Goal: Transaction & Acquisition: Obtain resource

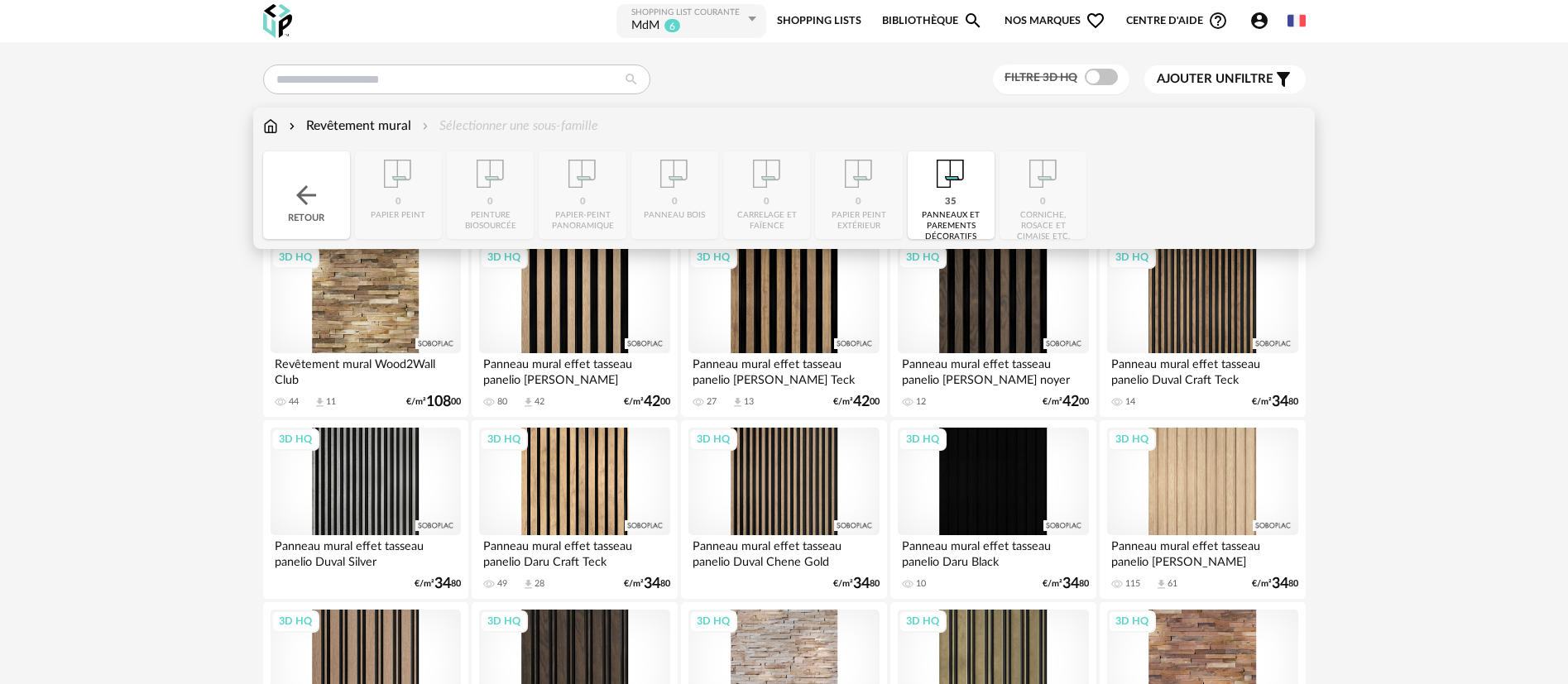
click at [272, 123] on img at bounding box center [270, 125] width 15 height 19
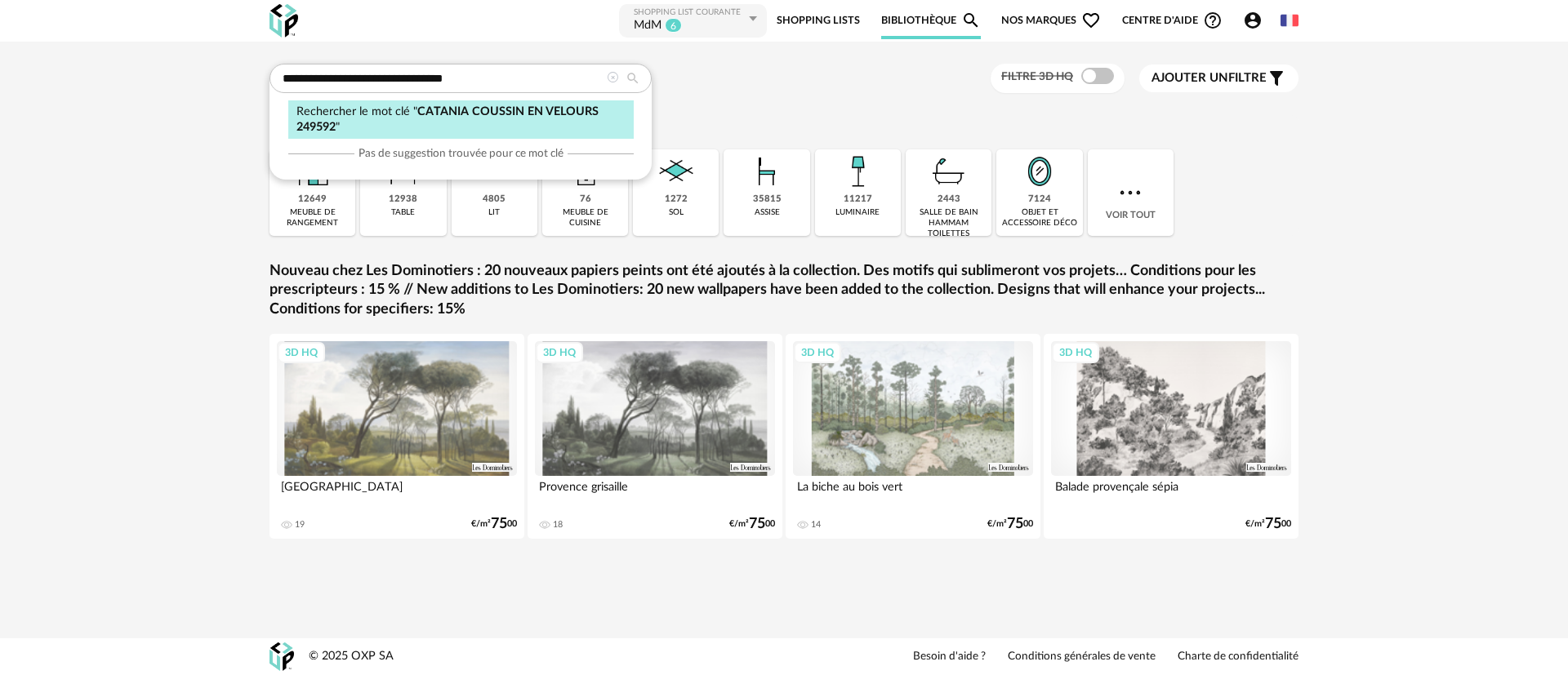
type input "**********"
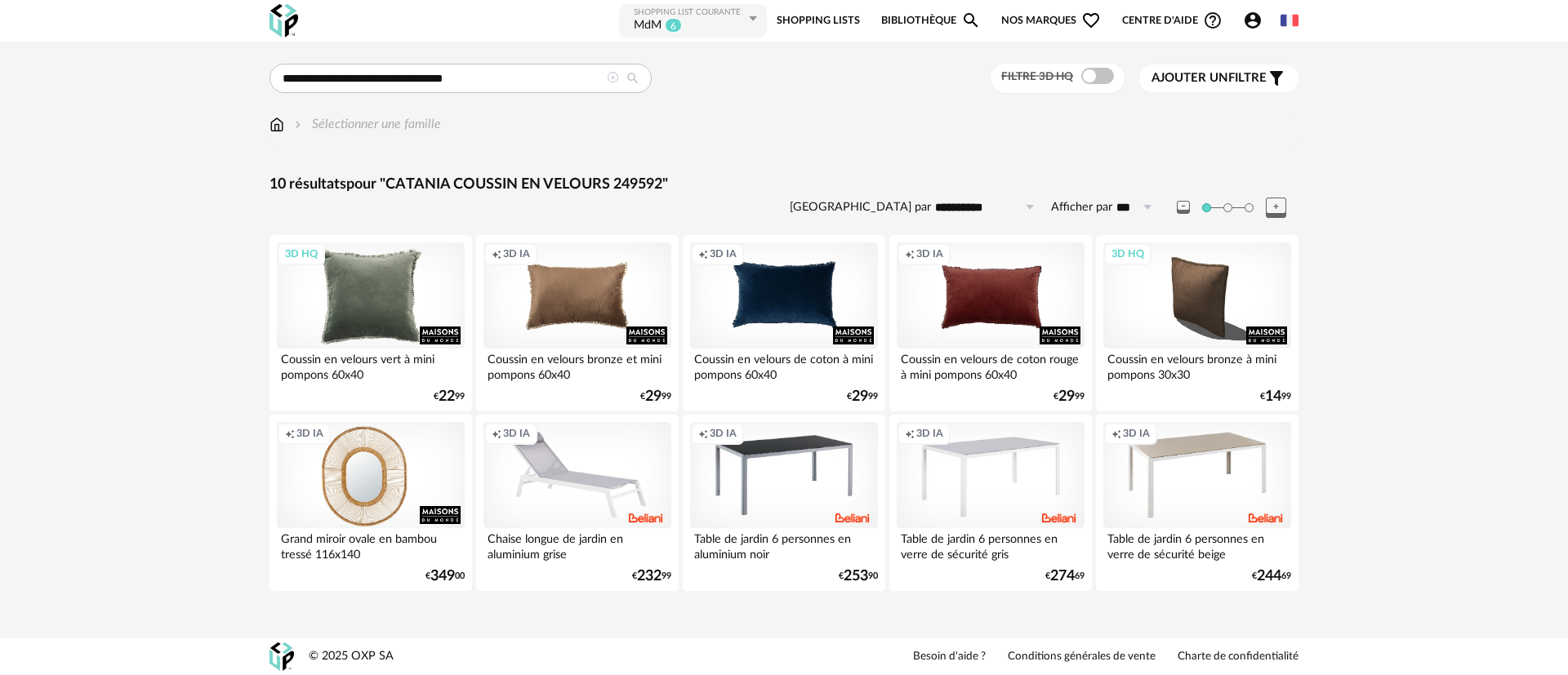
click at [349, 309] on div "3D HQ" at bounding box center [370, 295] width 188 height 106
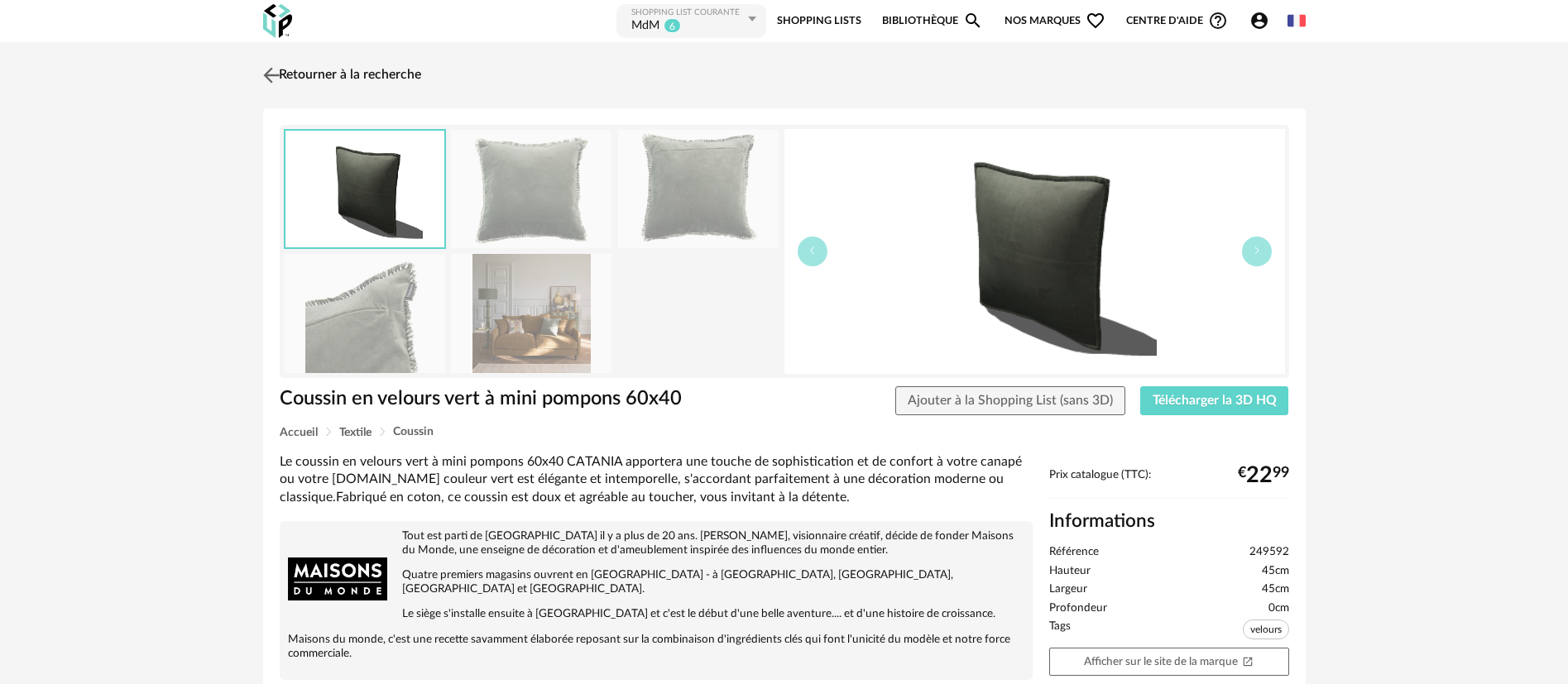
click at [268, 69] on img at bounding box center [270, 75] width 24 height 24
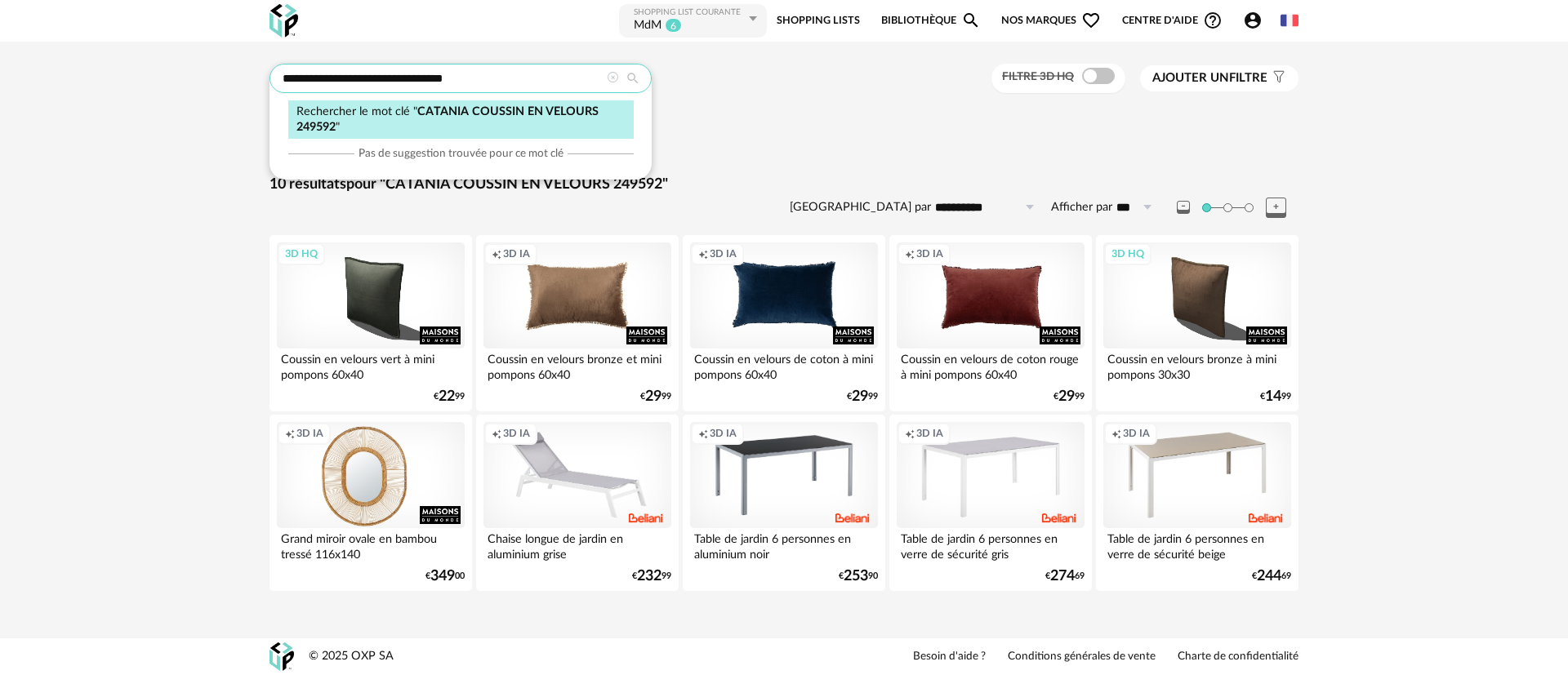
drag, startPoint x: 283, startPoint y: 79, endPoint x: 556, endPoint y: 83, distance: 273.0
click at [556, 83] on input "**********" at bounding box center [460, 78] width 382 height 29
paste input "text"
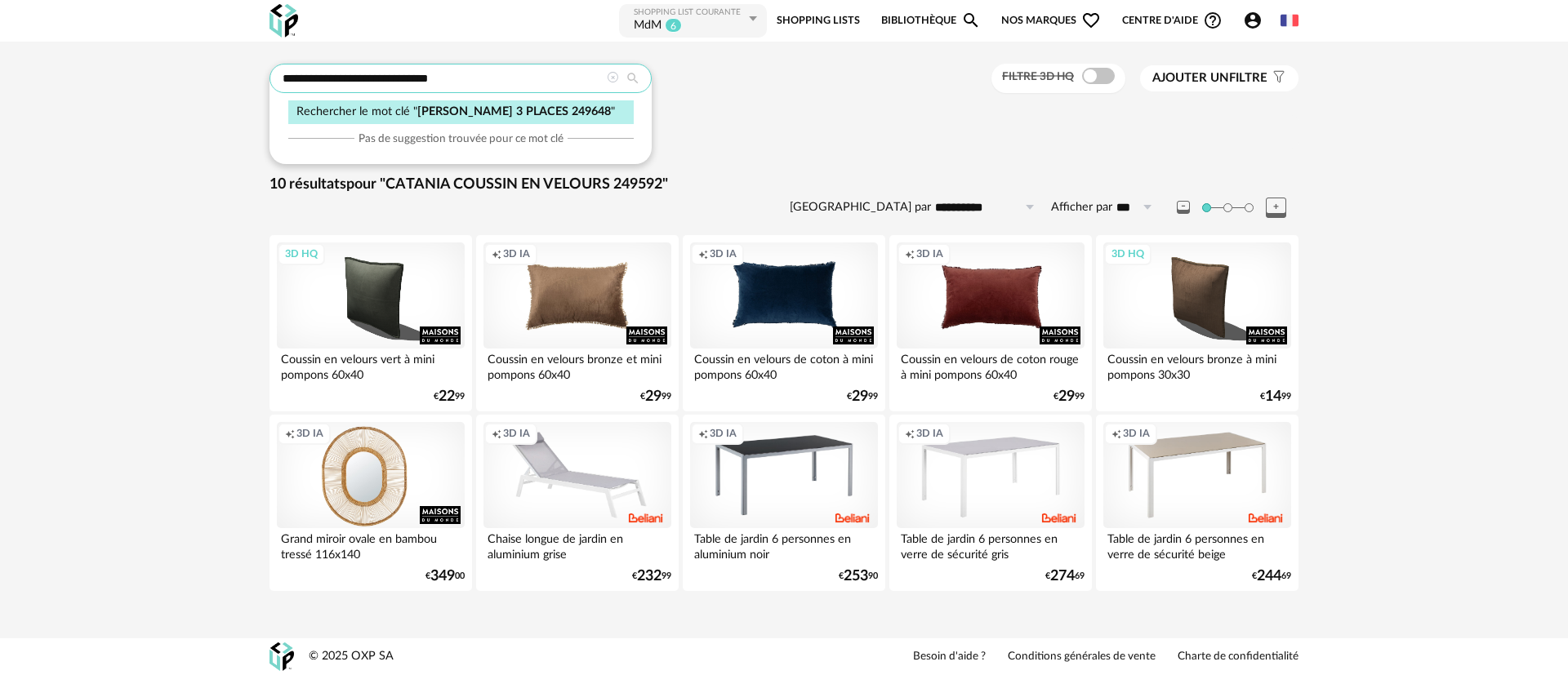
type input "**********"
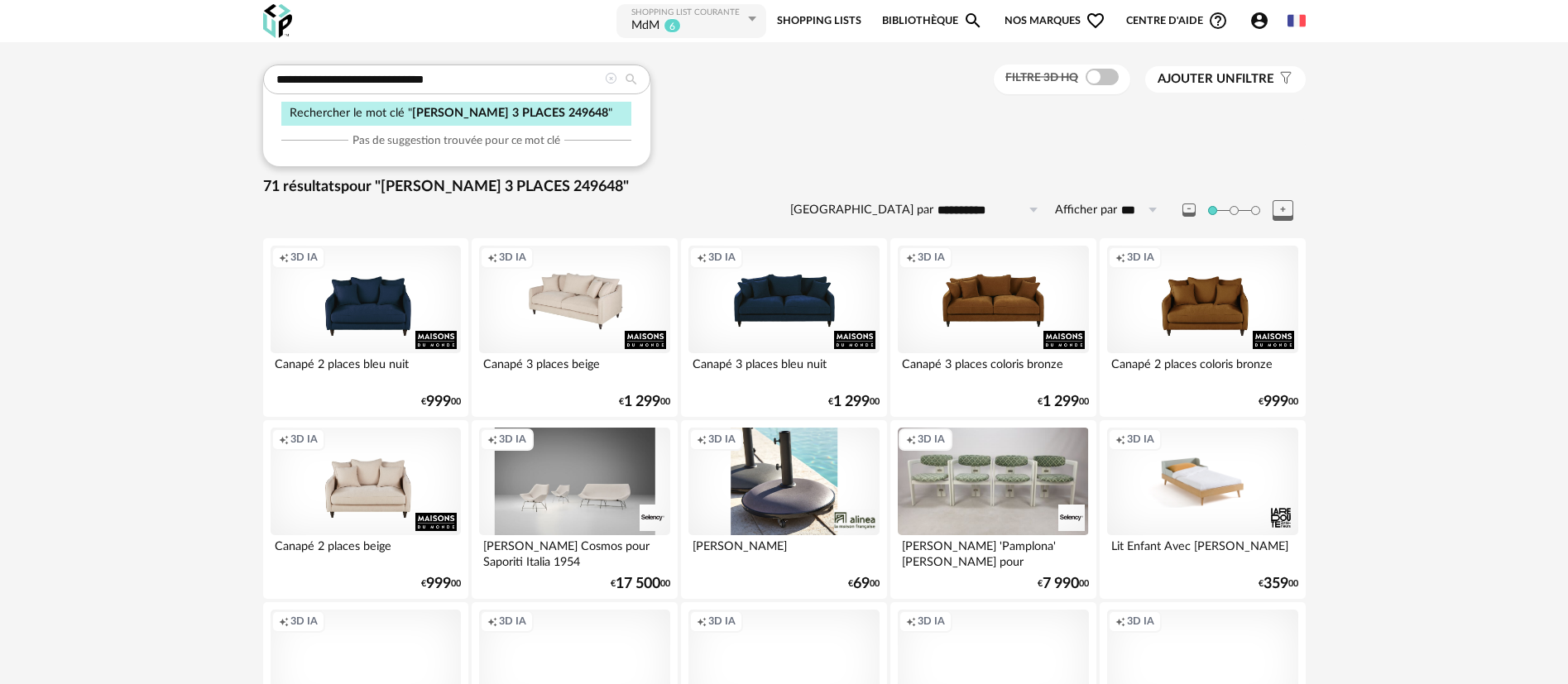
click at [574, 310] on div "Creation icon 3D IA" at bounding box center [575, 299] width 190 height 108
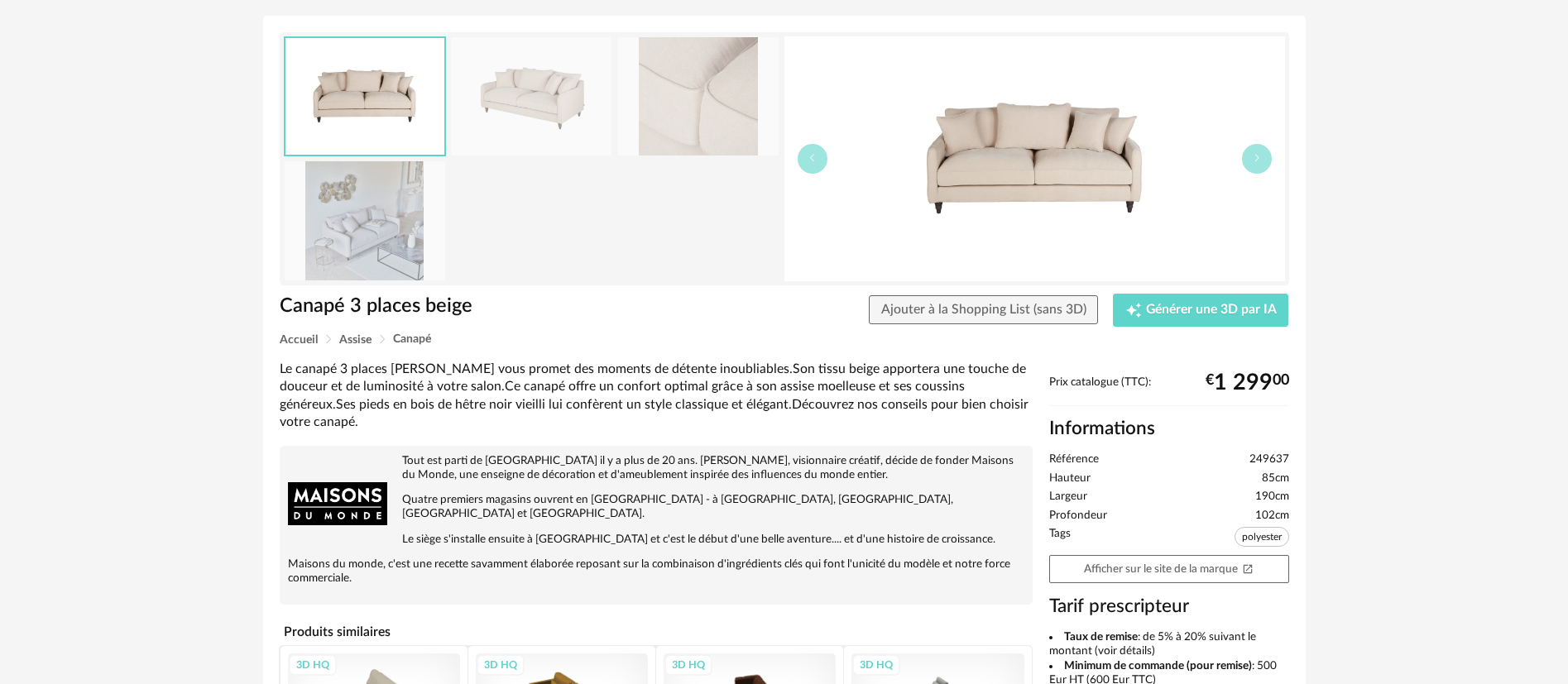
scroll to position [248, 0]
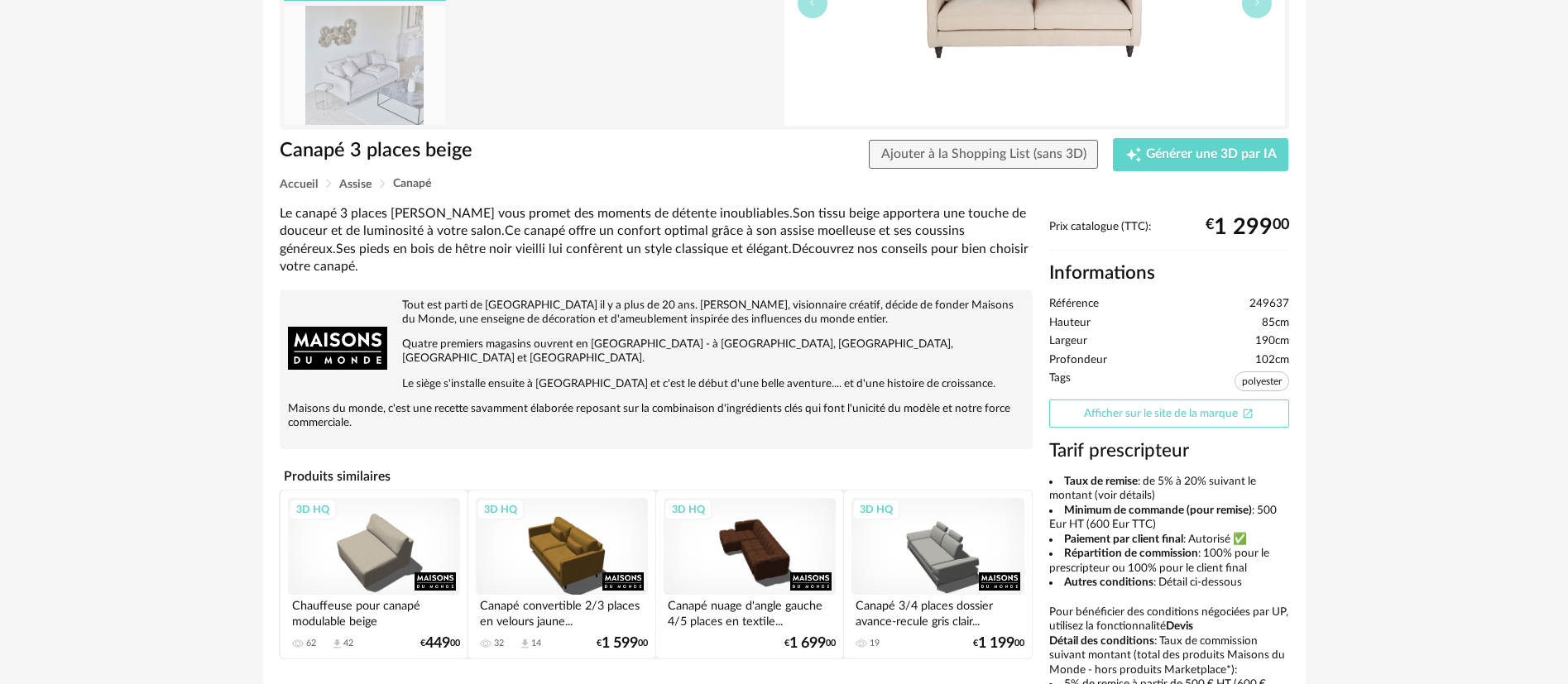
click at [1183, 414] on link "Afficher sur le site de la marque Open In New icon" at bounding box center [1170, 414] width 240 height 29
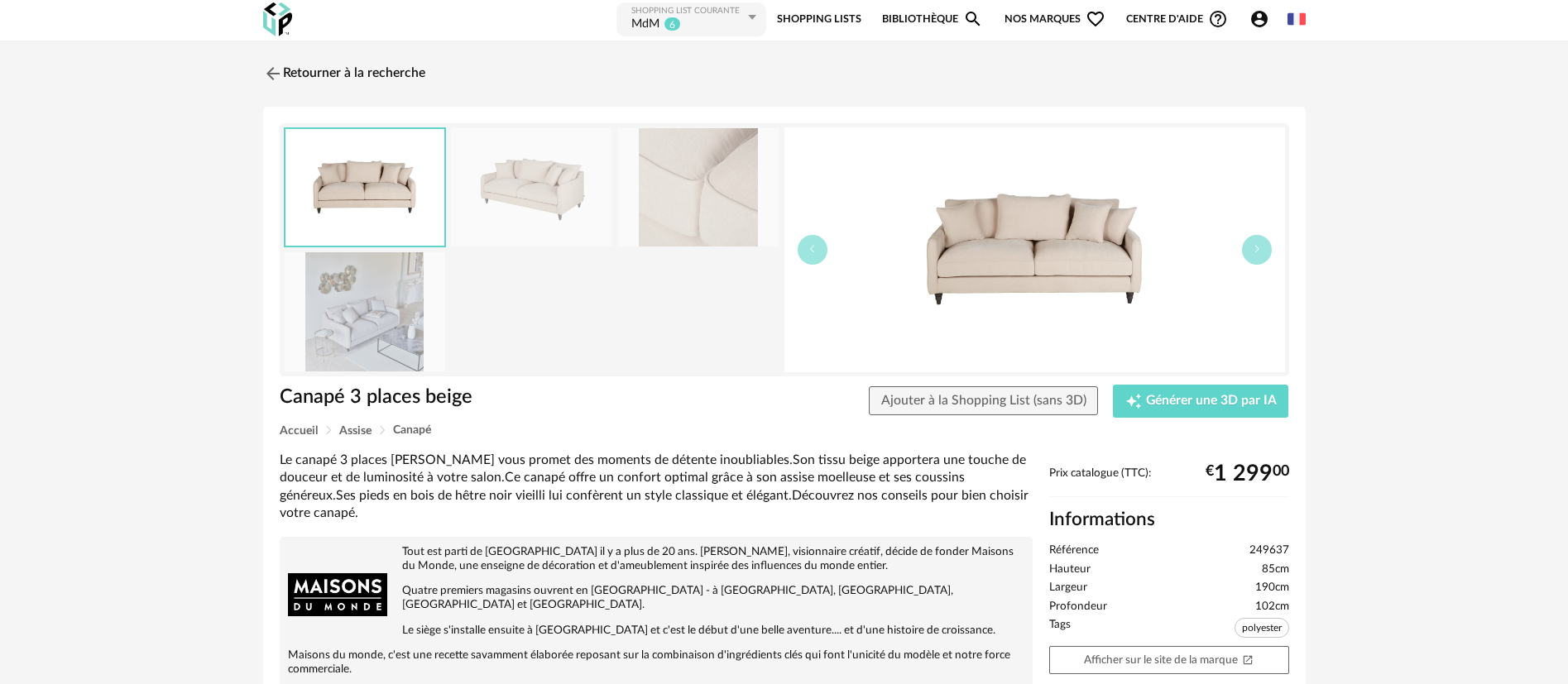
scroll to position [0, 0]
click at [318, 75] on link "Retourner à la recherche" at bounding box center [340, 75] width 162 height 36
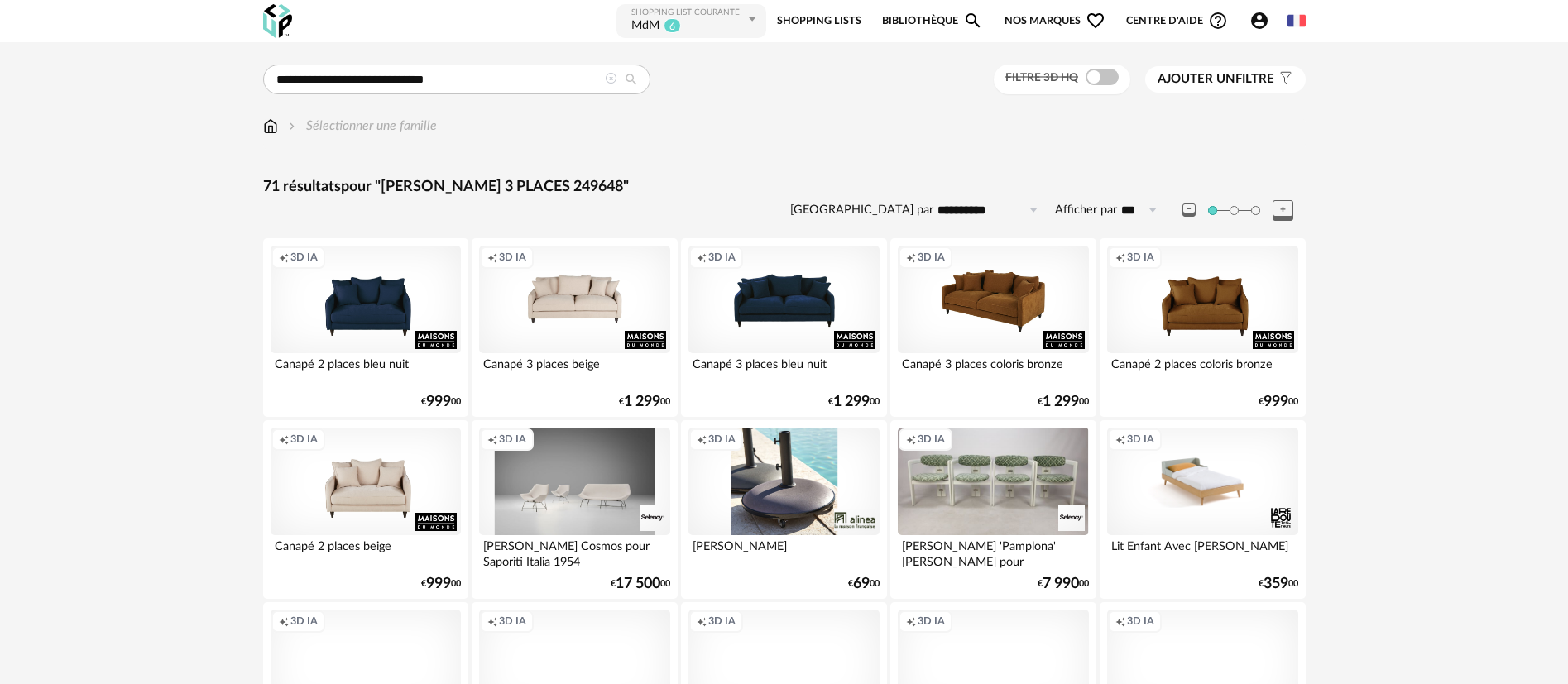
click at [978, 314] on div "Creation icon 3D IA" at bounding box center [993, 299] width 190 height 108
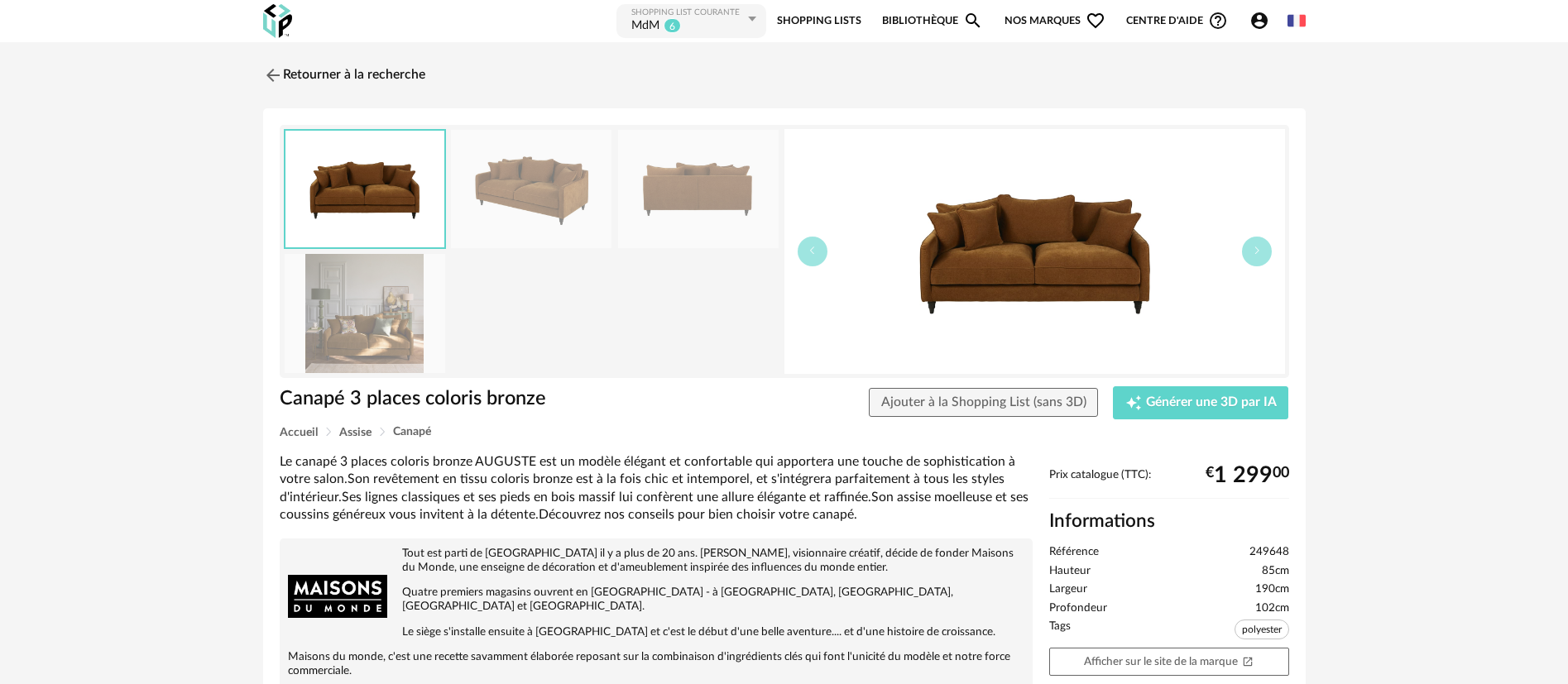
click at [385, 324] on img at bounding box center [365, 313] width 160 height 118
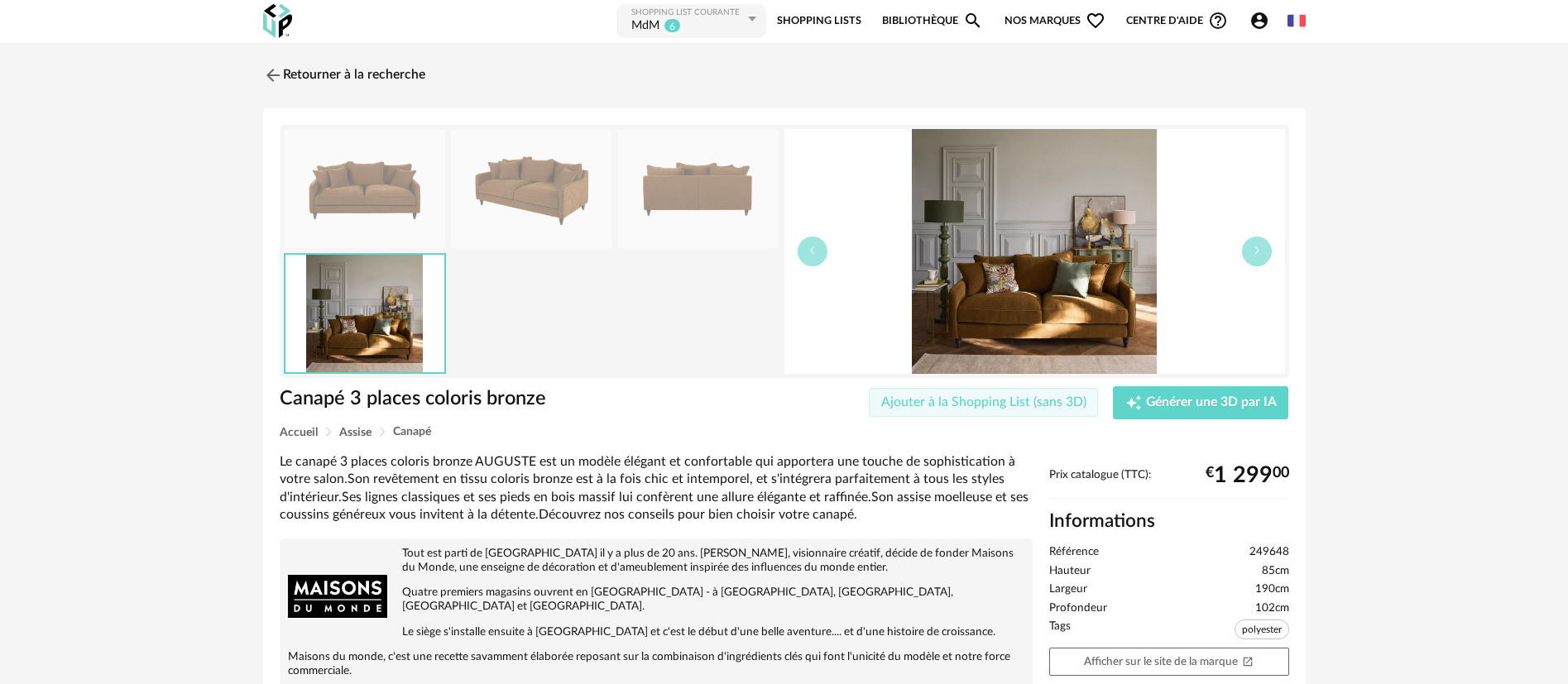
click at [893, 401] on span "Ajouter à la Shopping List (sans 3D)" at bounding box center [984, 402] width 205 height 13
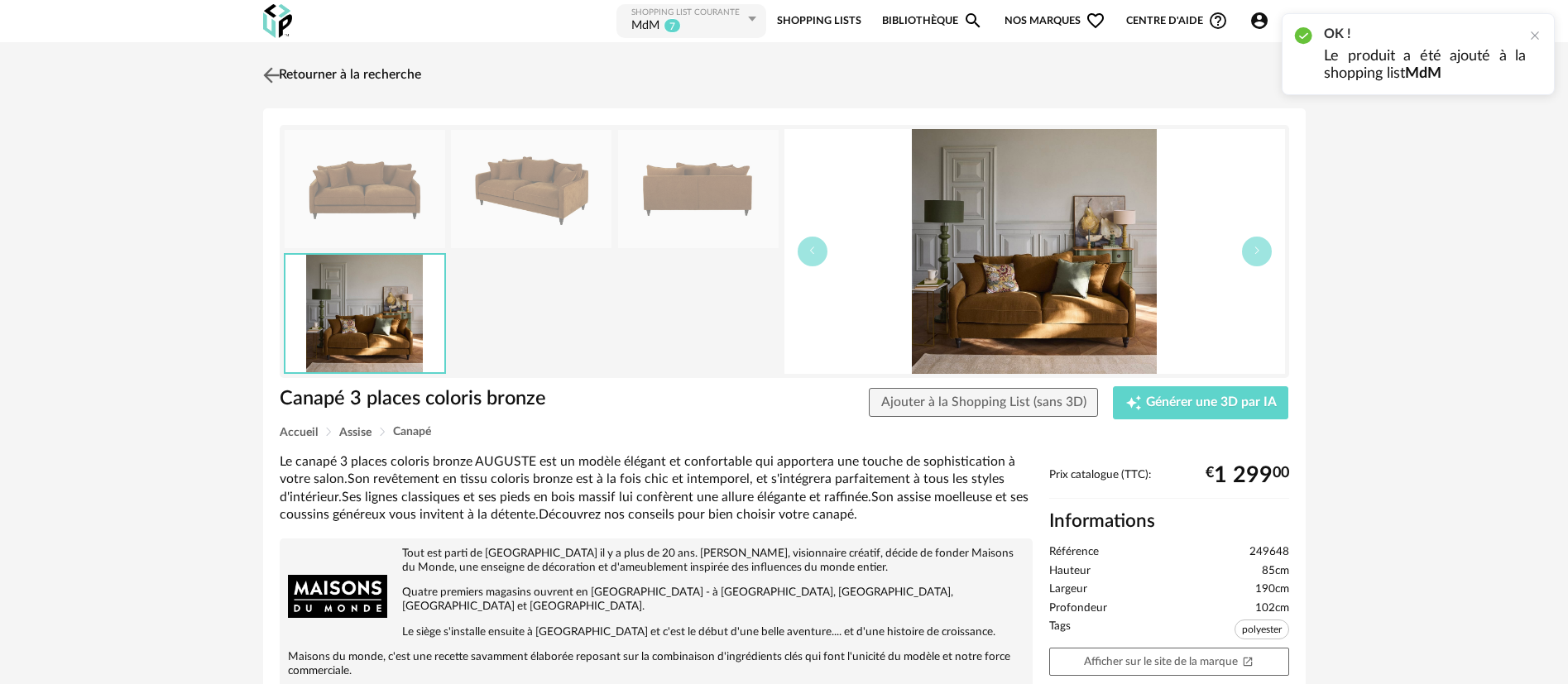
click at [273, 74] on img at bounding box center [270, 75] width 24 height 24
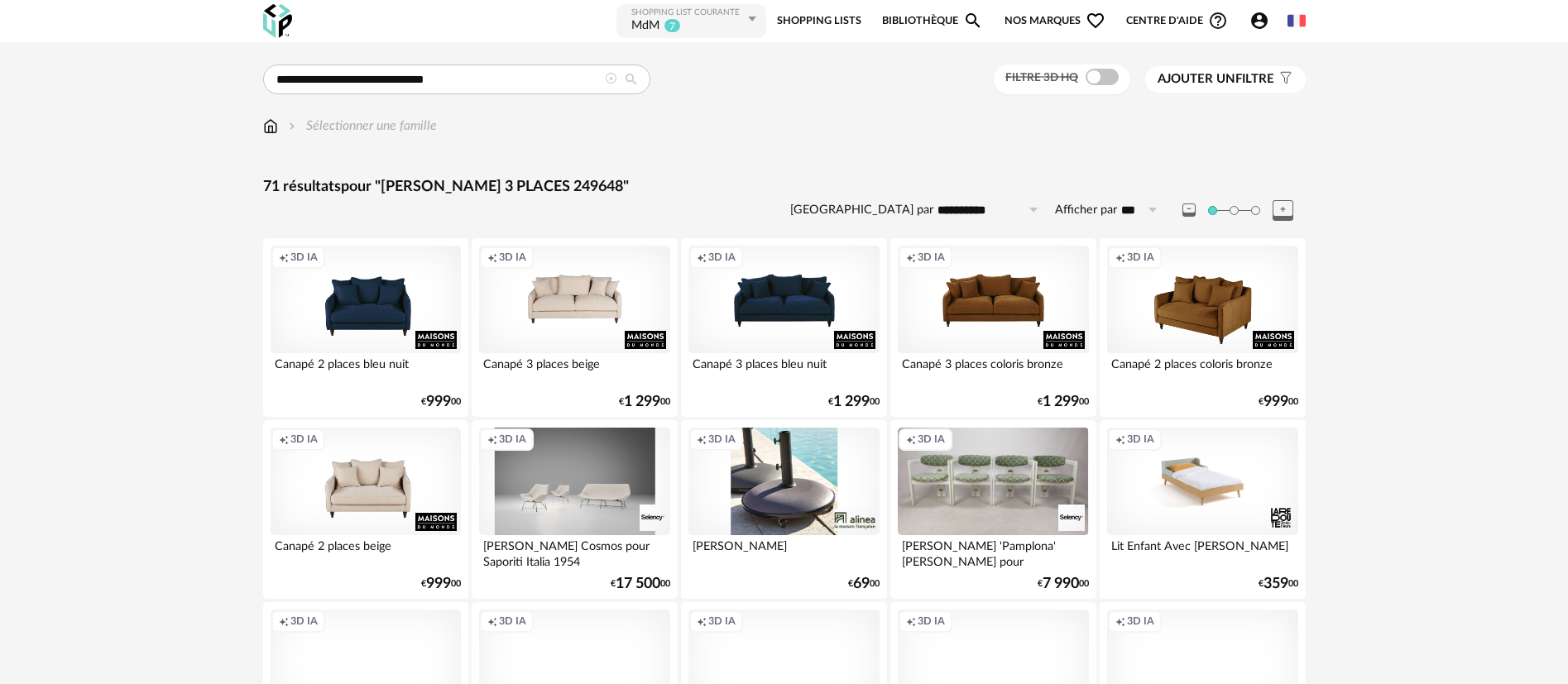
click at [1194, 292] on div "Creation icon 3D IA" at bounding box center [1202, 299] width 190 height 108
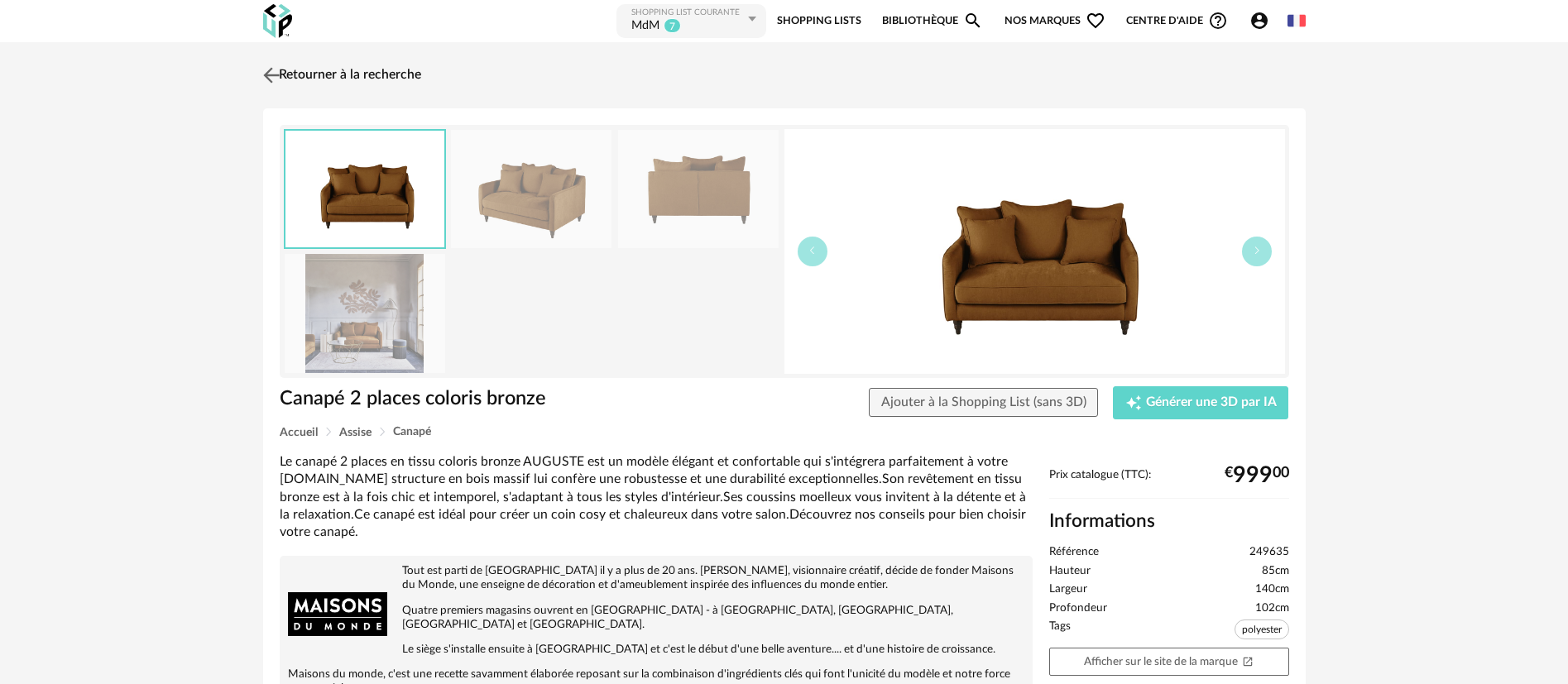
click at [326, 71] on link "Retourner à la recherche" at bounding box center [340, 75] width 162 height 36
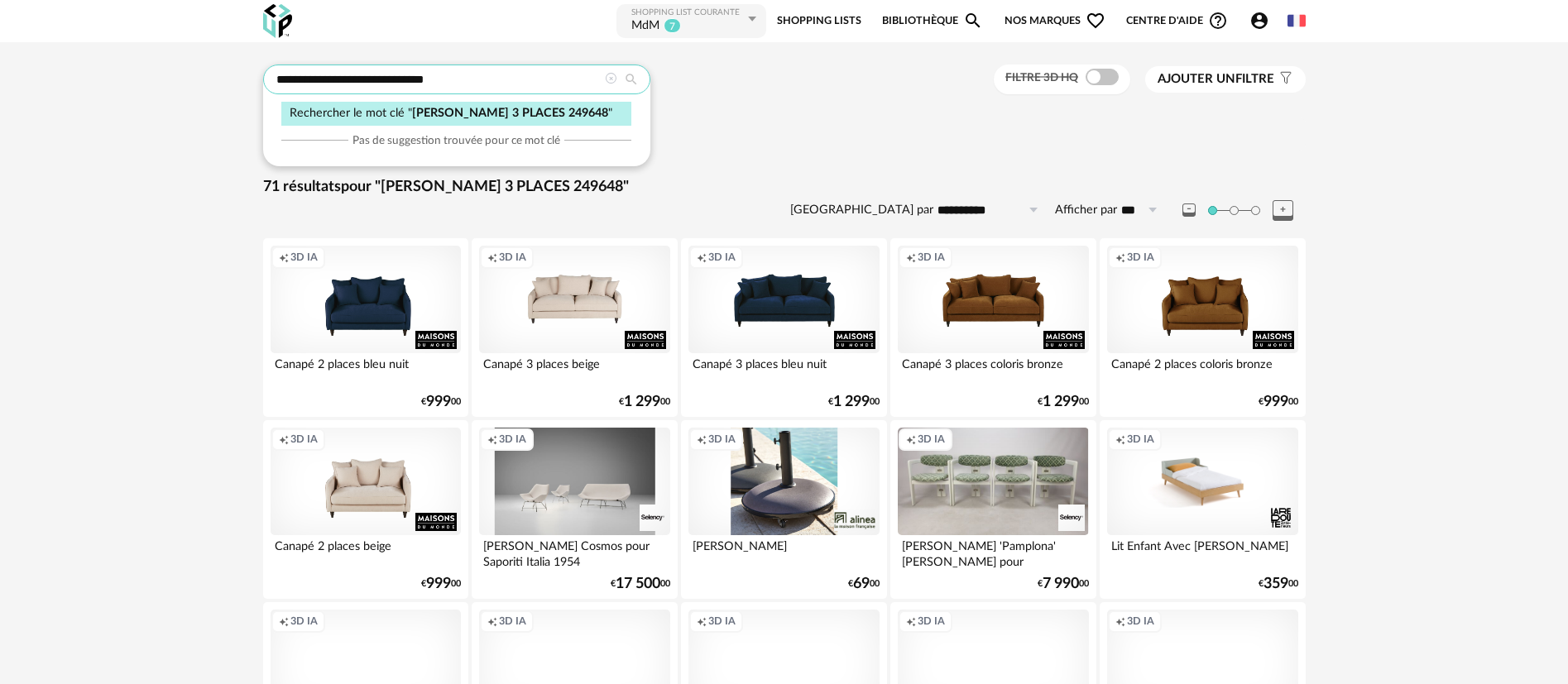
drag, startPoint x: 531, startPoint y: 76, endPoint x: 269, endPoint y: 63, distance: 262.3
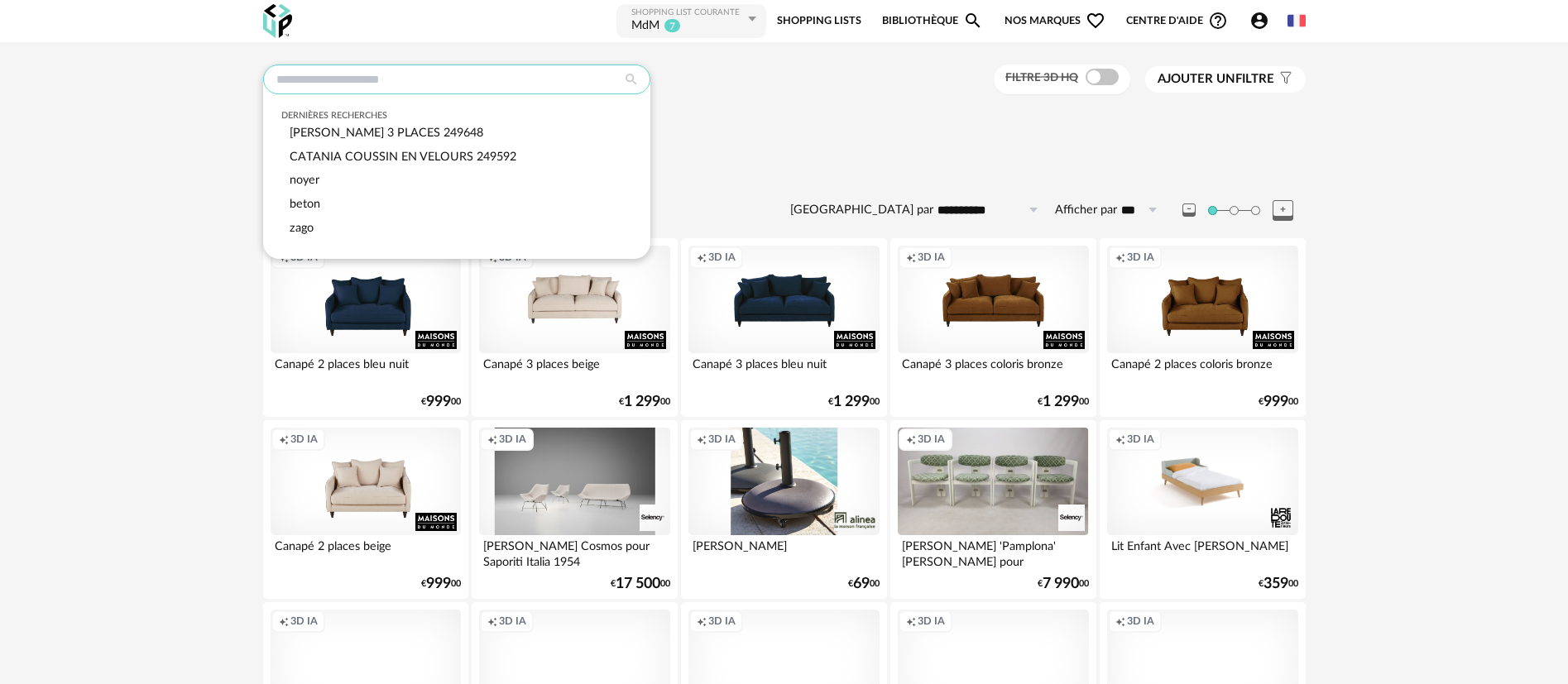
paste input "**********"
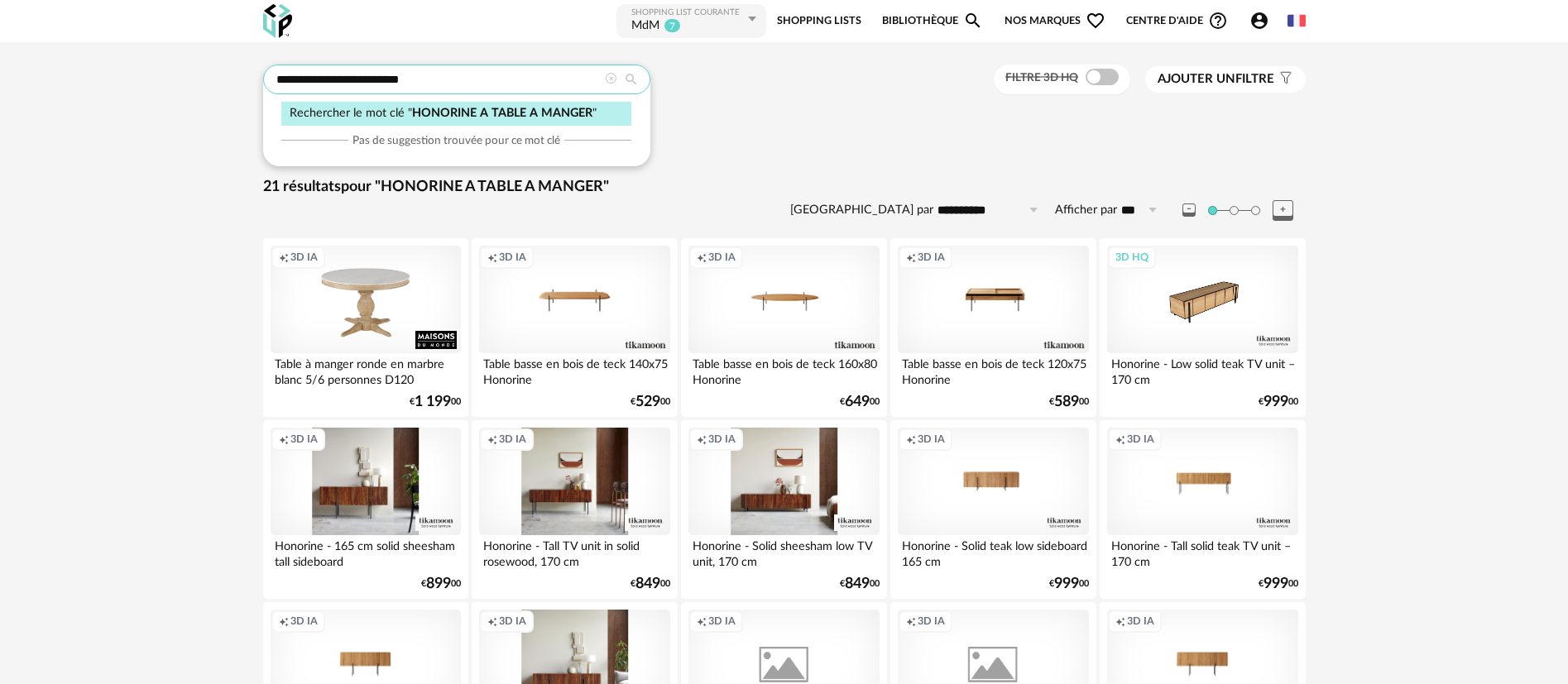
drag, startPoint x: 457, startPoint y: 77, endPoint x: 231, endPoint y: 80, distance: 226.0
click at [231, 80] on div "**********" at bounding box center [784, 687] width 1568 height 1290
paste input "text"
type input "**********"
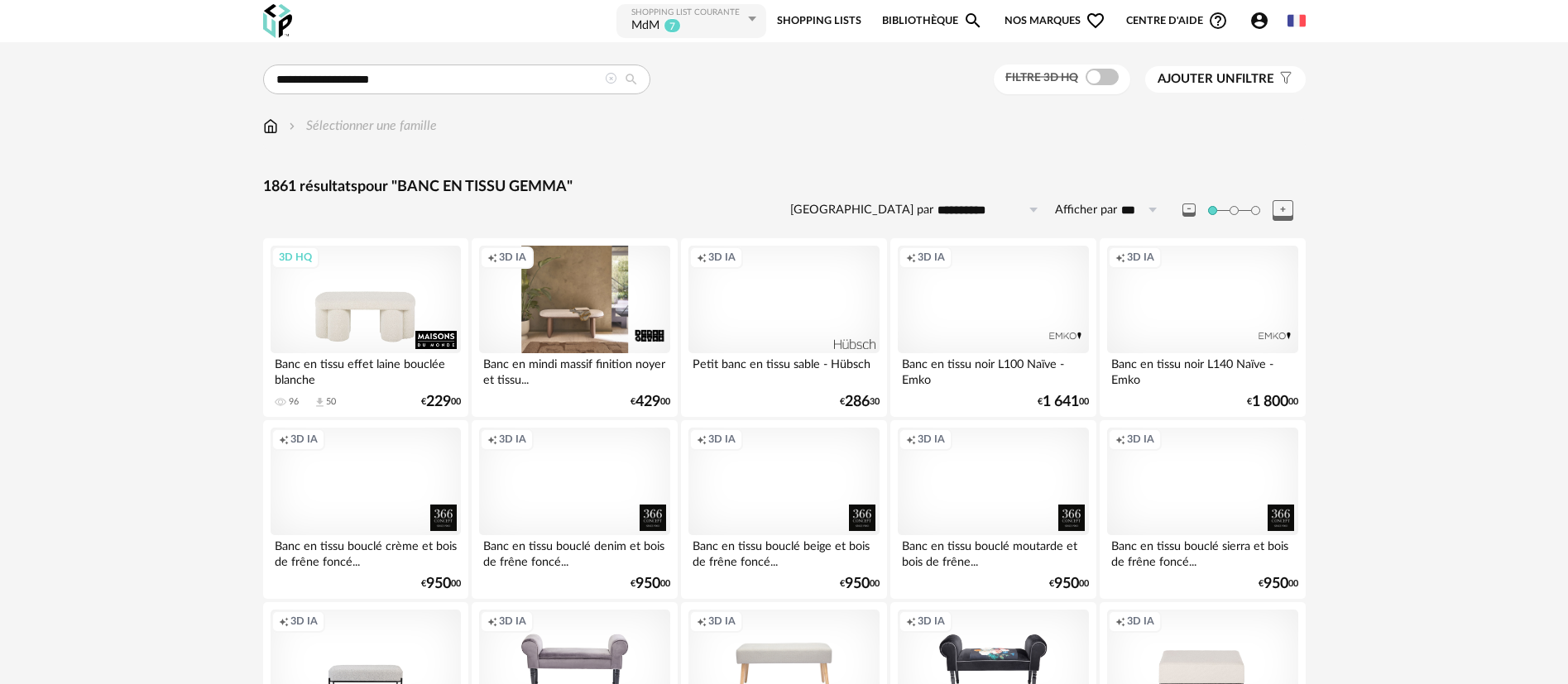
click at [380, 311] on div "3D HQ" at bounding box center [366, 299] width 190 height 108
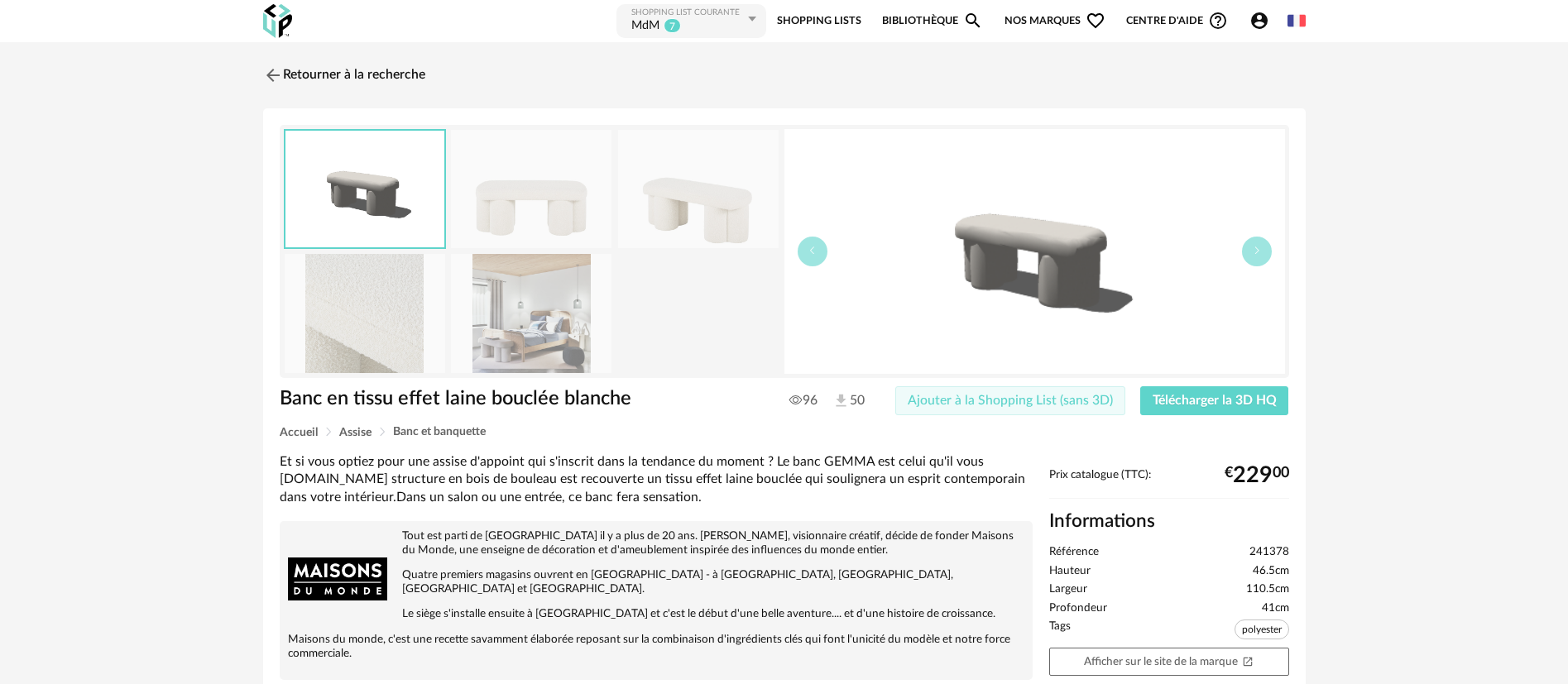
click at [1005, 399] on span "Ajouter à la Shopping List (sans 3D)" at bounding box center [1009, 400] width 205 height 13
click at [388, 76] on link "Retourner à la recherche" at bounding box center [340, 75] width 162 height 36
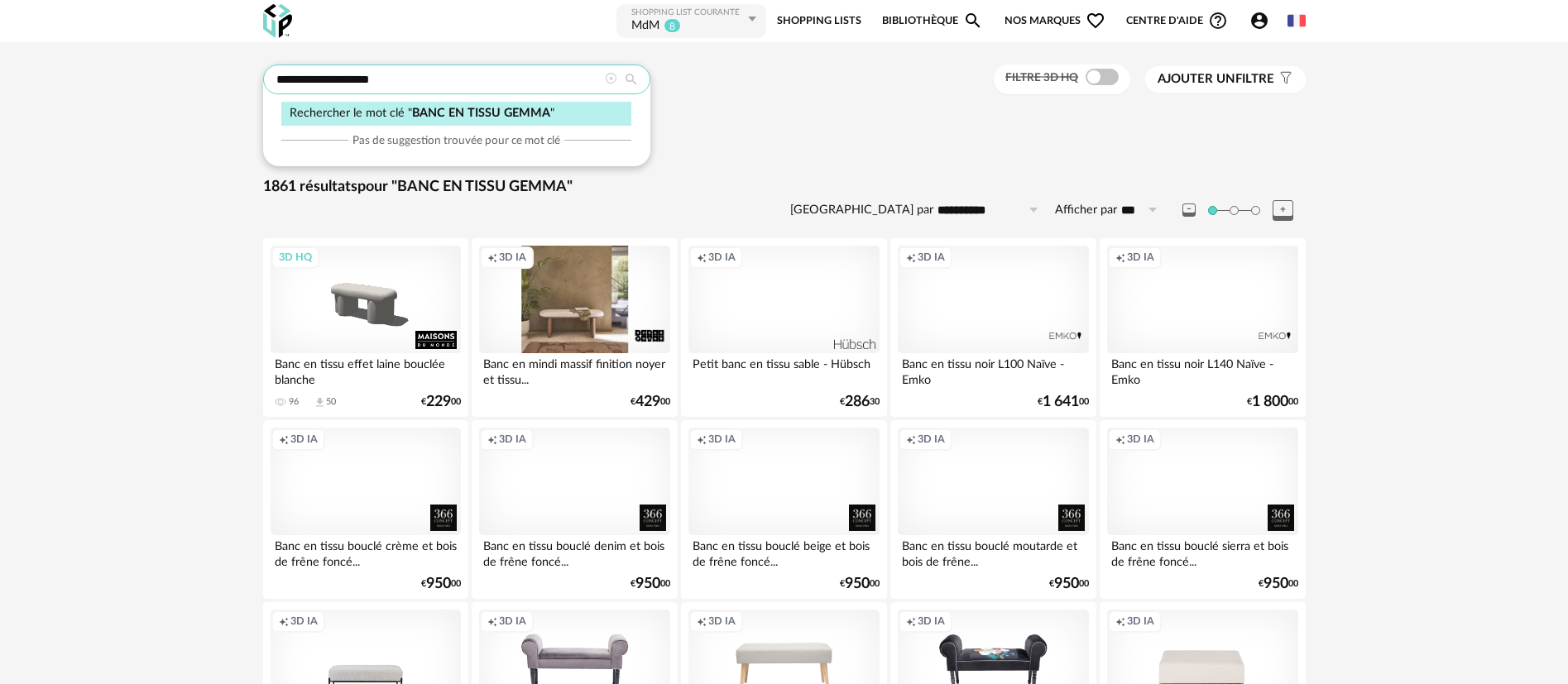
drag, startPoint x: 422, startPoint y: 75, endPoint x: 225, endPoint y: 71, distance: 197.0
paste input "********"
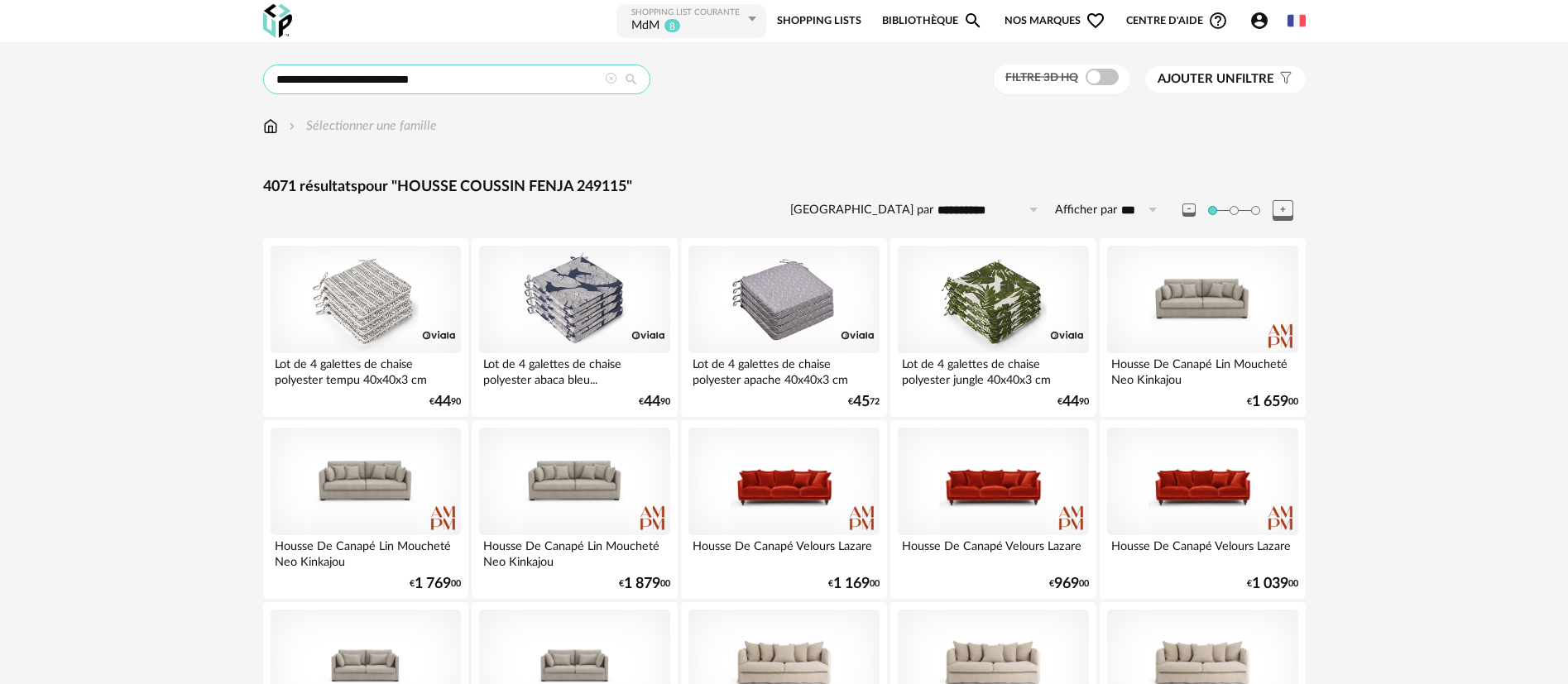
drag, startPoint x: 375, startPoint y: 76, endPoint x: 263, endPoint y: 69, distance: 112.2
click at [263, 69] on div "**********" at bounding box center [456, 79] width 387 height 29
type input "**********"
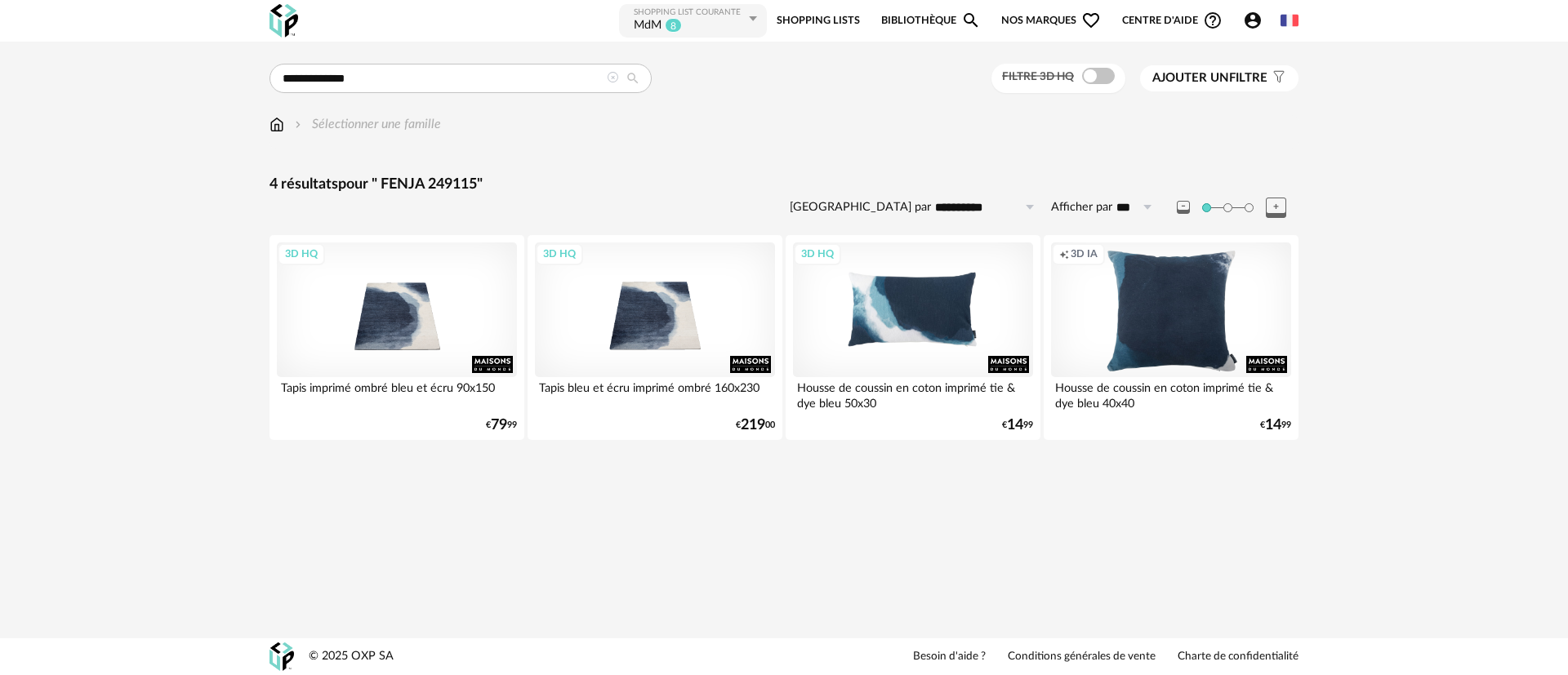
click at [907, 316] on div "3D HQ" at bounding box center [912, 309] width 240 height 134
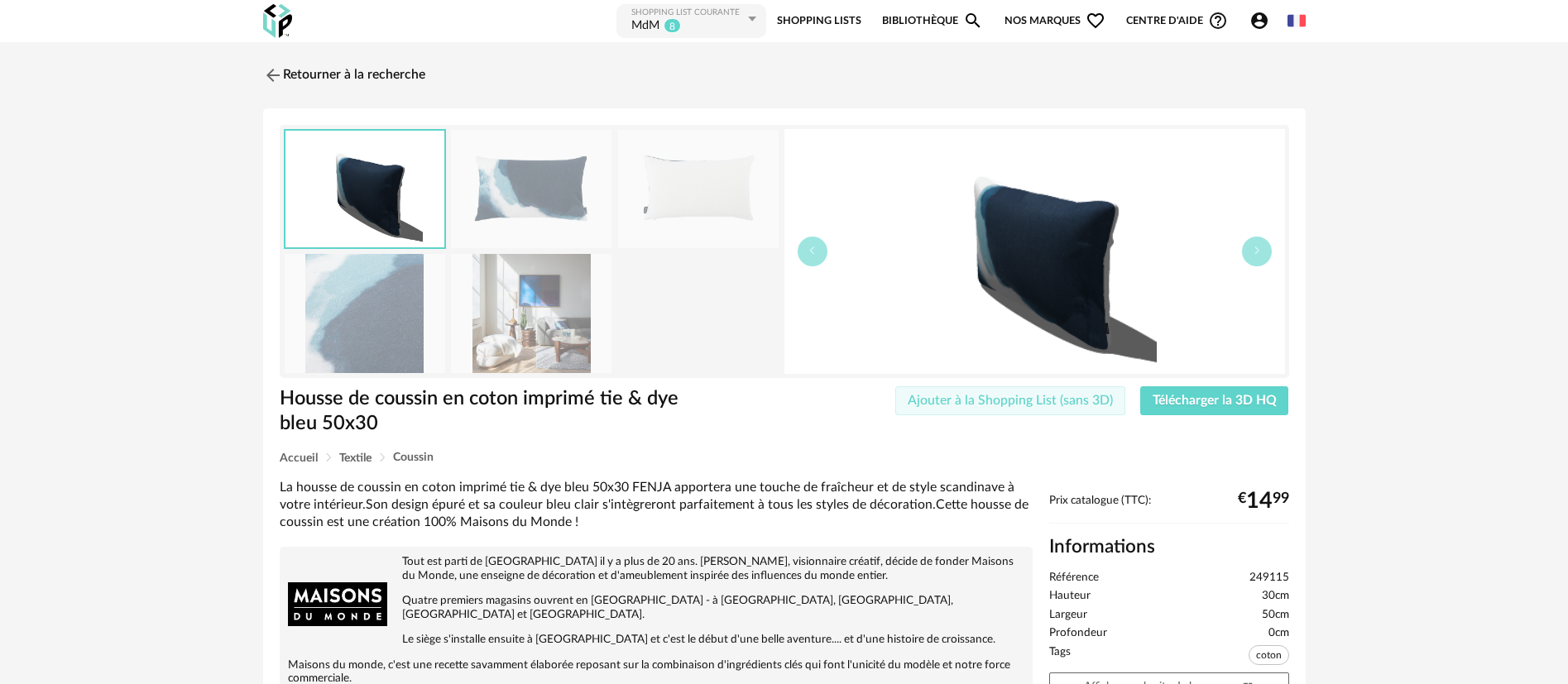
click at [984, 403] on span "Ajouter à la Shopping List (sans 3D)" at bounding box center [1009, 400] width 205 height 13
click at [318, 76] on link "Retourner à la recherche" at bounding box center [340, 75] width 162 height 36
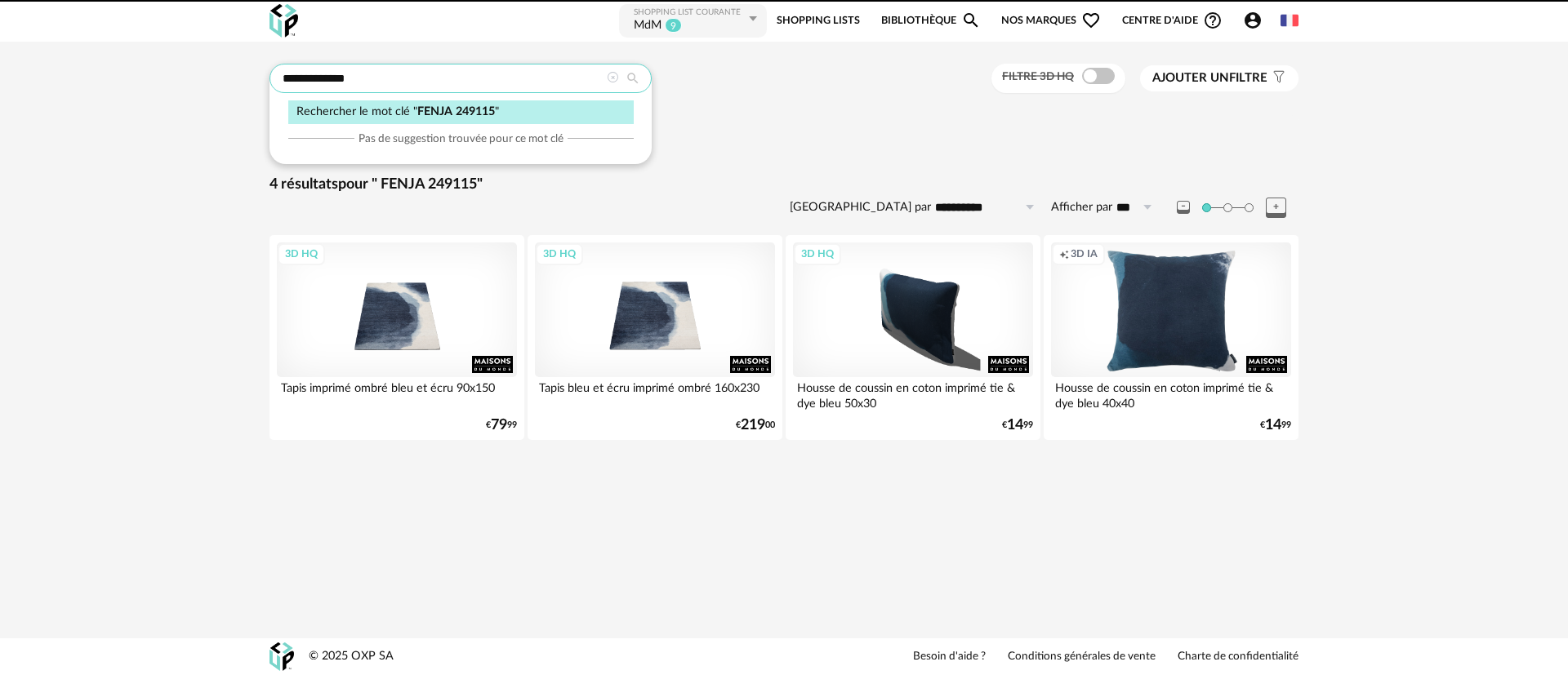
click at [312, 75] on input "**********" at bounding box center [460, 78] width 382 height 29
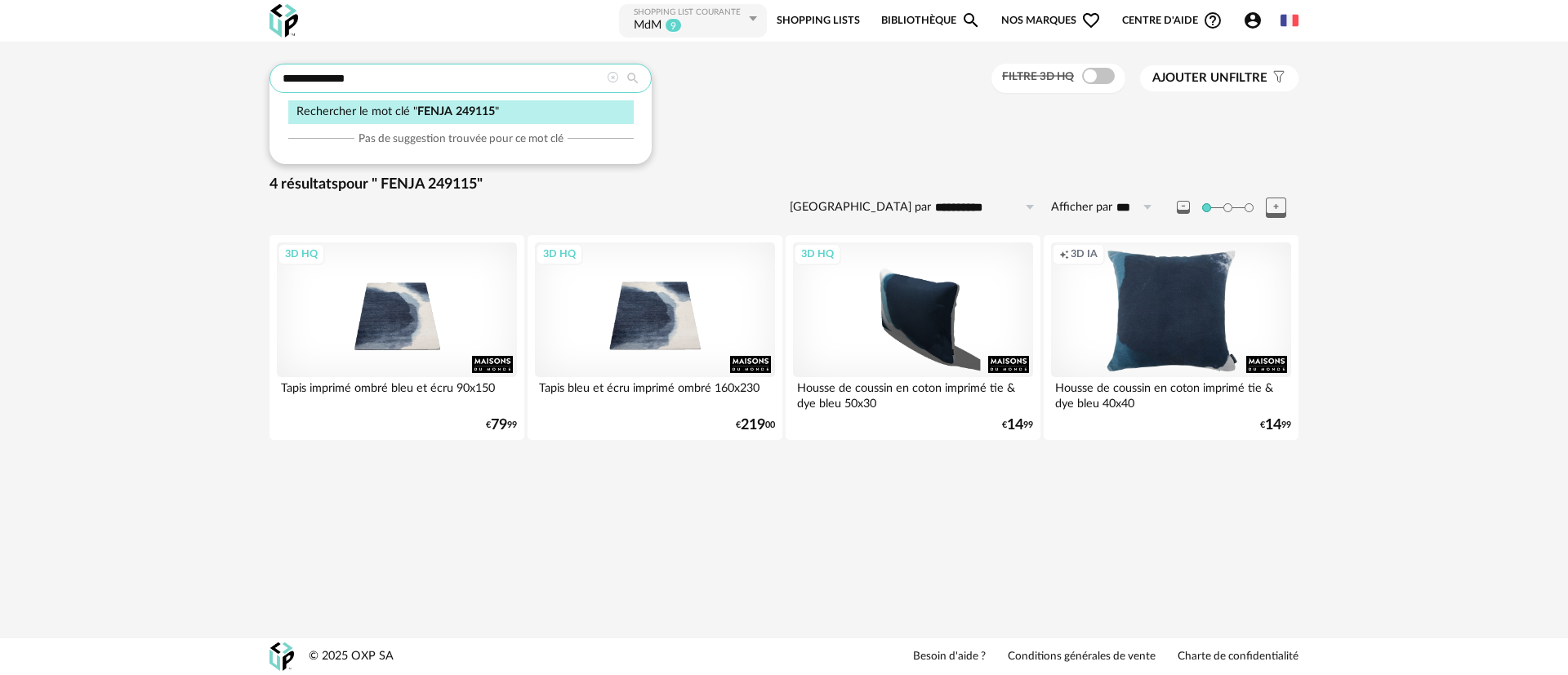
drag, startPoint x: 384, startPoint y: 68, endPoint x: 277, endPoint y: 76, distance: 107.3
click at [277, 76] on input "**********" at bounding box center [460, 78] width 382 height 29
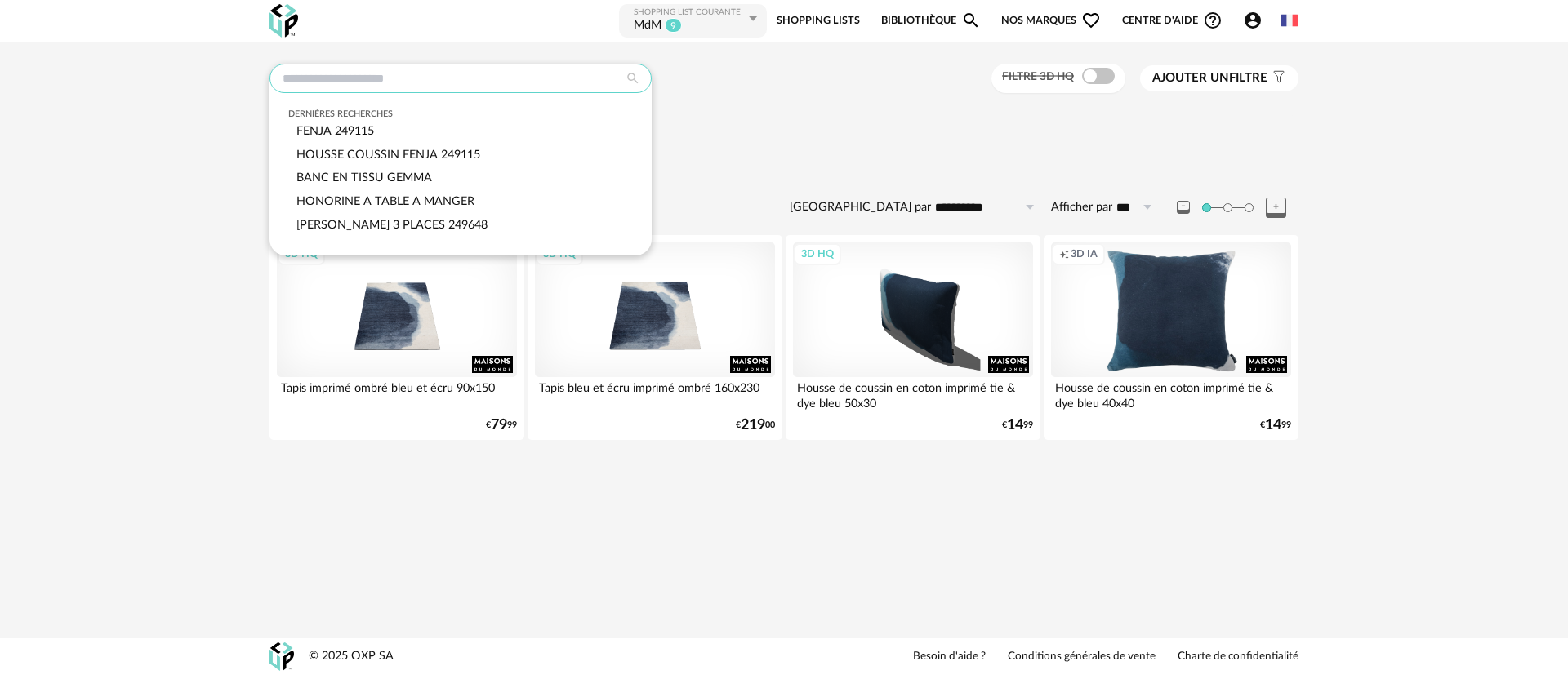
paste input "**********"
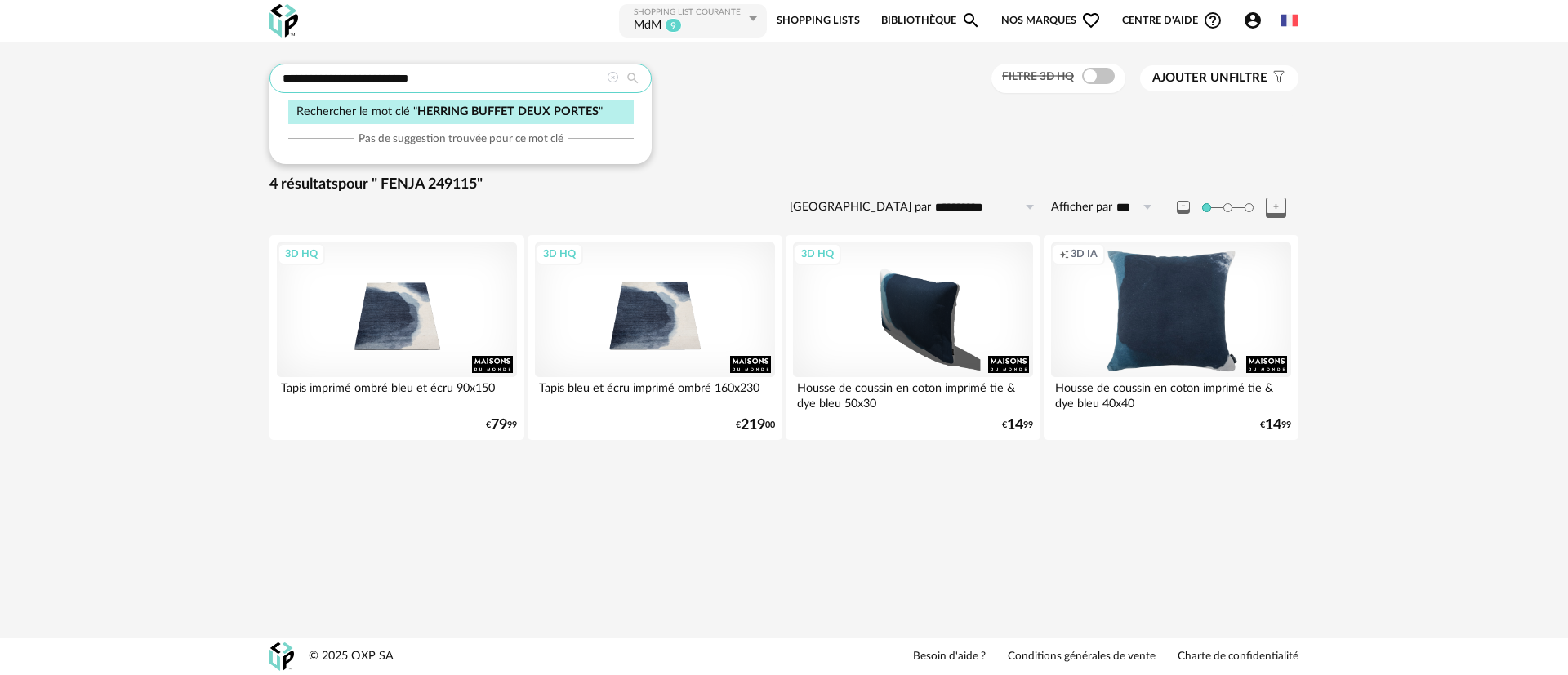
type input "**********"
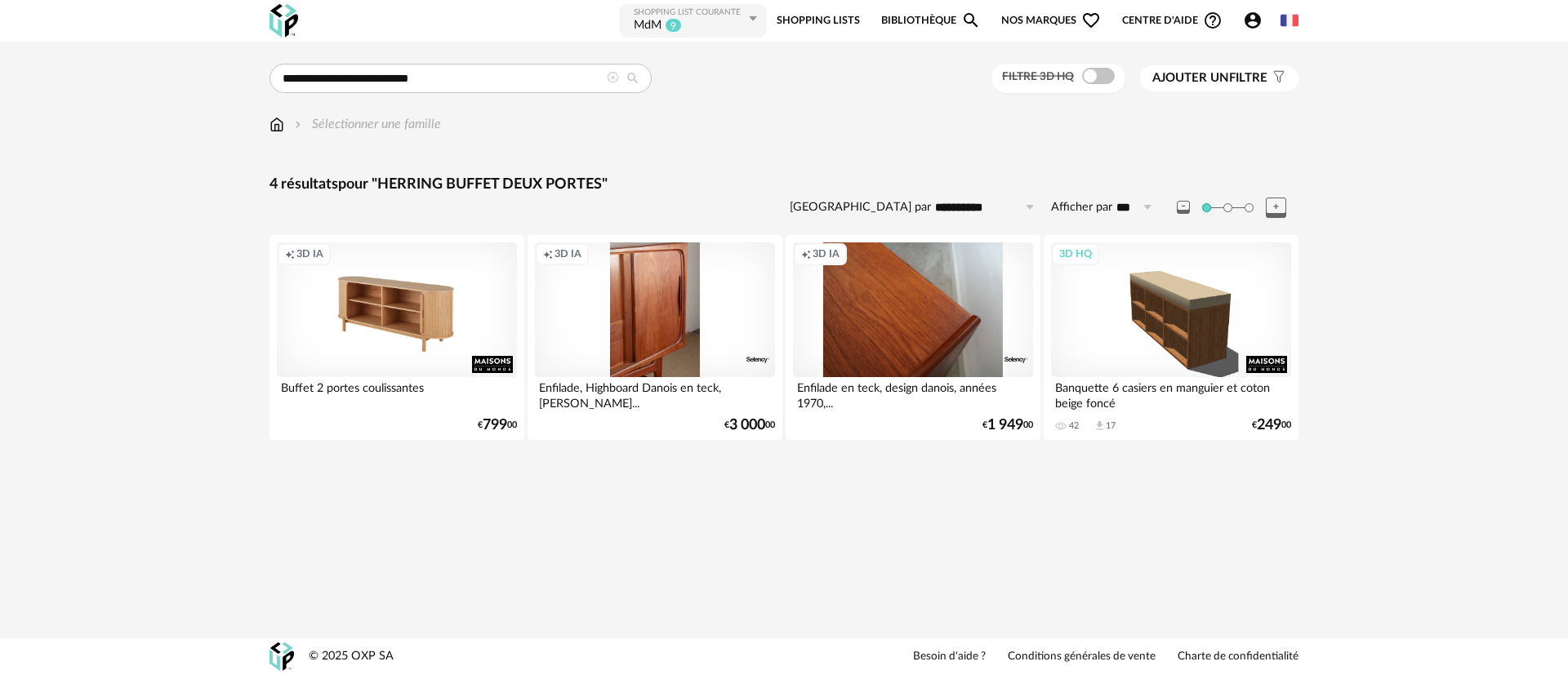
click at [385, 319] on div "Creation icon 3D IA" at bounding box center [396, 309] width 240 height 134
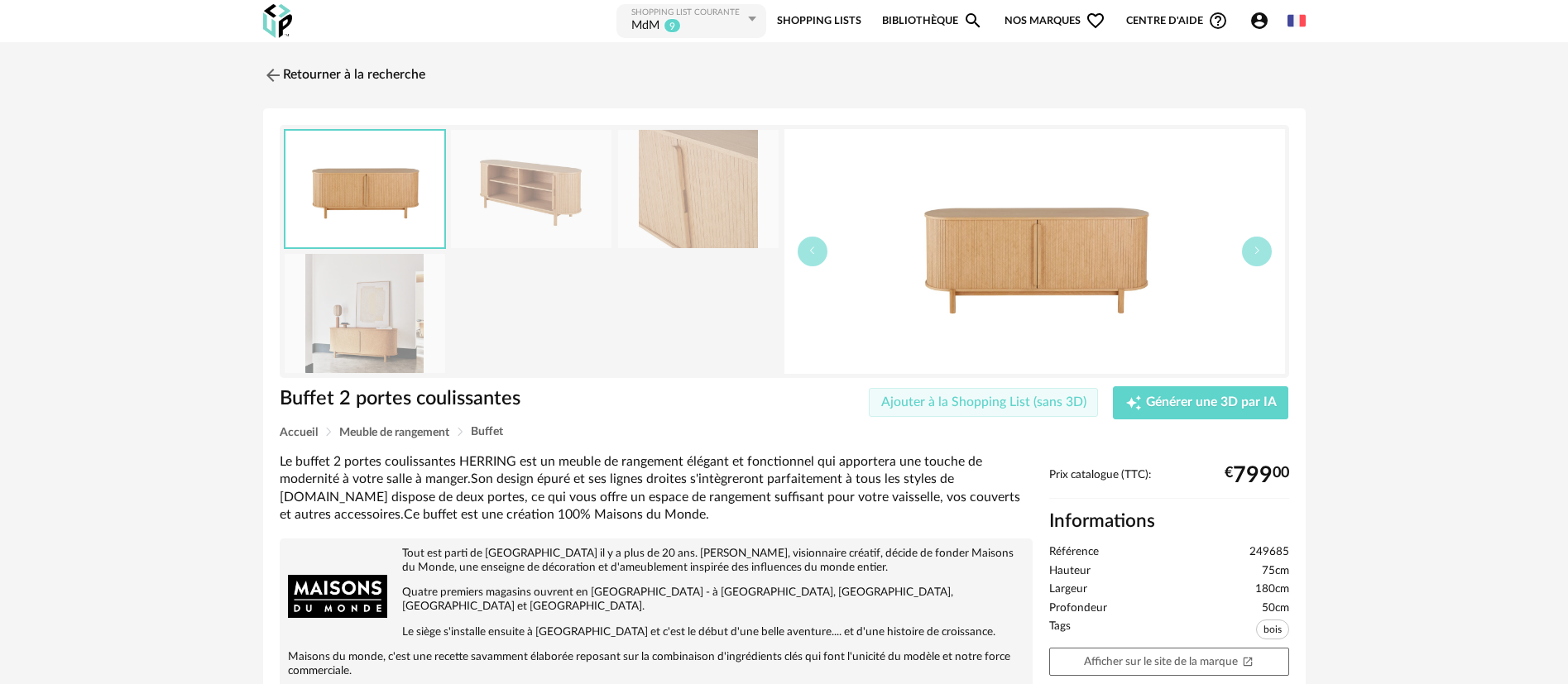
click at [995, 404] on span "Ajouter à la Shopping List (sans 3D)" at bounding box center [984, 402] width 205 height 13
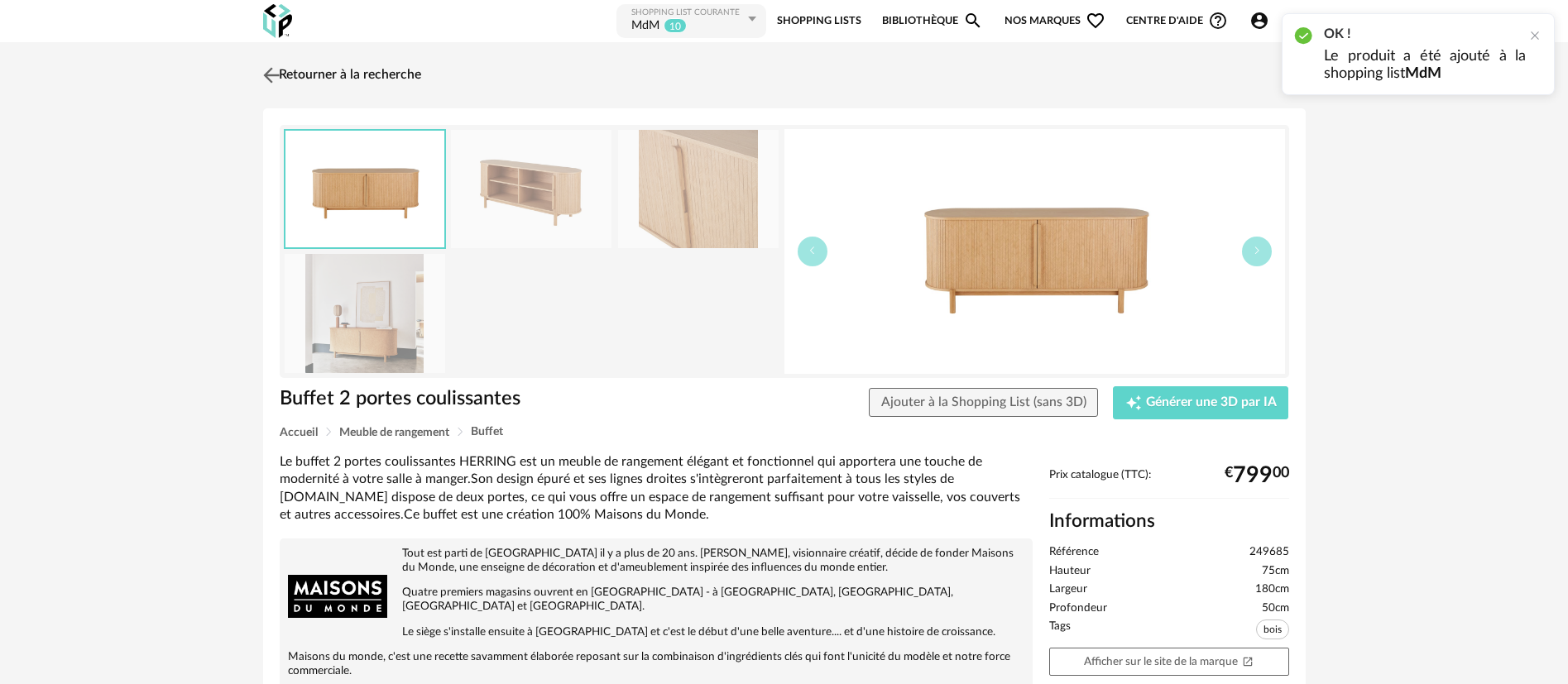
click at [327, 74] on link "Retourner à la recherche" at bounding box center [340, 75] width 162 height 36
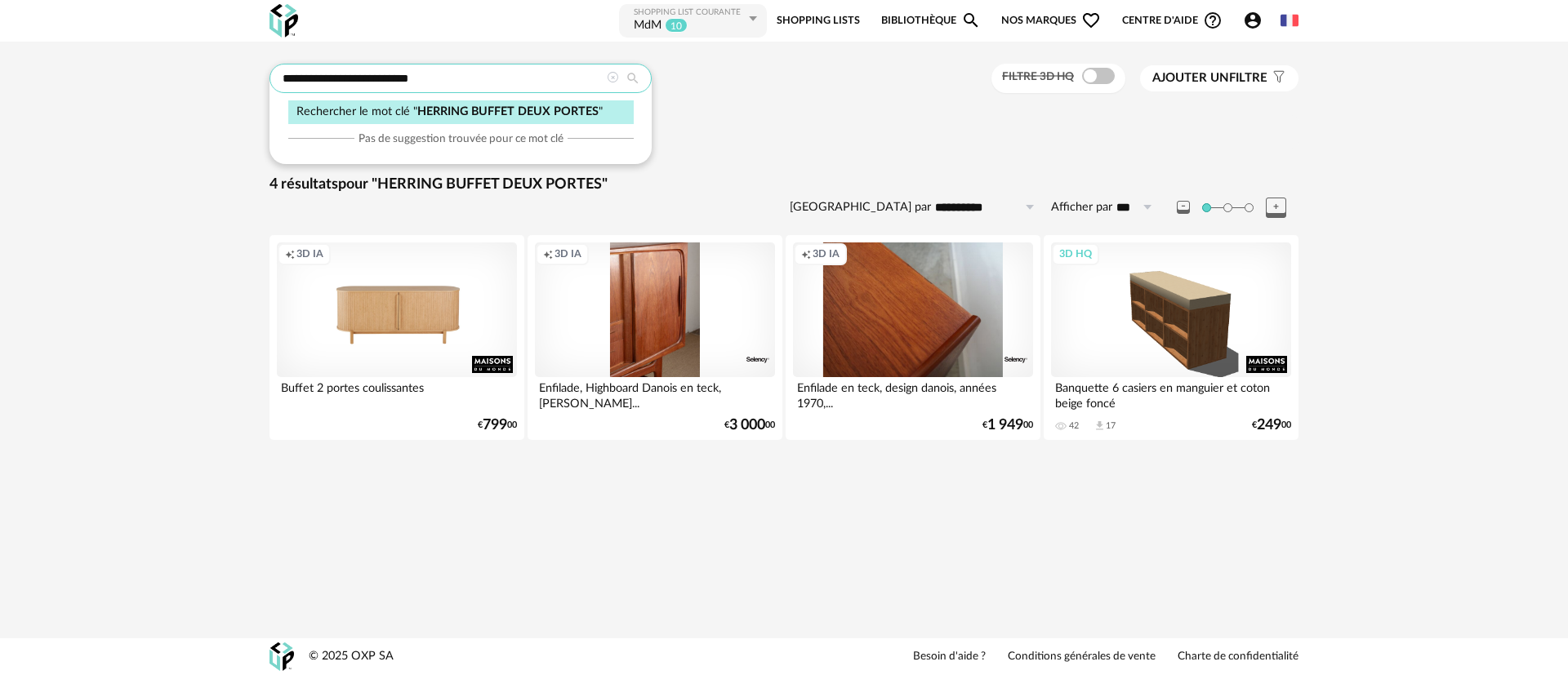
drag, startPoint x: 500, startPoint y: 76, endPoint x: 259, endPoint y: 77, distance: 241.0
click at [259, 77] on div "**********" at bounding box center [784, 269] width 1059 height 410
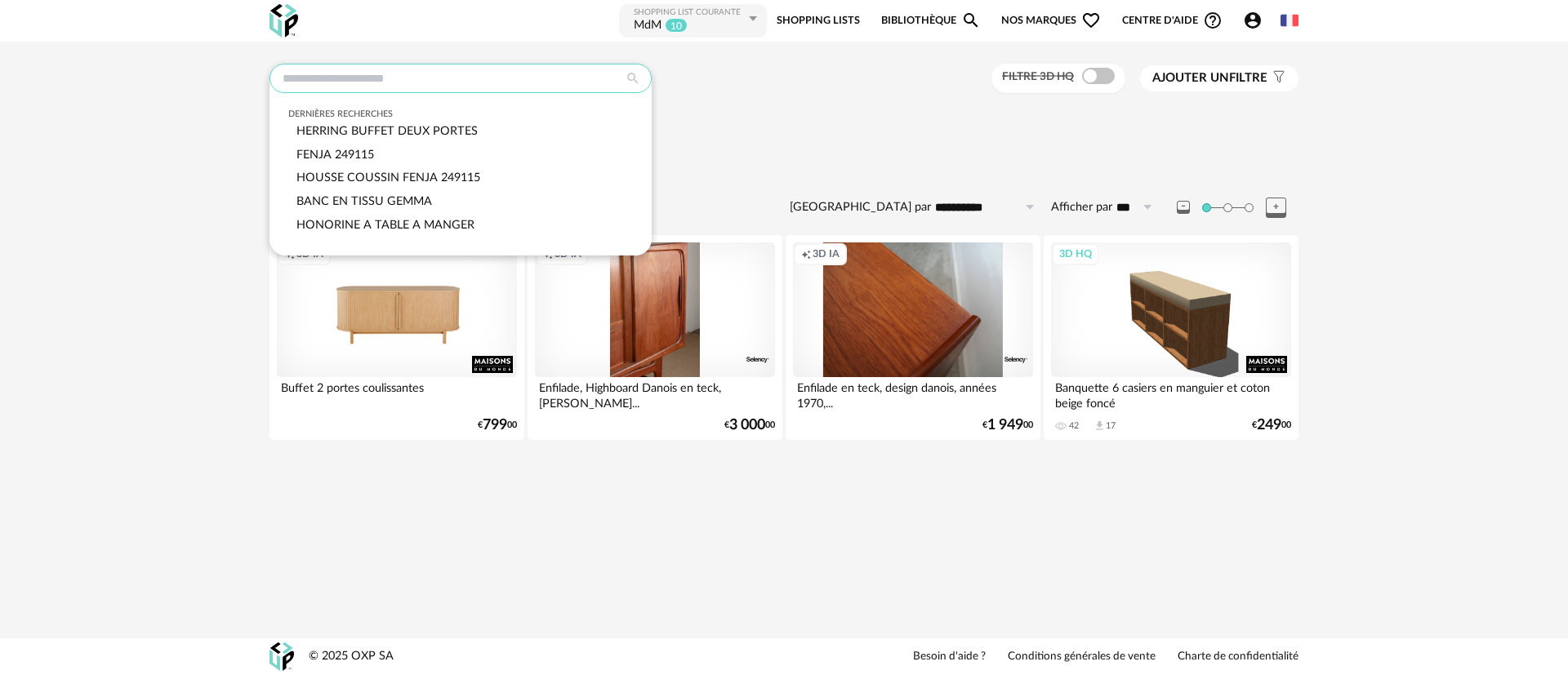
paste input "**********"
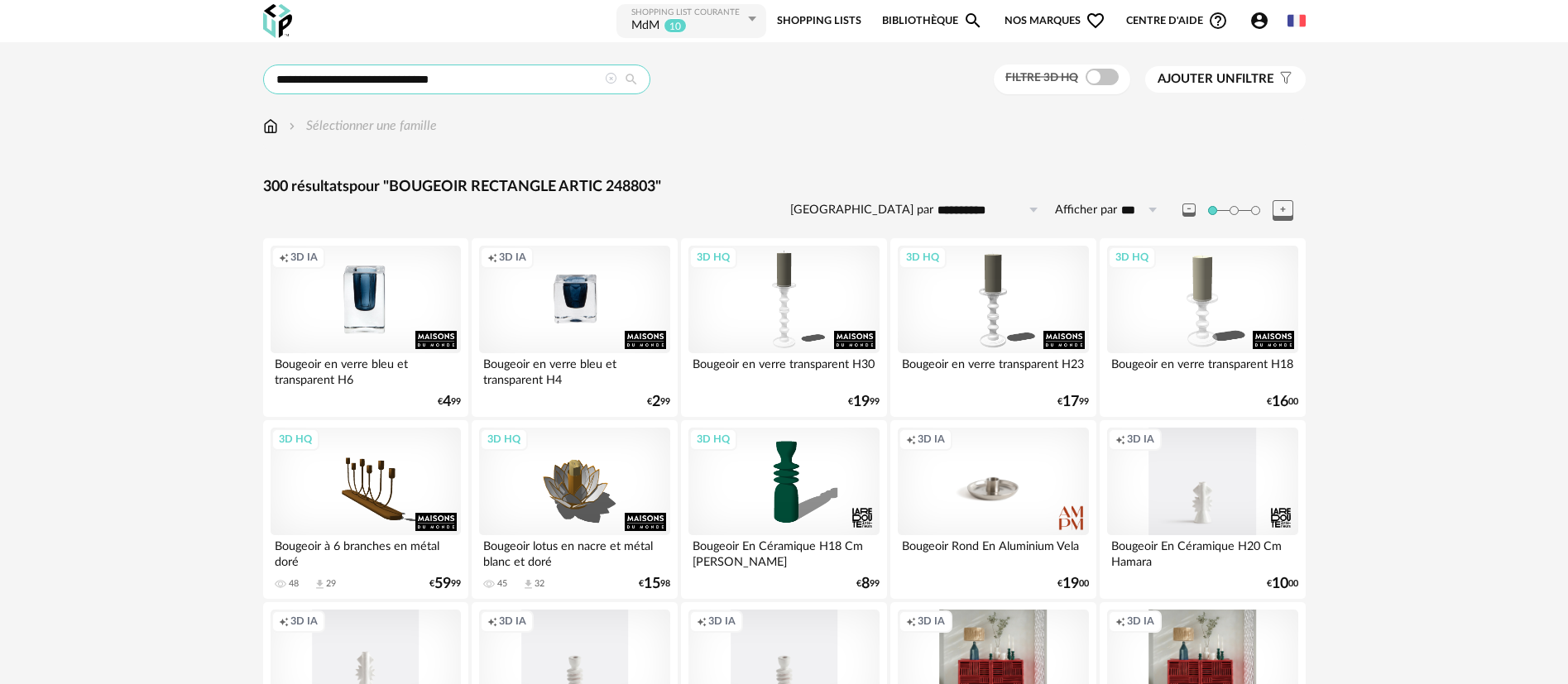
drag, startPoint x: 408, startPoint y: 77, endPoint x: 278, endPoint y: 62, distance: 130.9
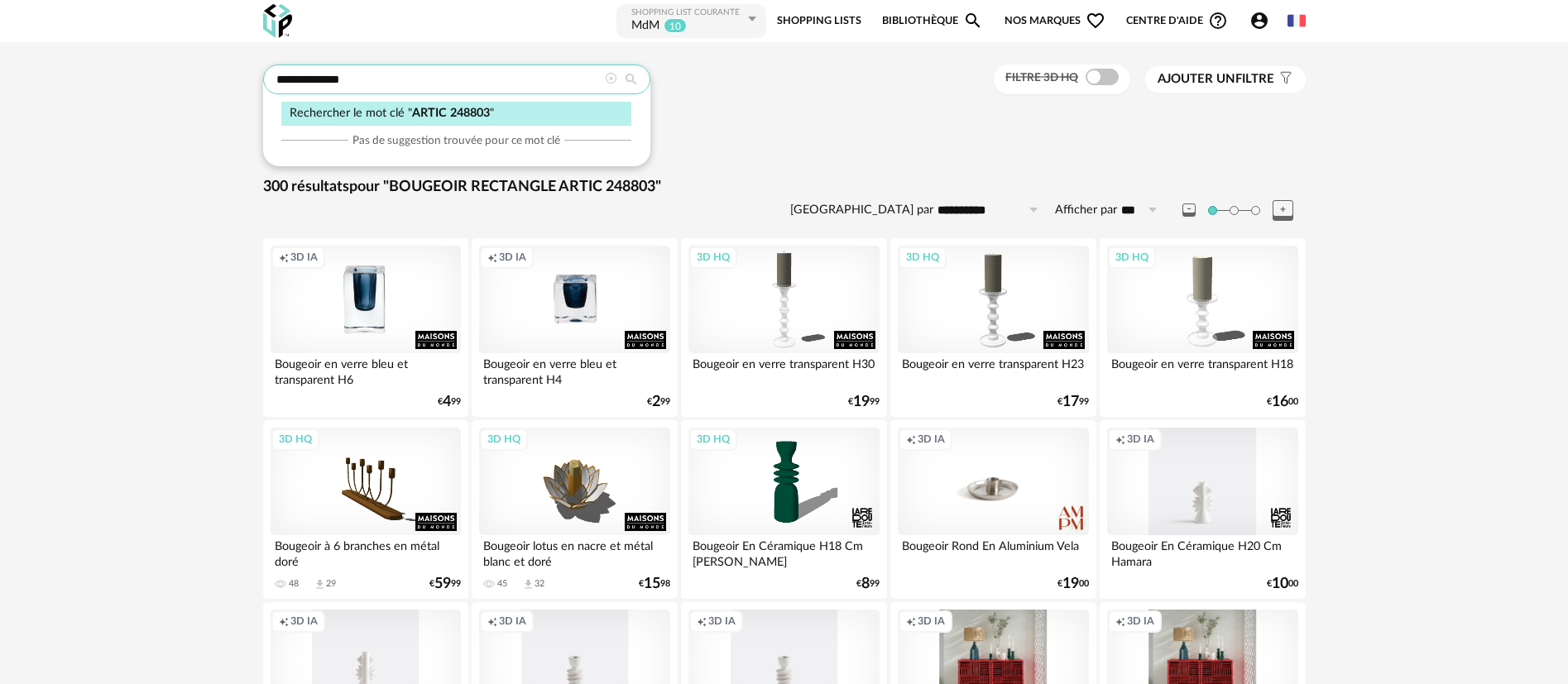
type input "**********"
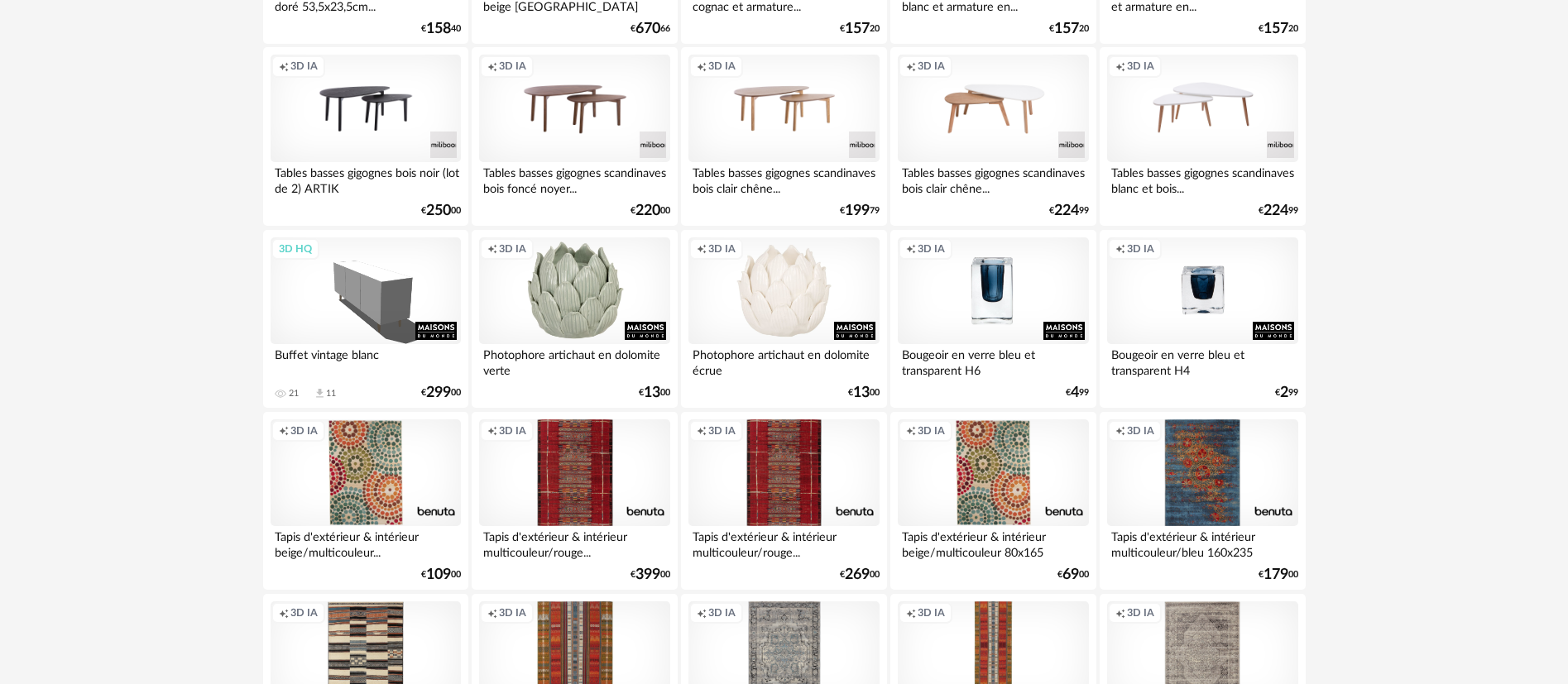
scroll to position [621, 0]
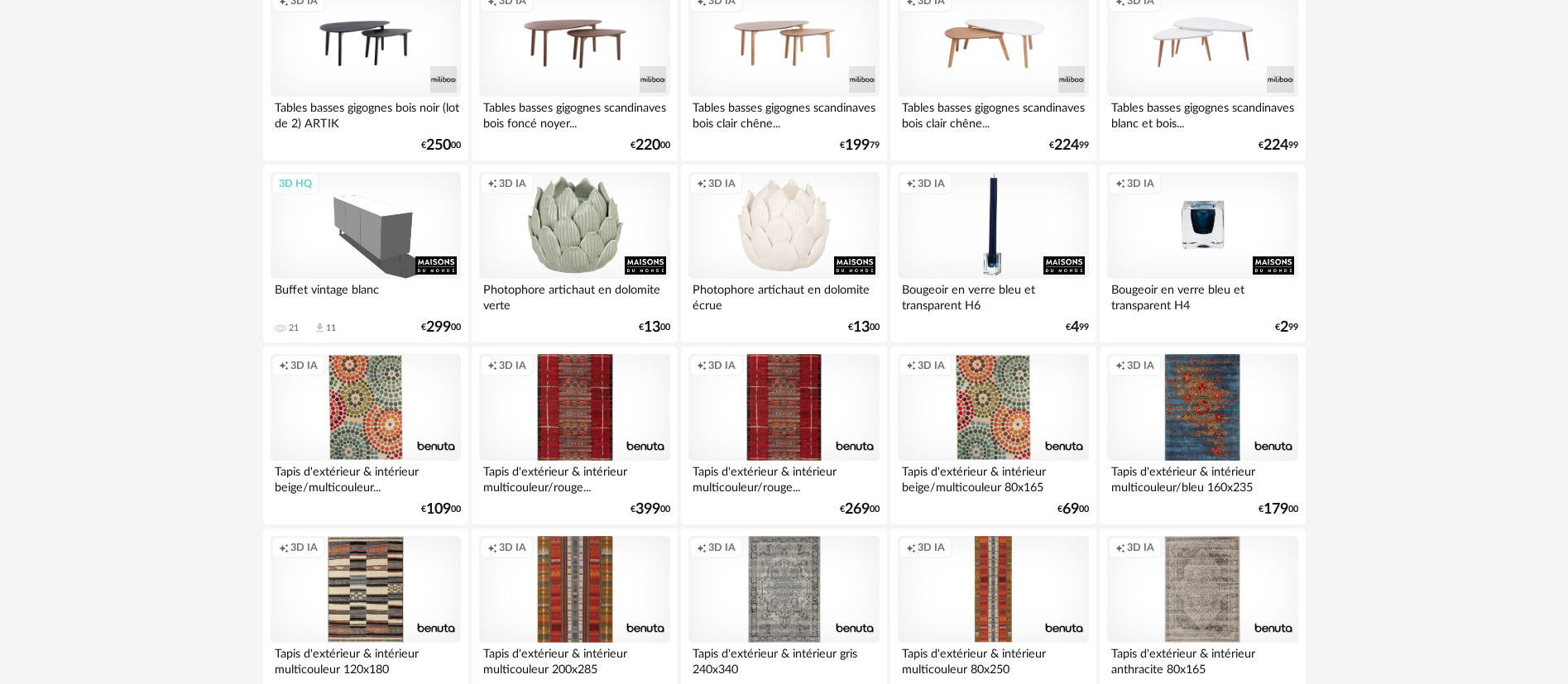
click at [984, 257] on div "Creation icon 3D IA" at bounding box center [993, 225] width 190 height 108
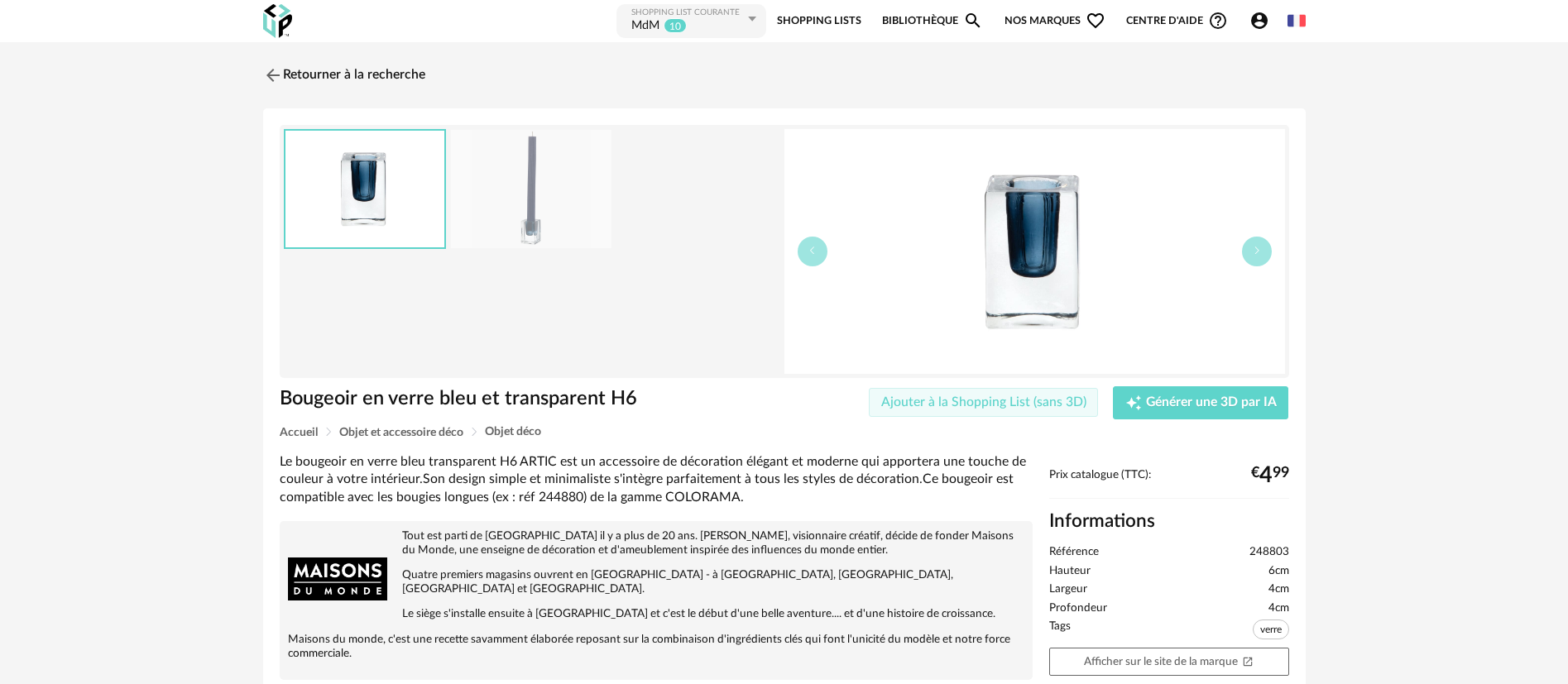
click at [915, 403] on span "Ajouter à la Shopping List (sans 3D)" at bounding box center [984, 402] width 205 height 13
click at [671, 27] on sup "11" at bounding box center [675, 25] width 23 height 15
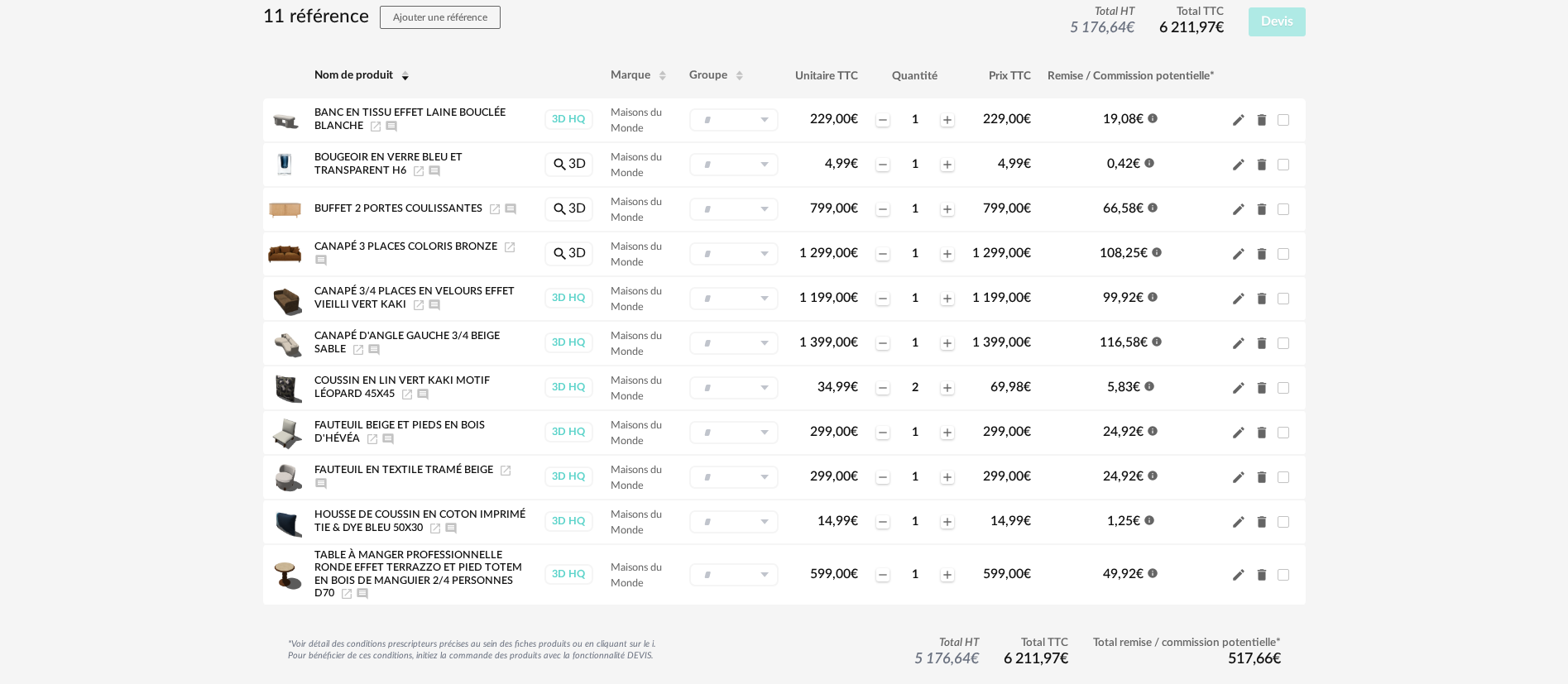
scroll to position [248, 0]
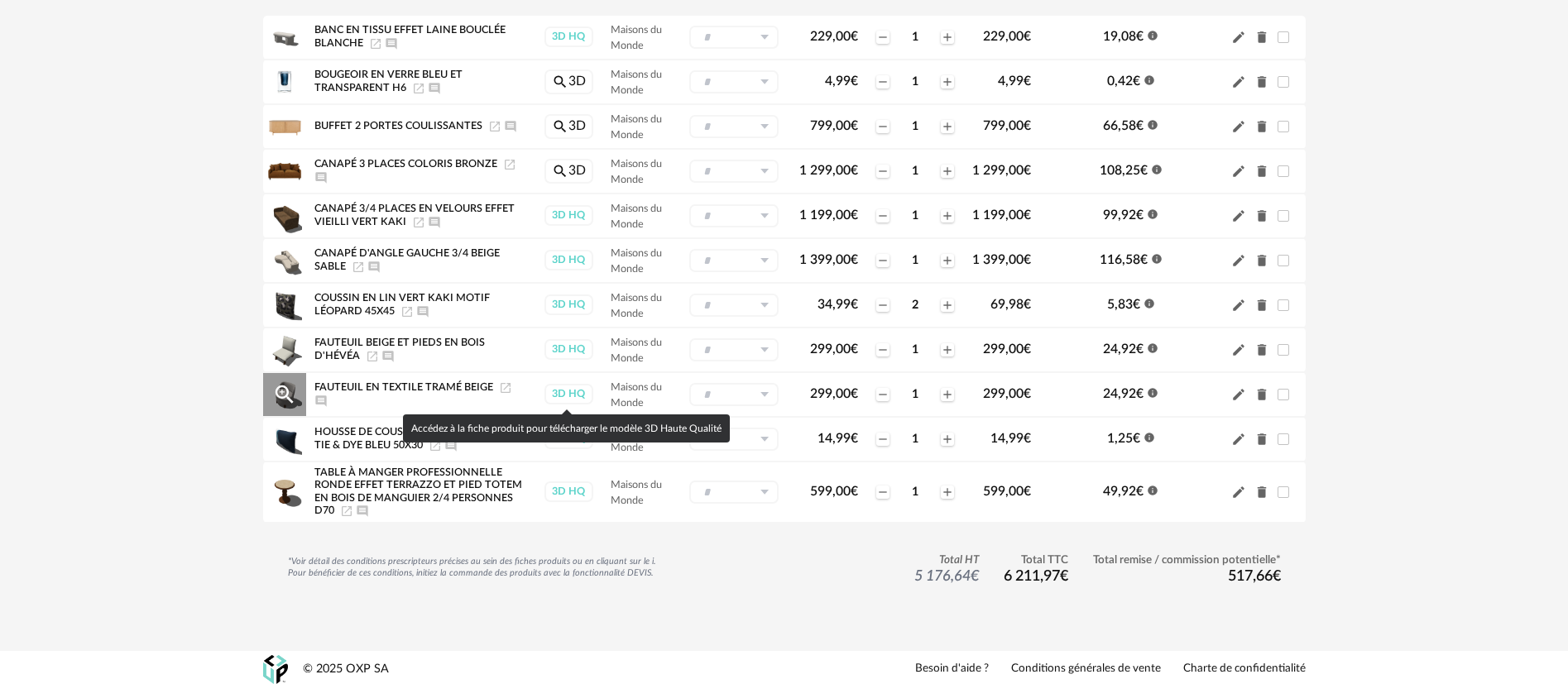
click at [566, 394] on div "3D HQ" at bounding box center [568, 394] width 49 height 20
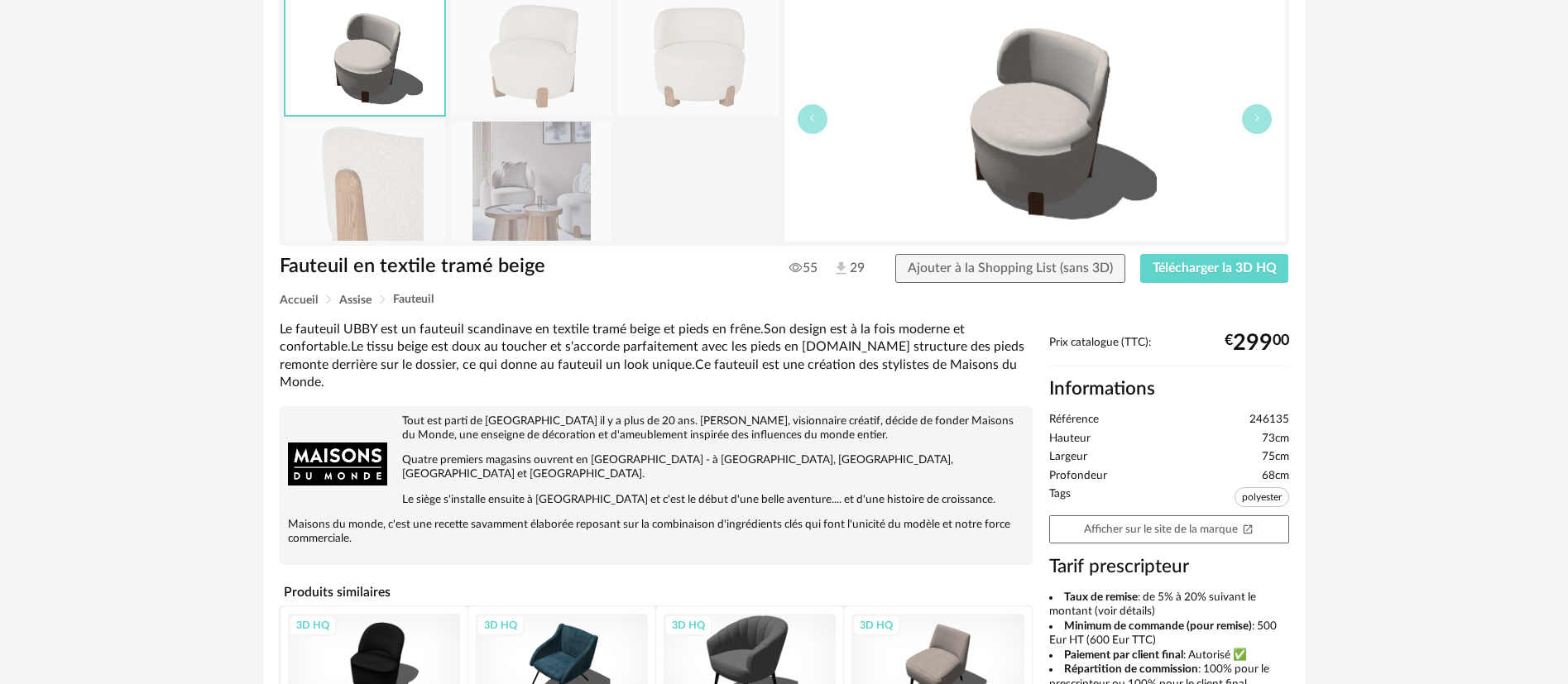
scroll to position [248, 0]
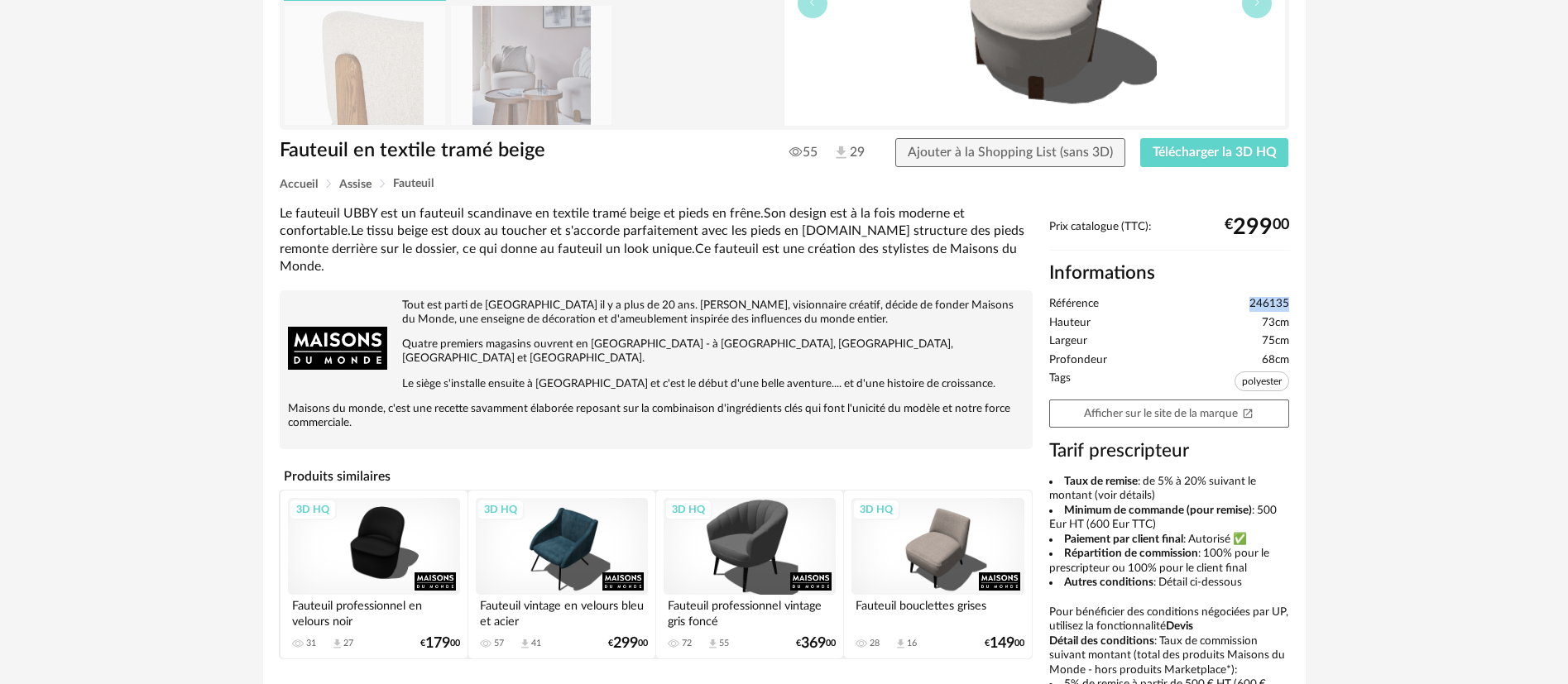
drag, startPoint x: 1216, startPoint y: 303, endPoint x: 1288, endPoint y: 304, distance: 72.0
click at [1288, 304] on li "Référence 246135" at bounding box center [1170, 304] width 240 height 15
copy span "246135"
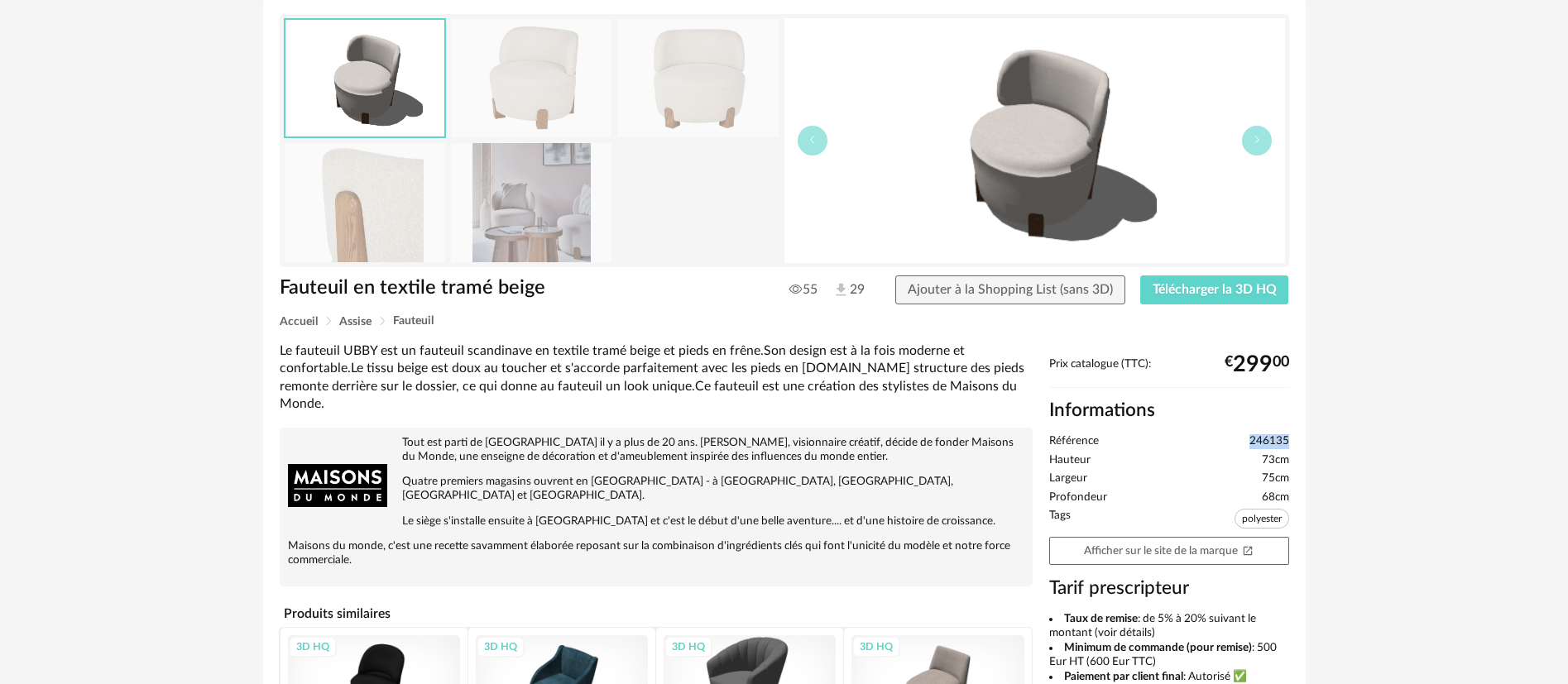
scroll to position [0, 0]
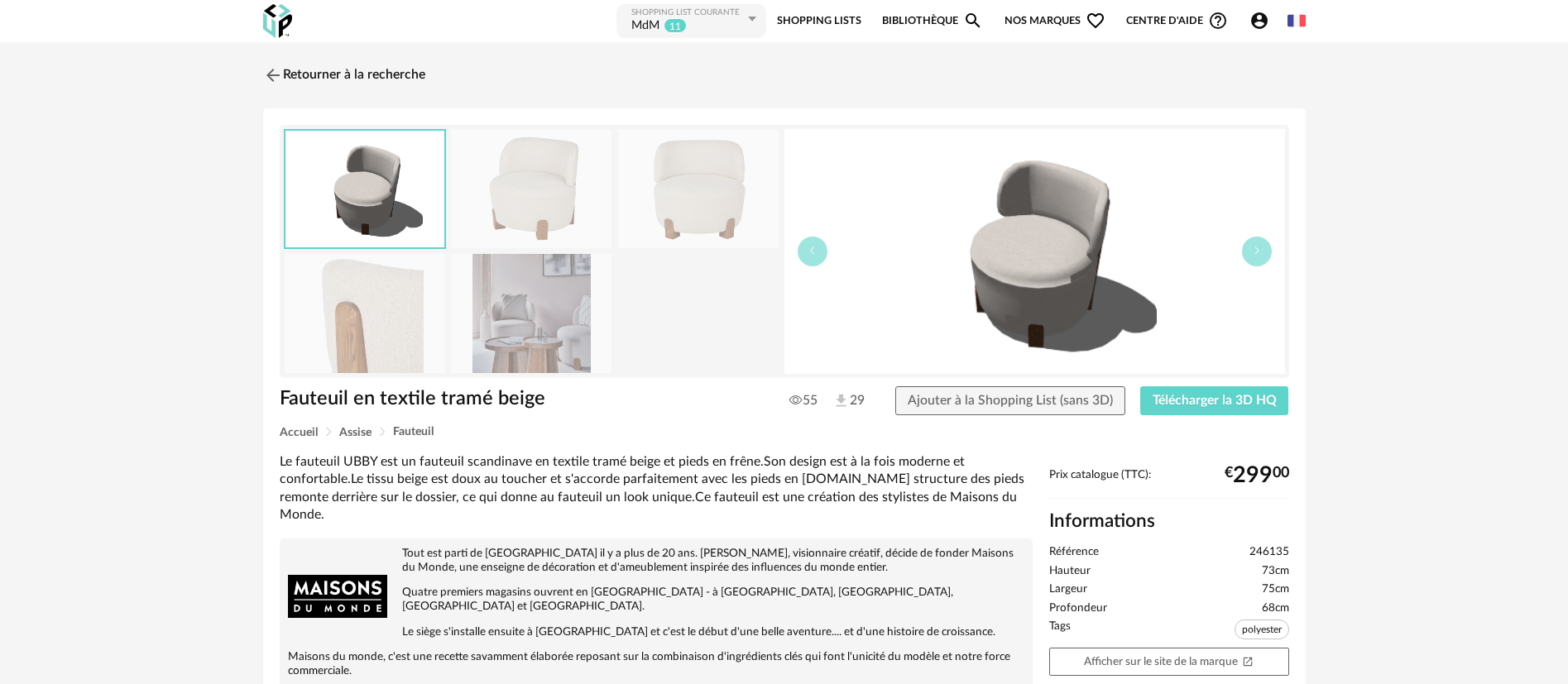
click at [681, 24] on div "11" at bounding box center [677, 26] width 28 height 17
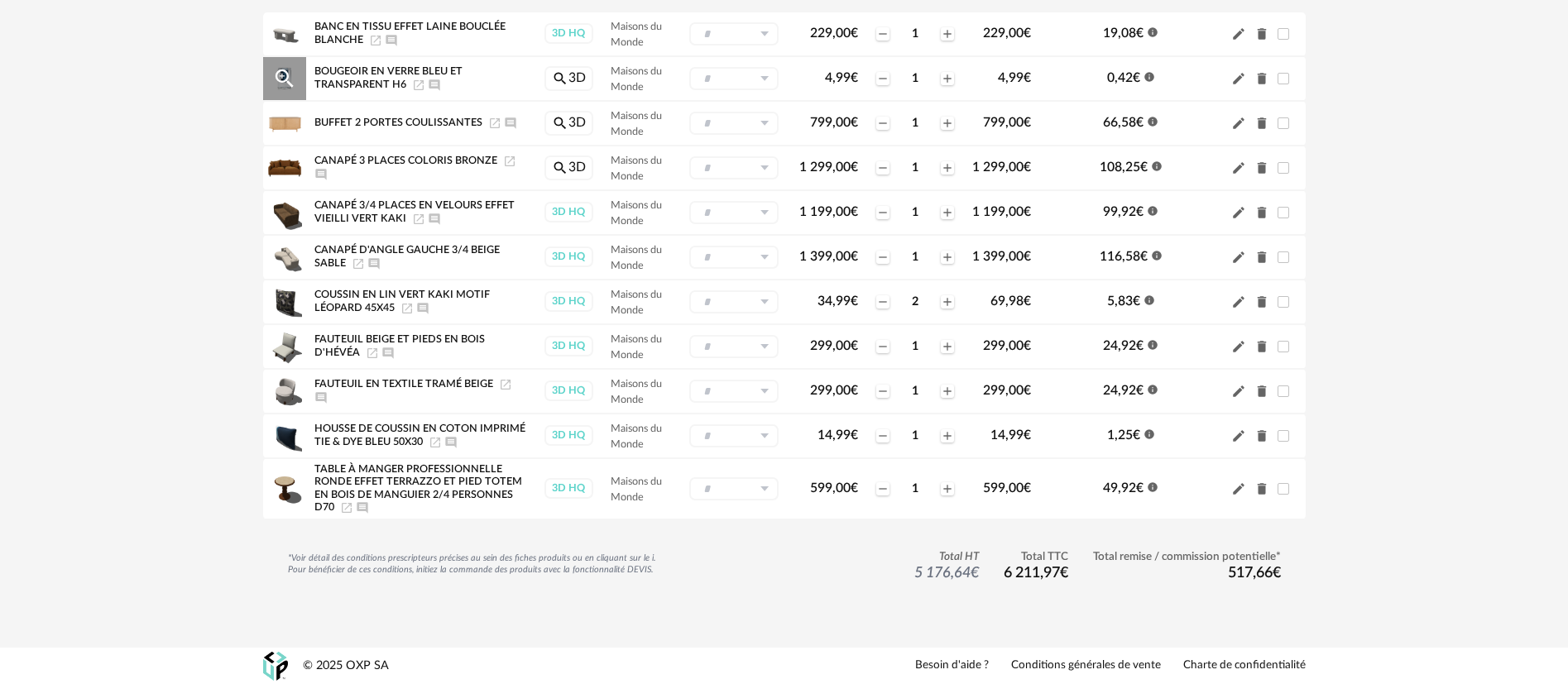
scroll to position [253, 0]
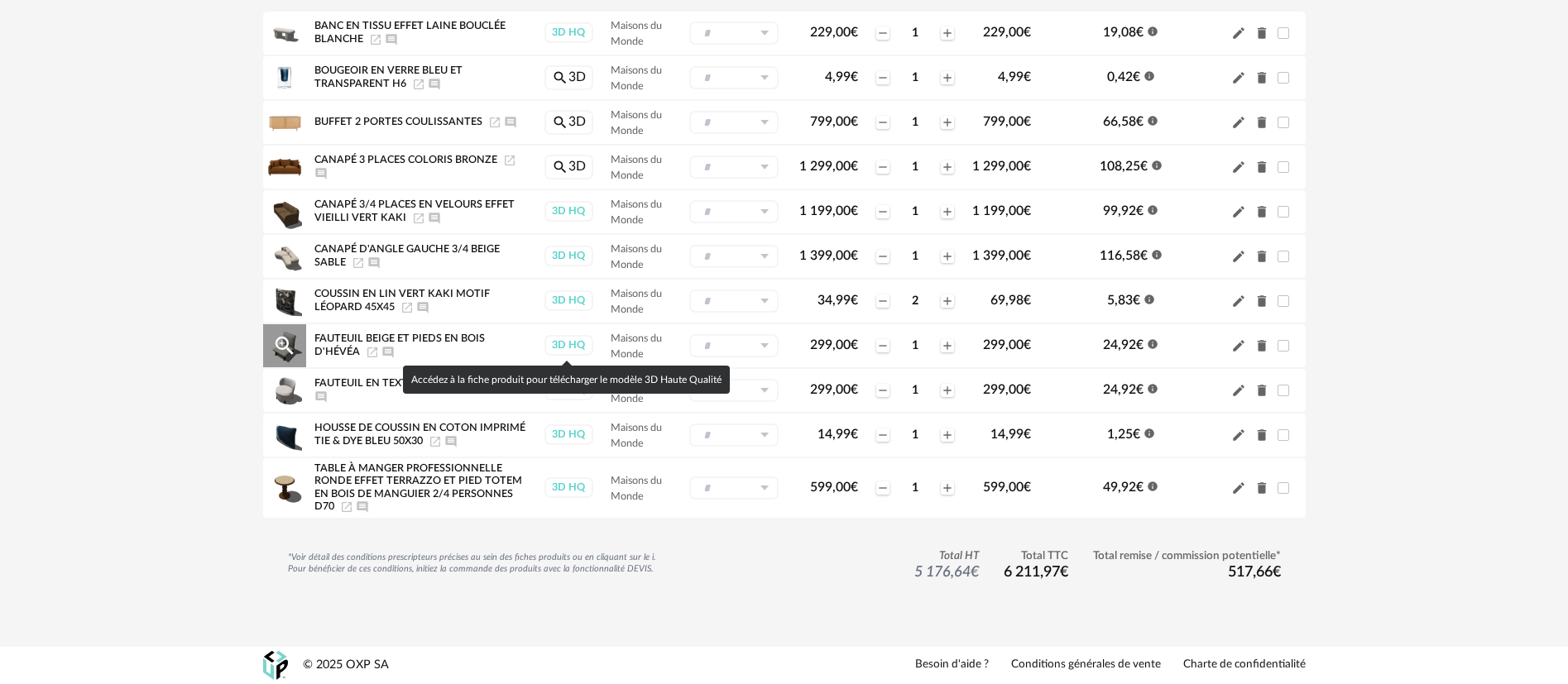
click at [566, 350] on div "3D HQ" at bounding box center [568, 345] width 49 height 20
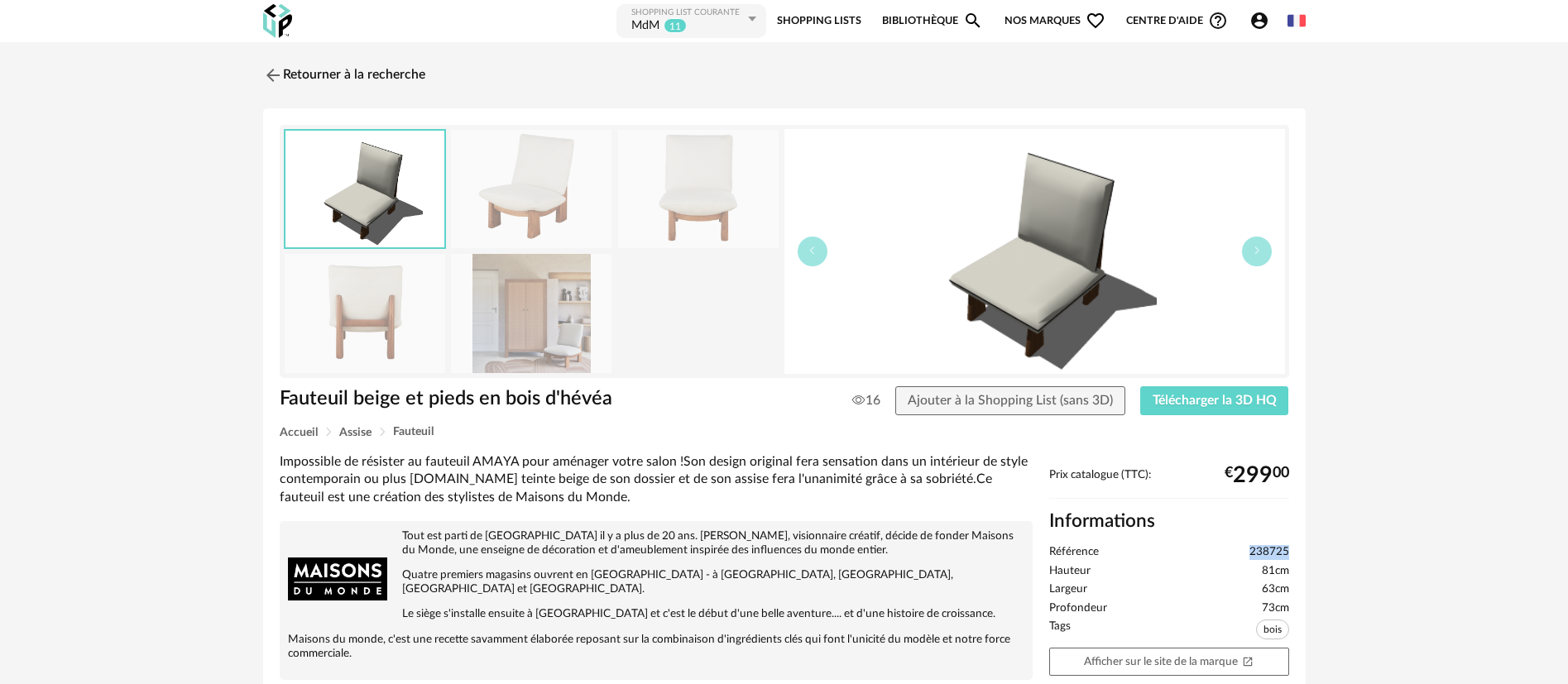
drag, startPoint x: 1291, startPoint y: 547, endPoint x: 1249, endPoint y: 549, distance: 42.0
copy span "238725"
click at [692, 19] on div "MdM 11" at bounding box center [688, 26] width 113 height 17
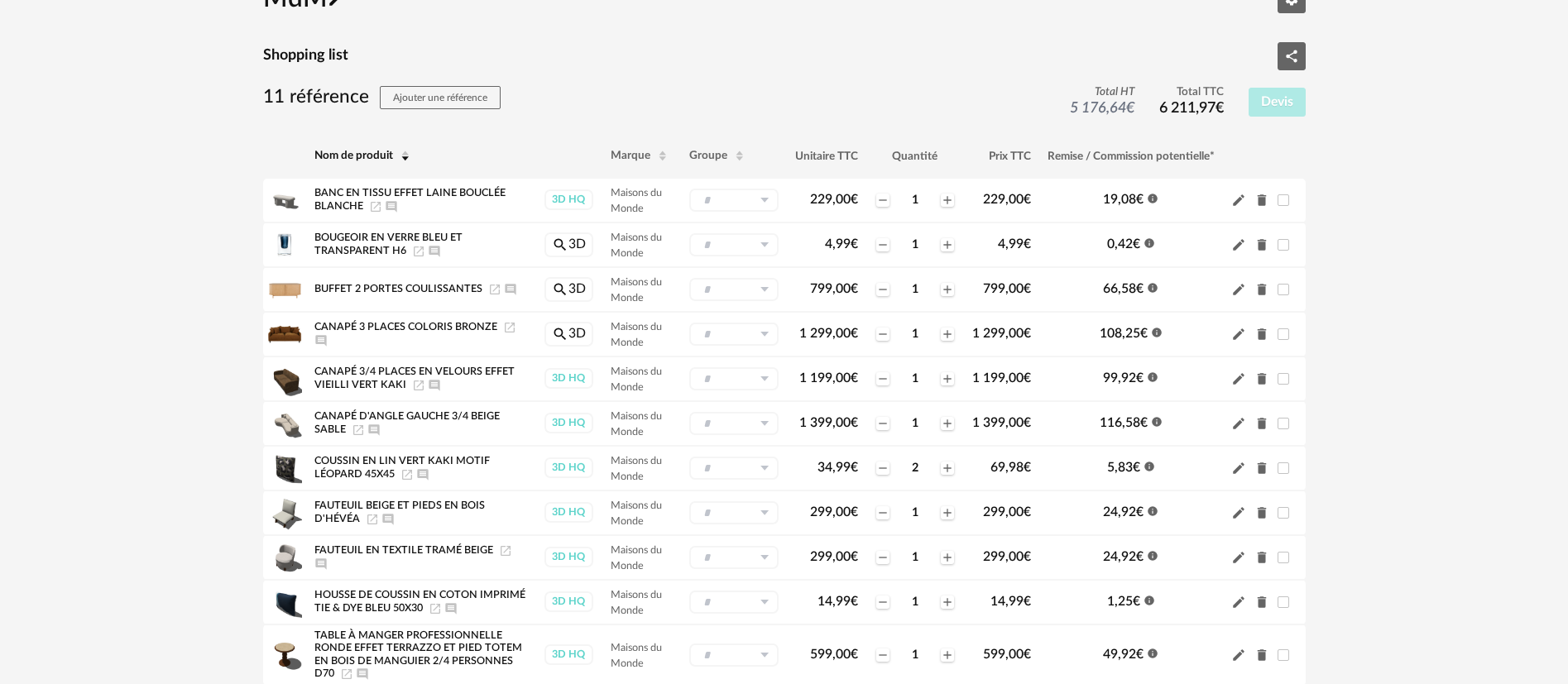
scroll to position [125, 0]
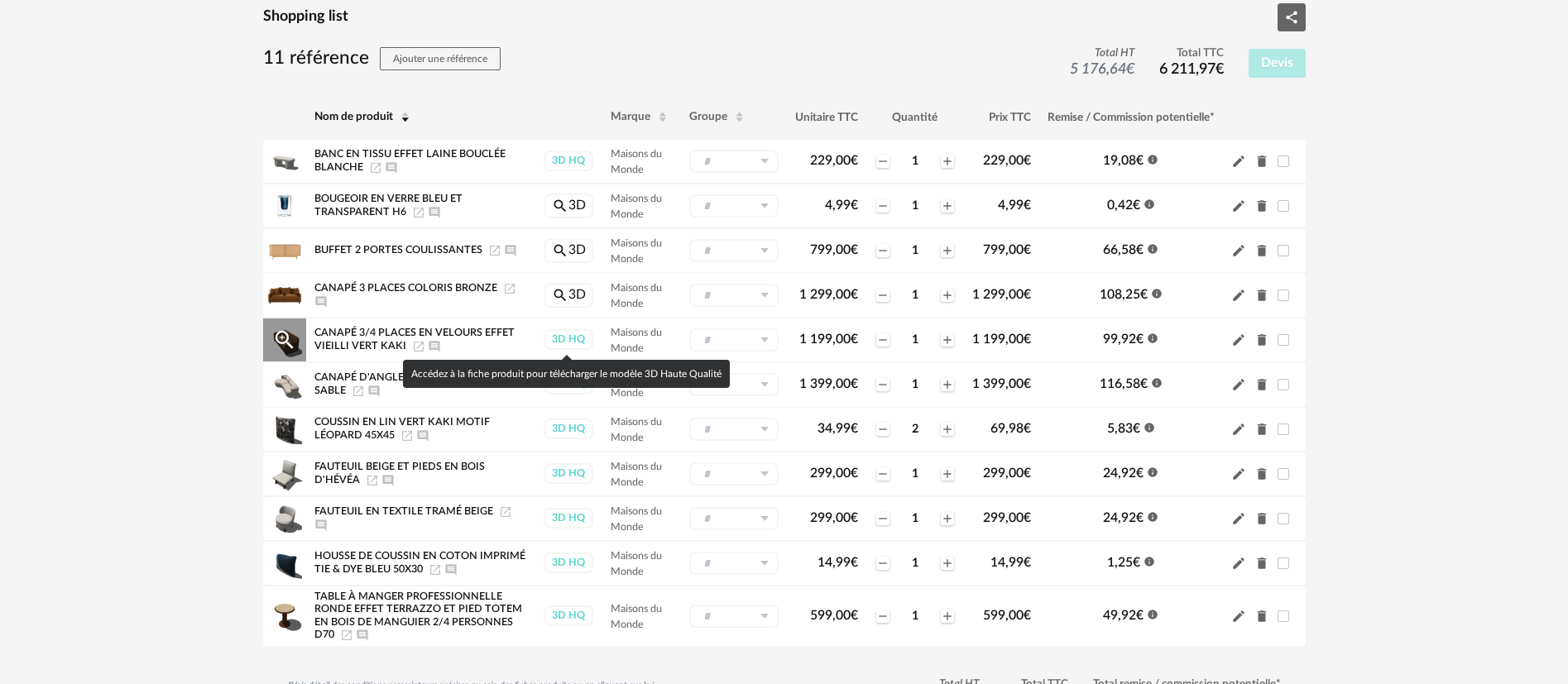
click at [559, 334] on div "3D HQ" at bounding box center [568, 339] width 49 height 20
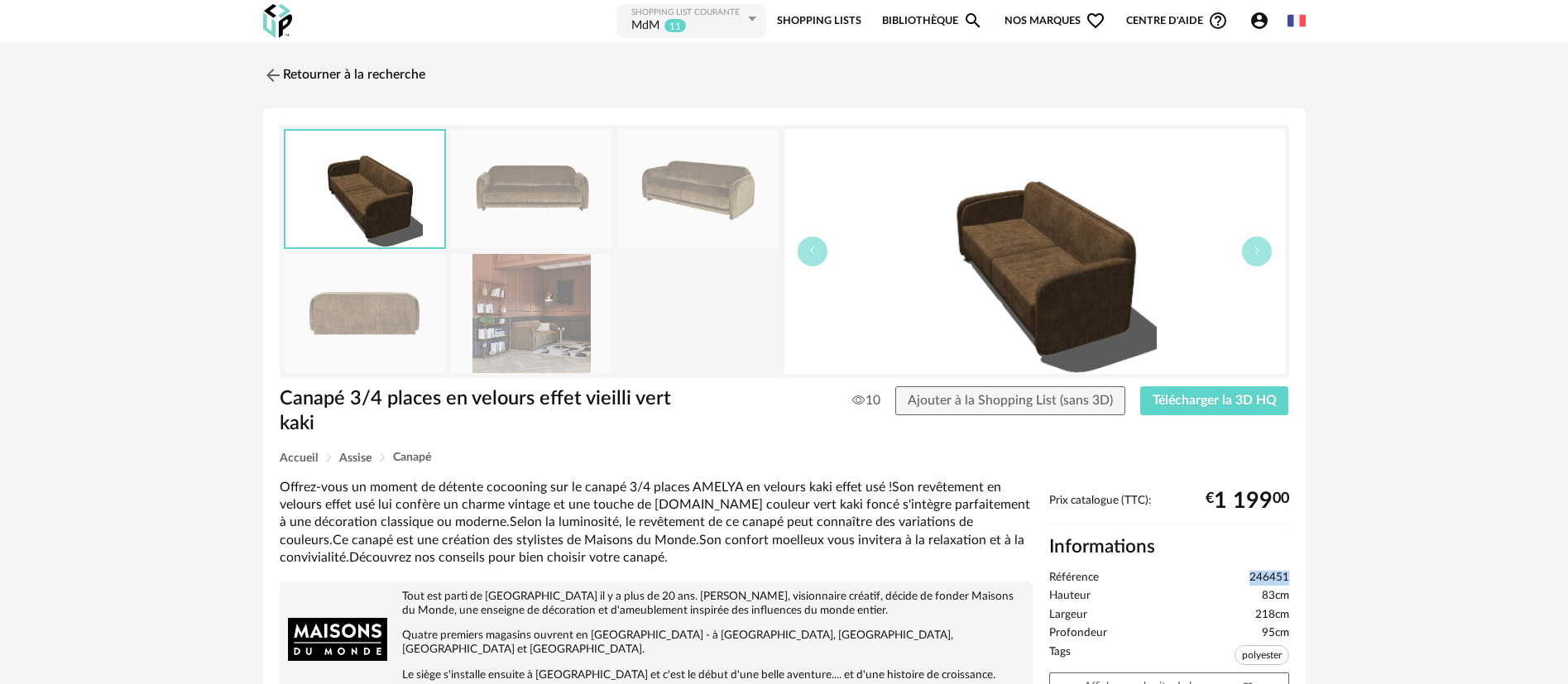
drag, startPoint x: 1287, startPoint y: 575, endPoint x: 1245, endPoint y: 575, distance: 42.0
click at [1245, 575] on li "Référence 246451" at bounding box center [1170, 578] width 240 height 15
copy span "246451"
click at [310, 69] on link "Retourner à la recherche" at bounding box center [340, 75] width 162 height 36
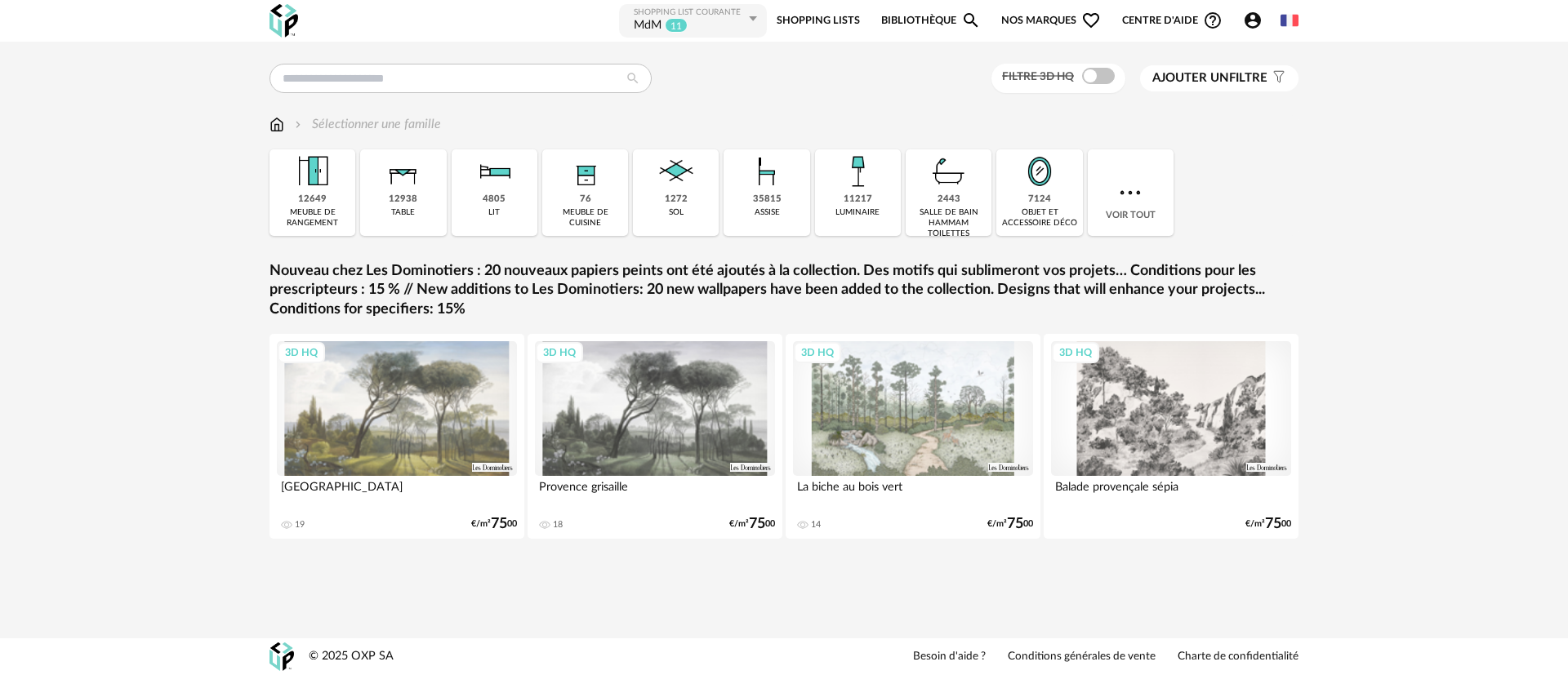
click at [735, 20] on div "MdM 11" at bounding box center [689, 25] width 111 height 17
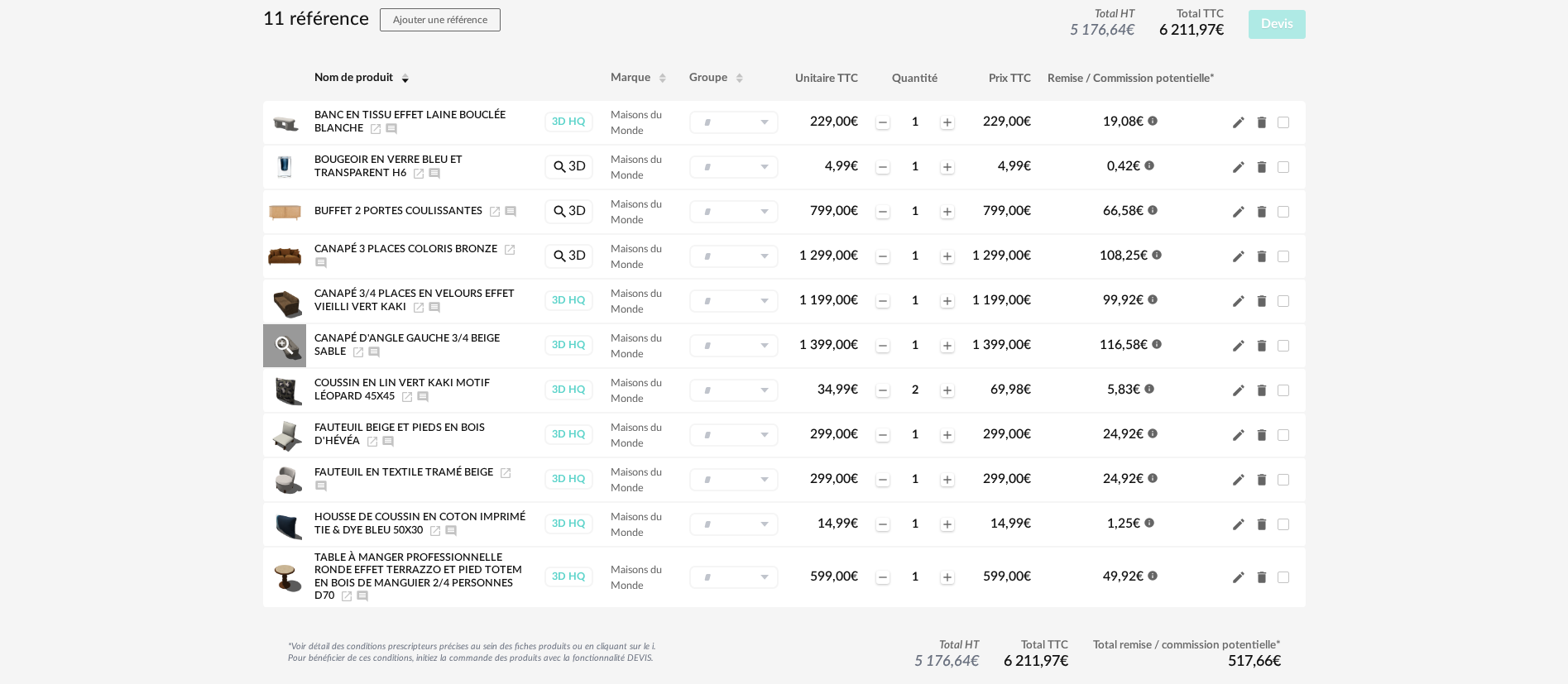
scroll to position [125, 0]
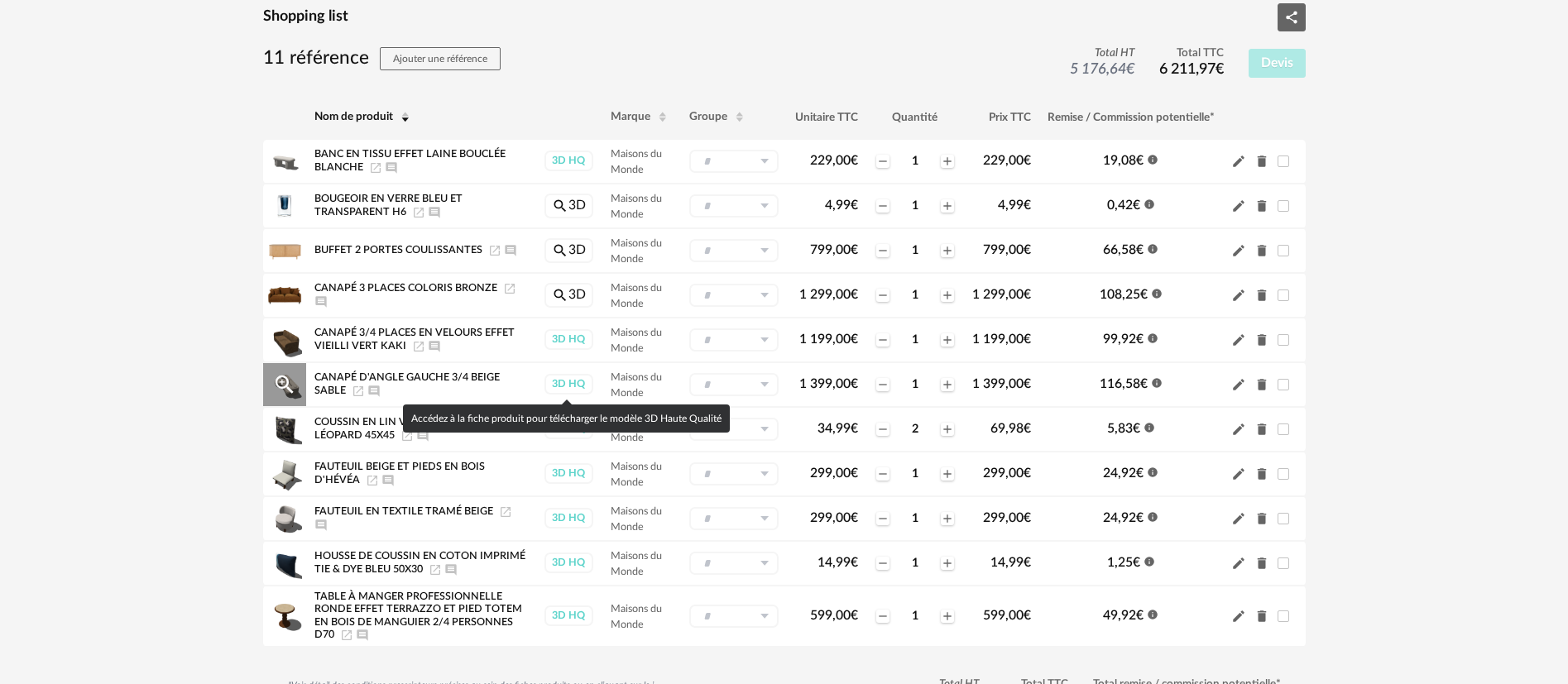
click at [567, 388] on div "3D HQ" at bounding box center [568, 383] width 49 height 20
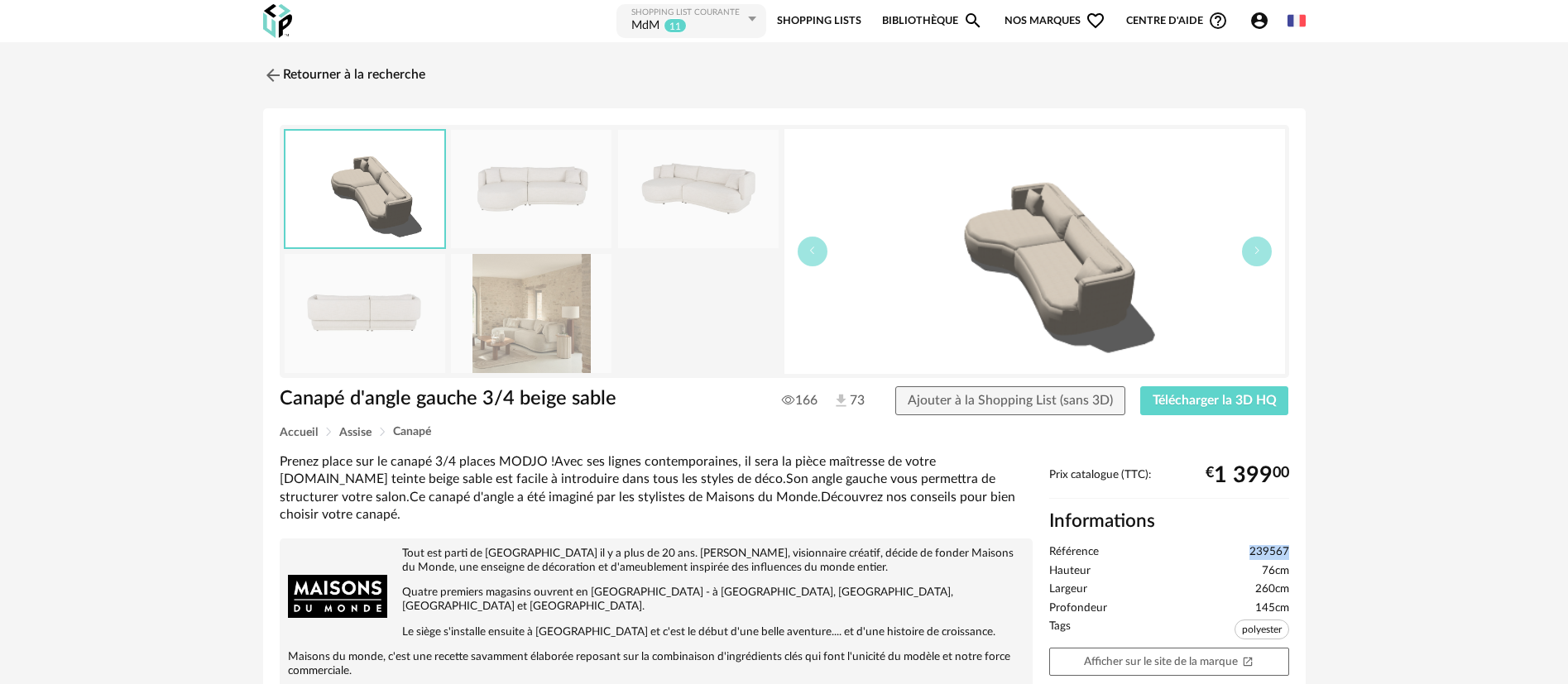
drag, startPoint x: 1294, startPoint y: 551, endPoint x: 1246, endPoint y: 552, distance: 48.0
copy span "239567"
click at [292, 75] on link "Retourner à la recherche" at bounding box center [340, 75] width 162 height 36
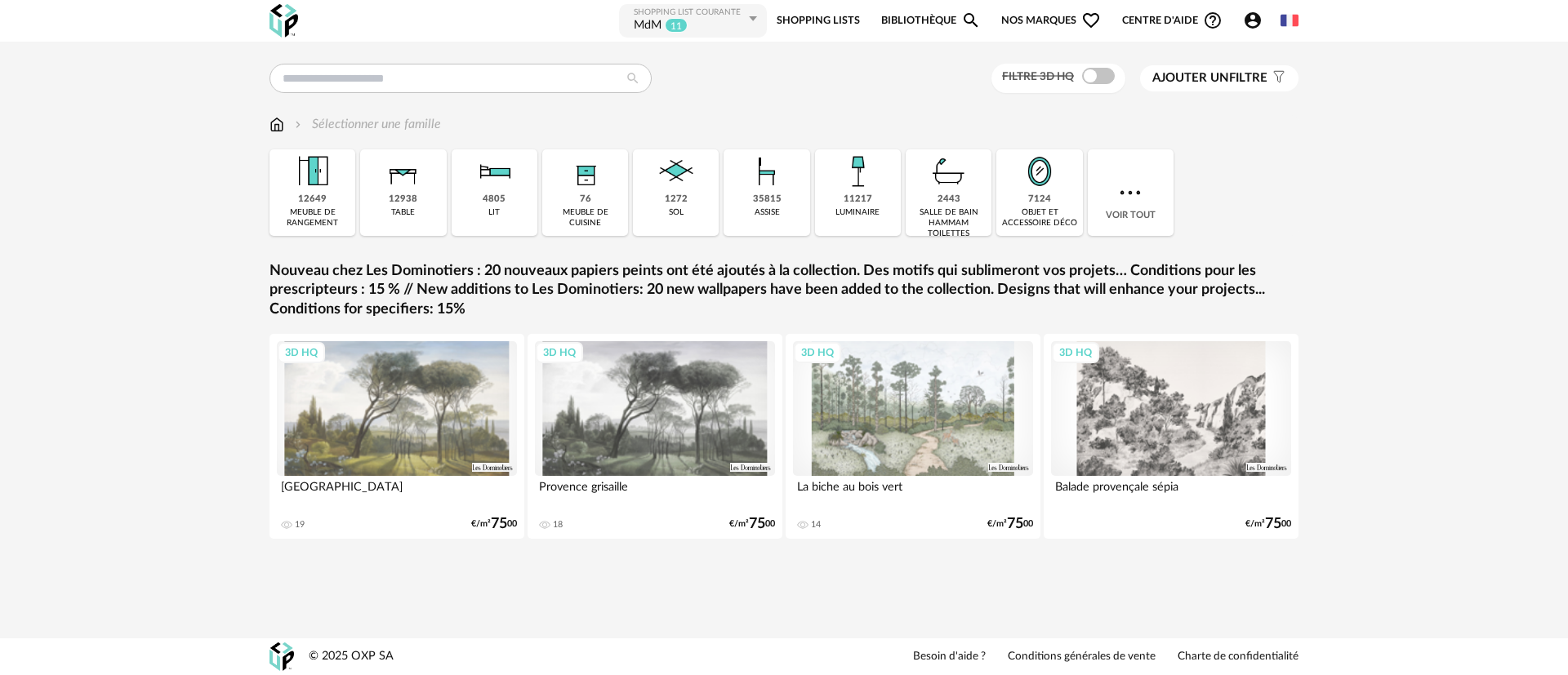
click at [1044, 18] on span "Nos marques Heart Outline icon" at bounding box center [1050, 21] width 99 height 37
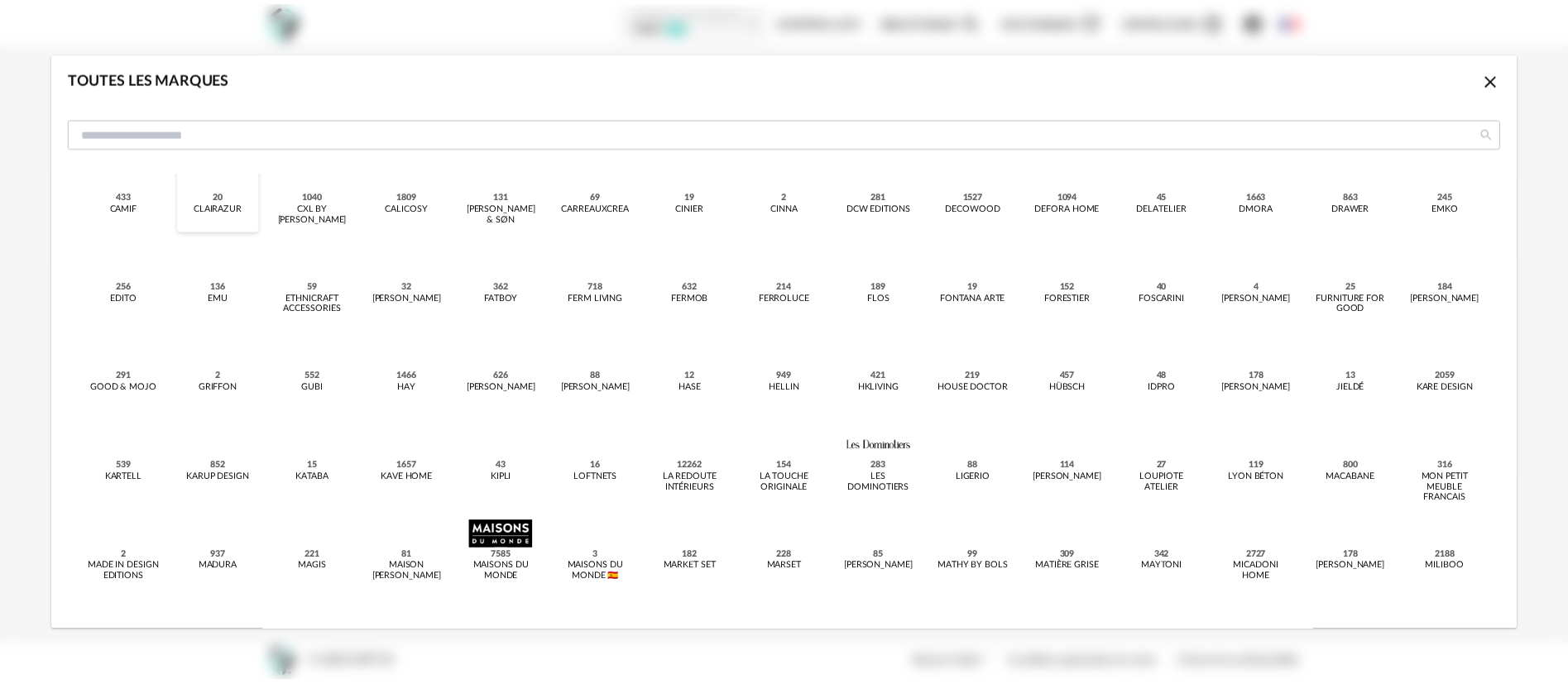
scroll to position [248, 0]
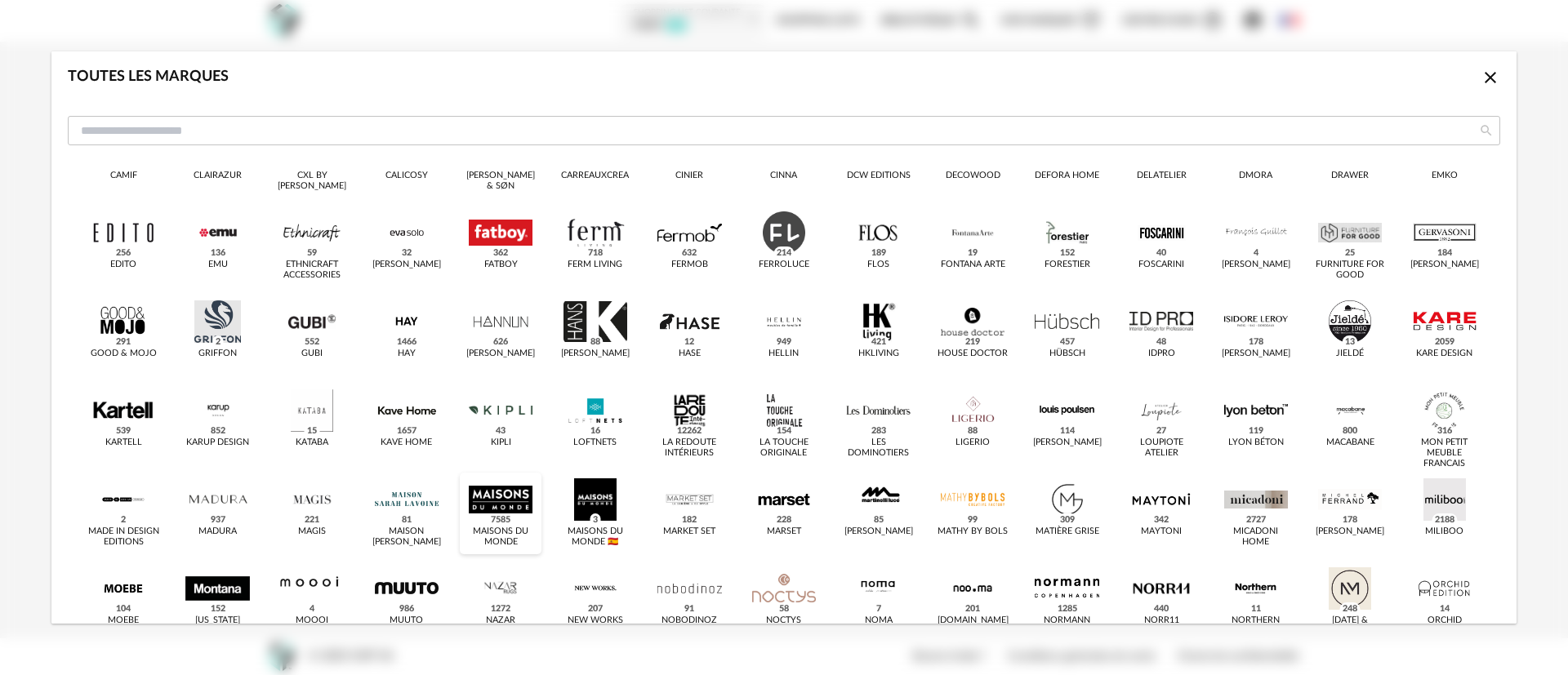
click at [469, 492] on div "dialog" at bounding box center [500, 499] width 64 height 42
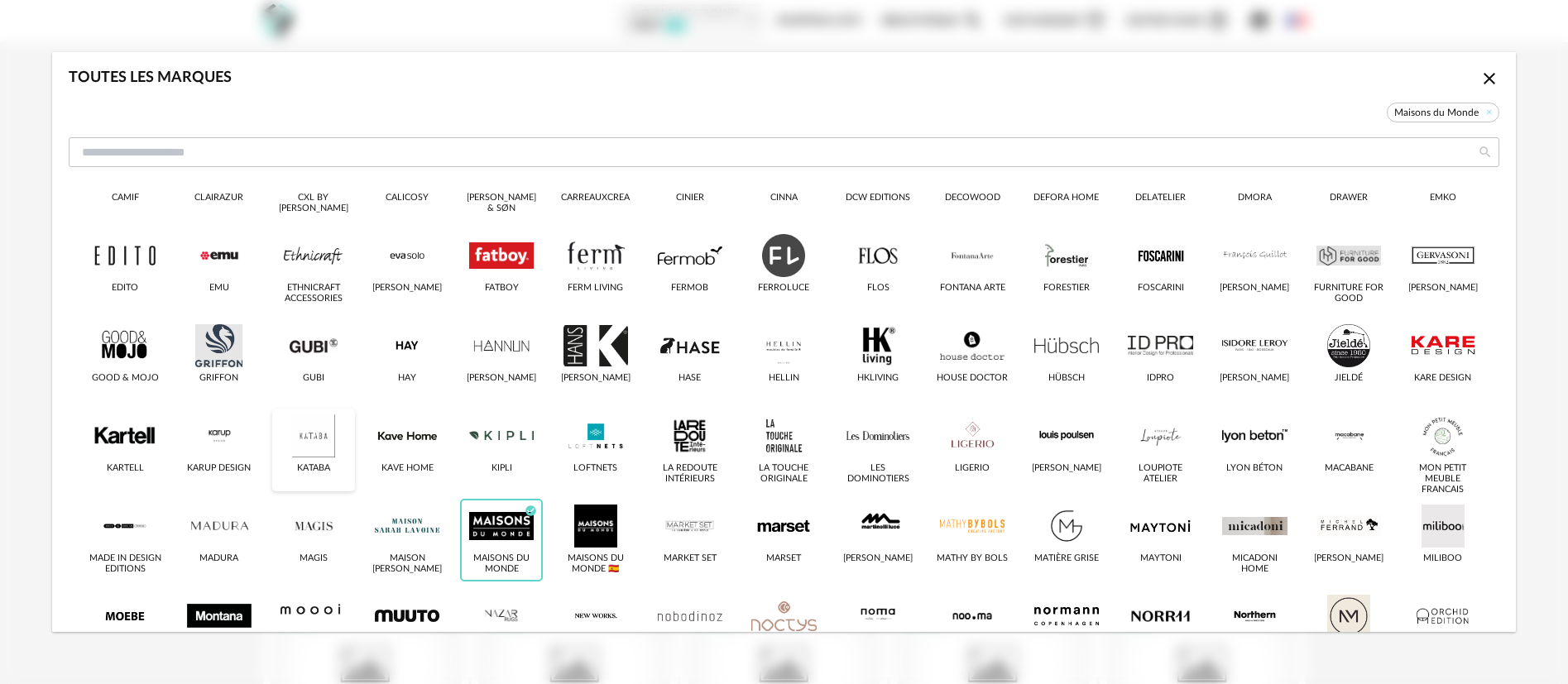
scroll to position [268, 0]
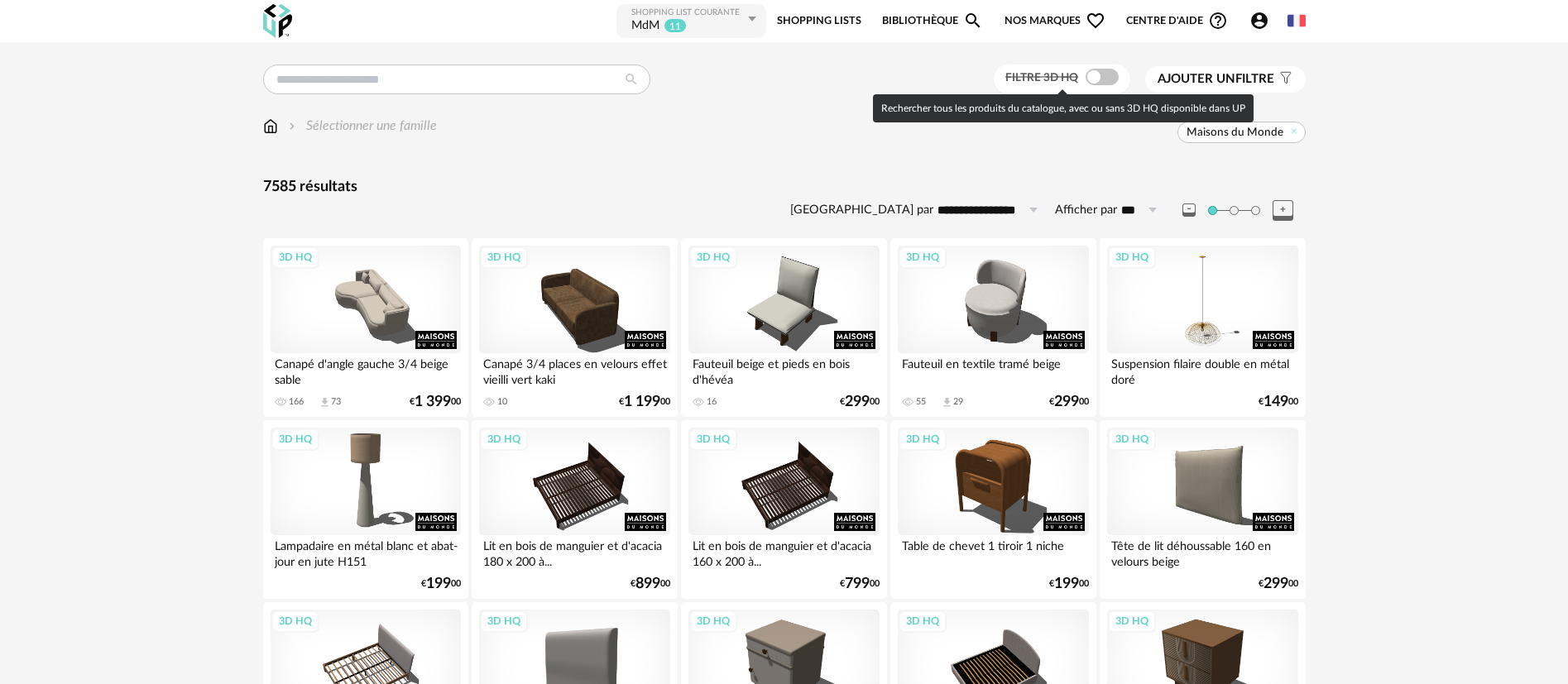
click at [1100, 78] on span at bounding box center [1101, 76] width 33 height 17
click at [277, 28] on img at bounding box center [277, 21] width 29 height 34
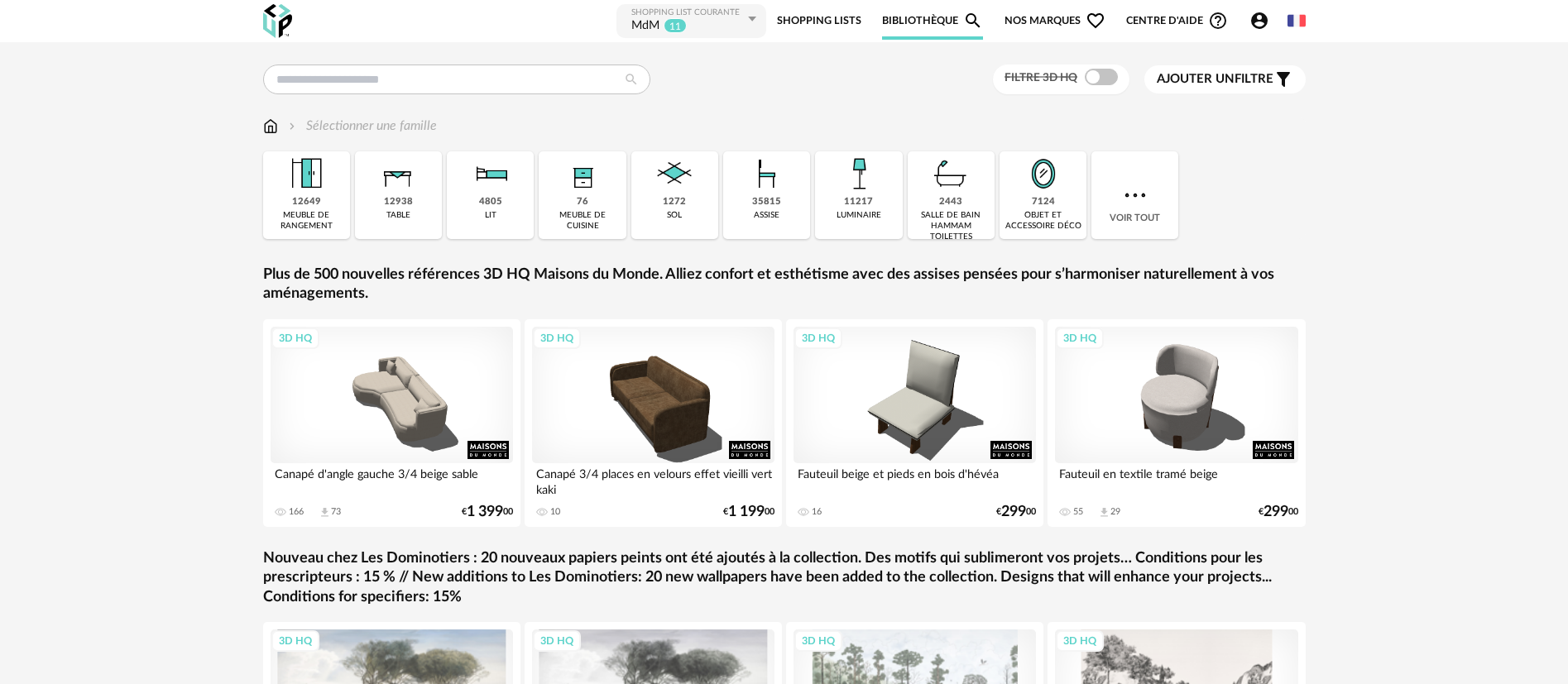
click at [909, 20] on link "Bibliothèque Magnify icon" at bounding box center [932, 21] width 101 height 37
click at [1052, 4] on span "Nos marques Heart Outline icon" at bounding box center [1054, 21] width 101 height 37
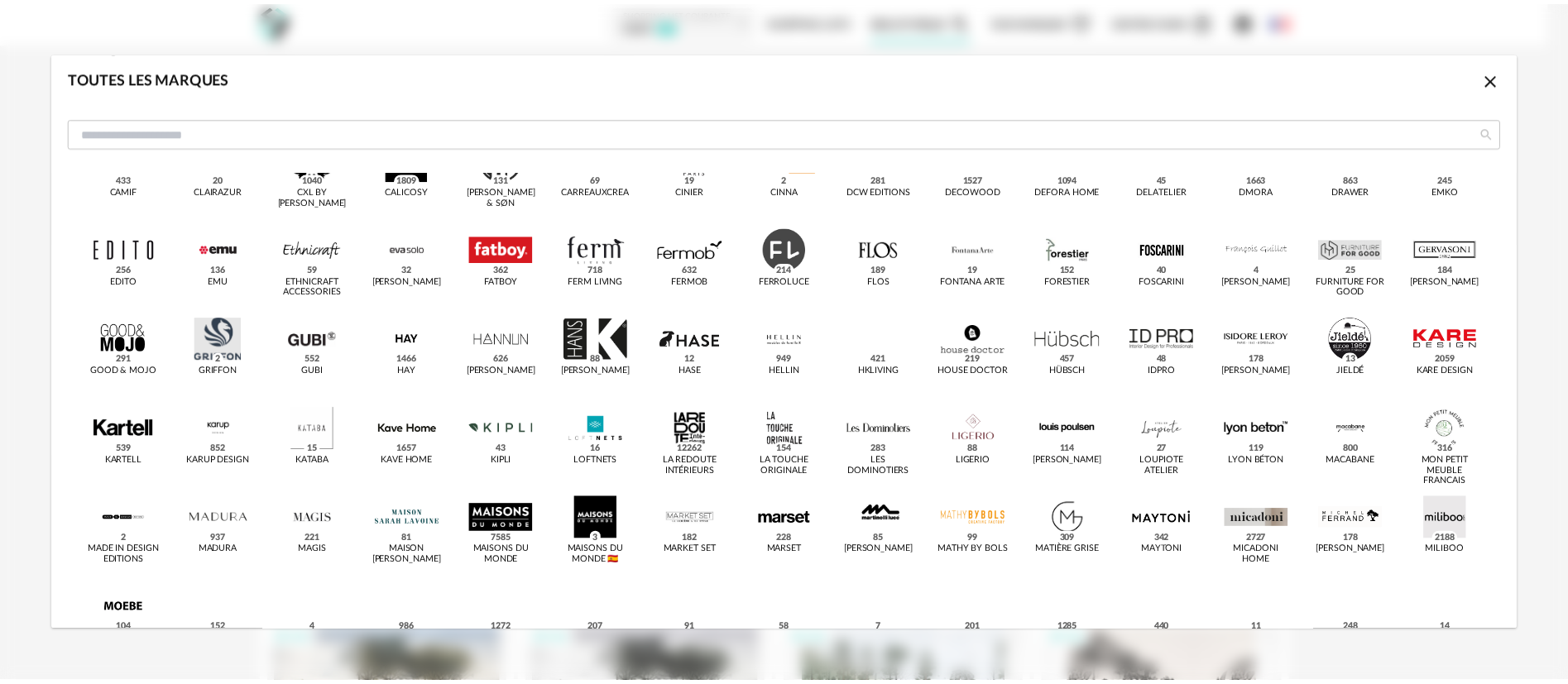
scroll to position [248, 0]
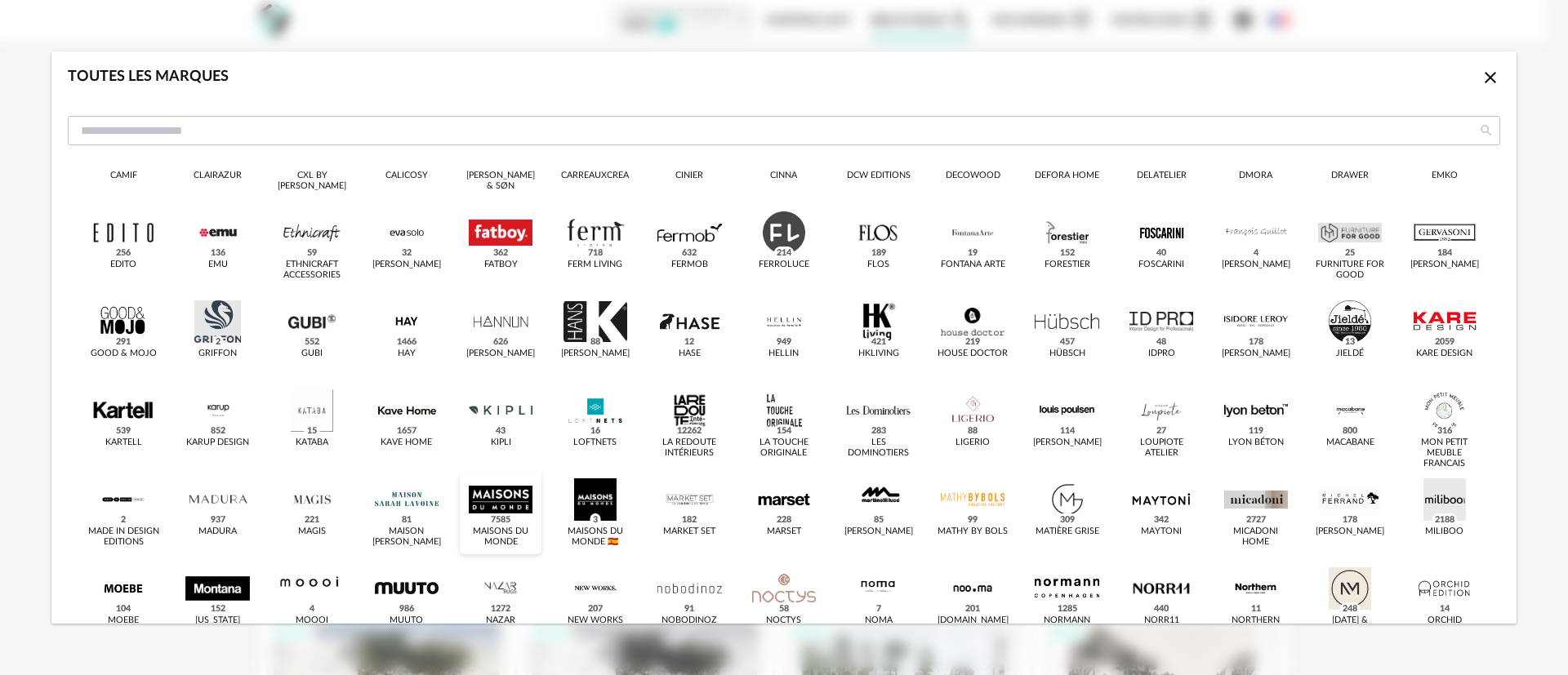
click at [471, 501] on div "dialog" at bounding box center [500, 499] width 64 height 42
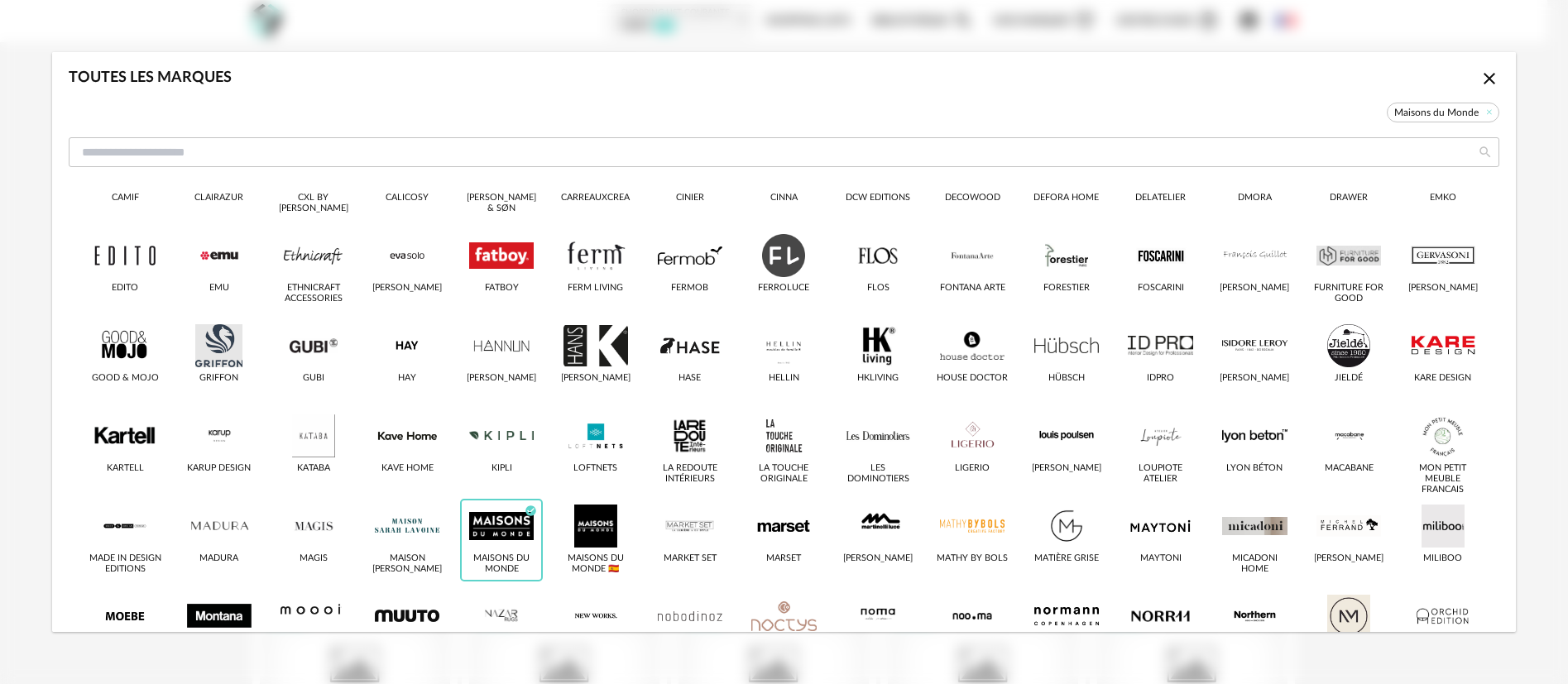
scroll to position [268, 0]
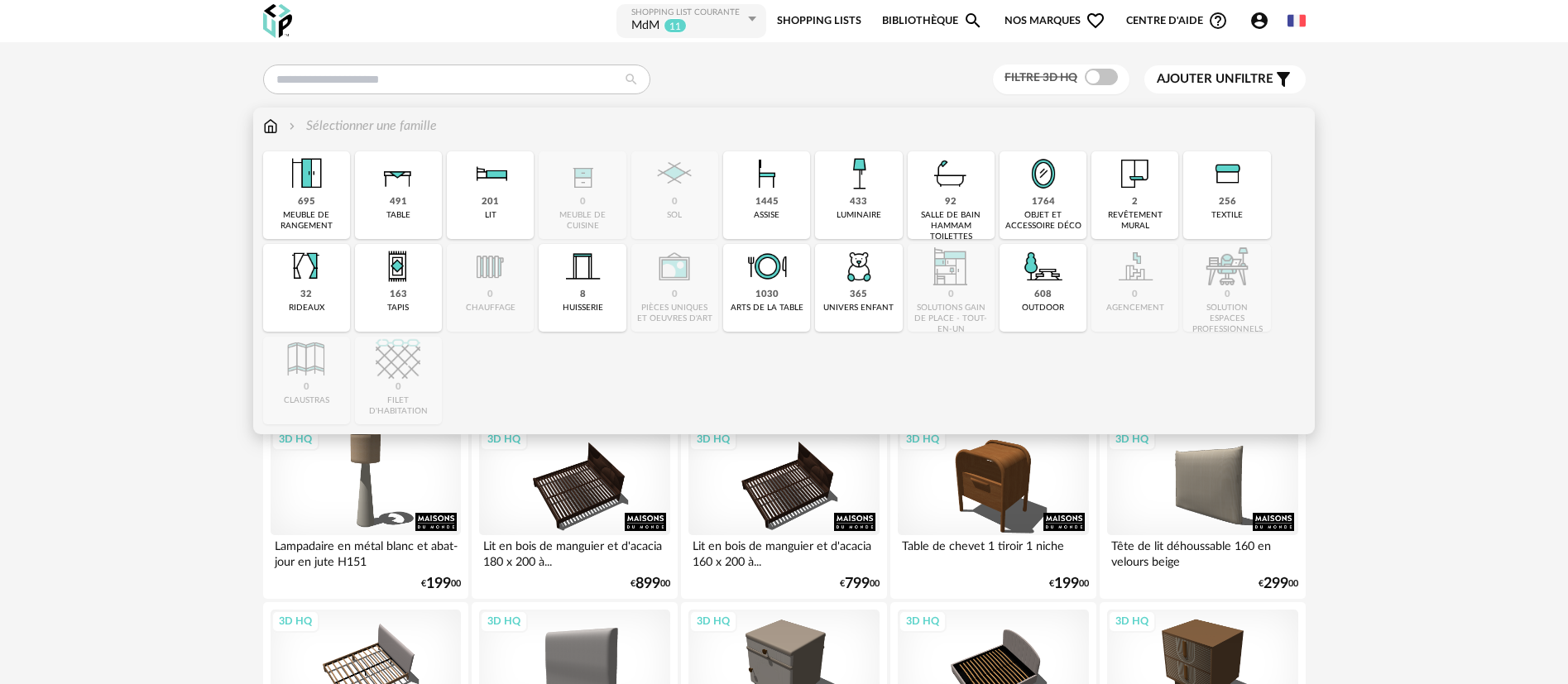
click at [272, 124] on img at bounding box center [270, 125] width 15 height 19
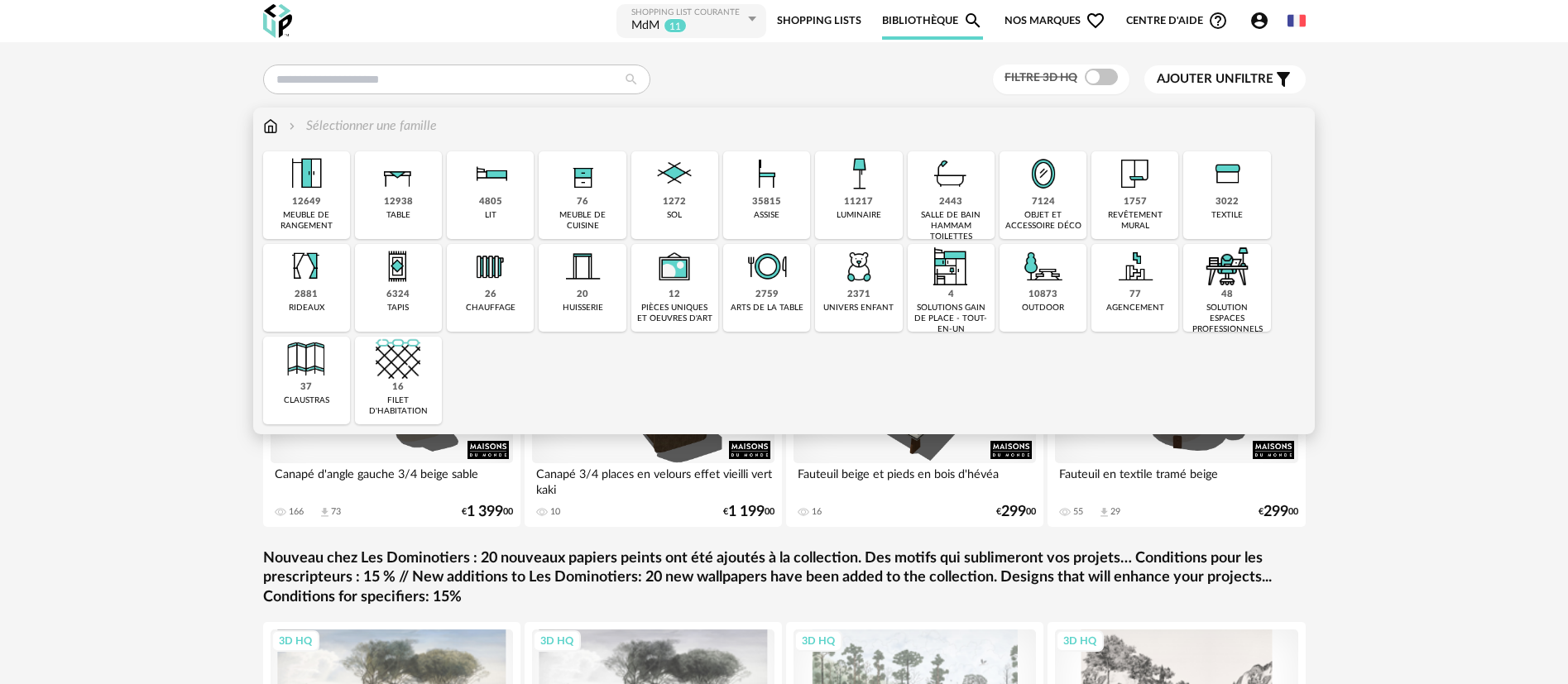
click at [1057, 180] on img at bounding box center [1043, 173] width 44 height 44
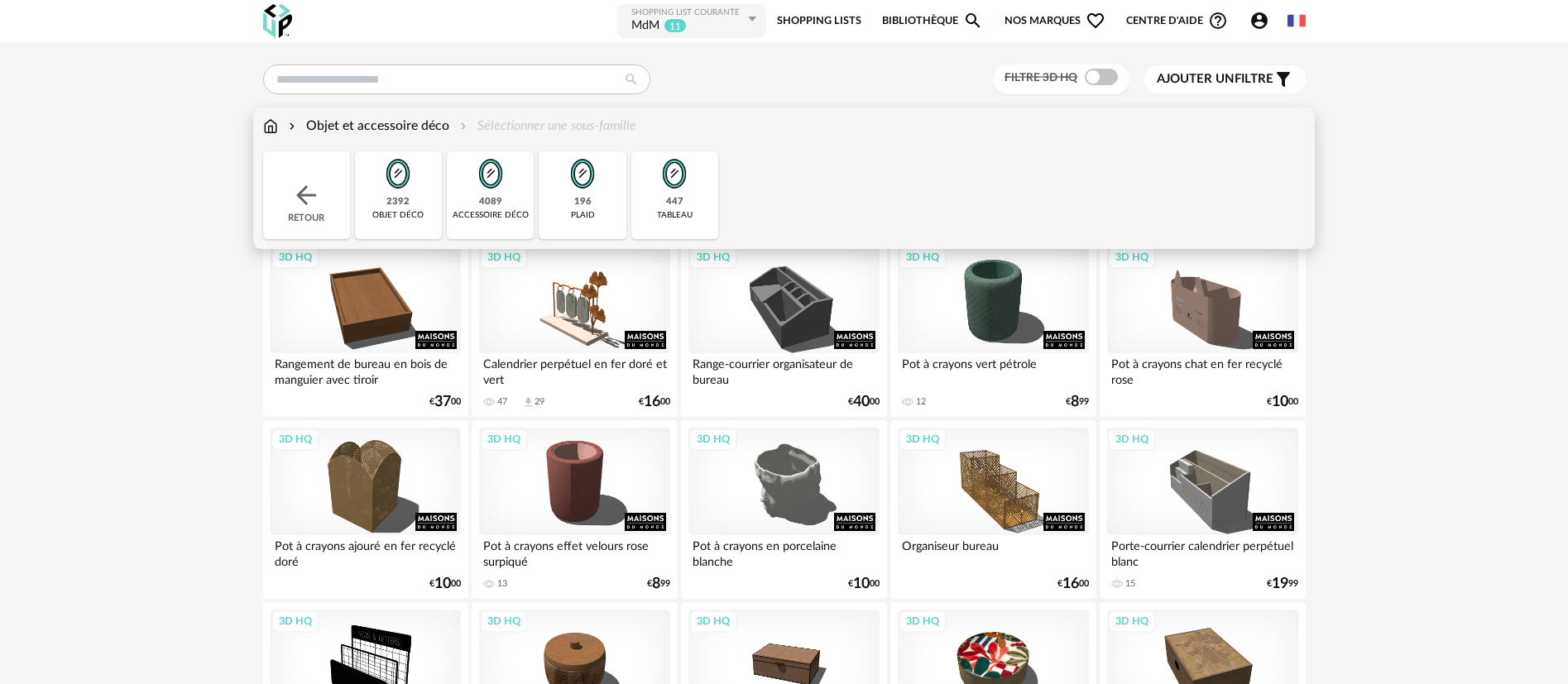
click at [398, 181] on img at bounding box center [398, 173] width 44 height 44
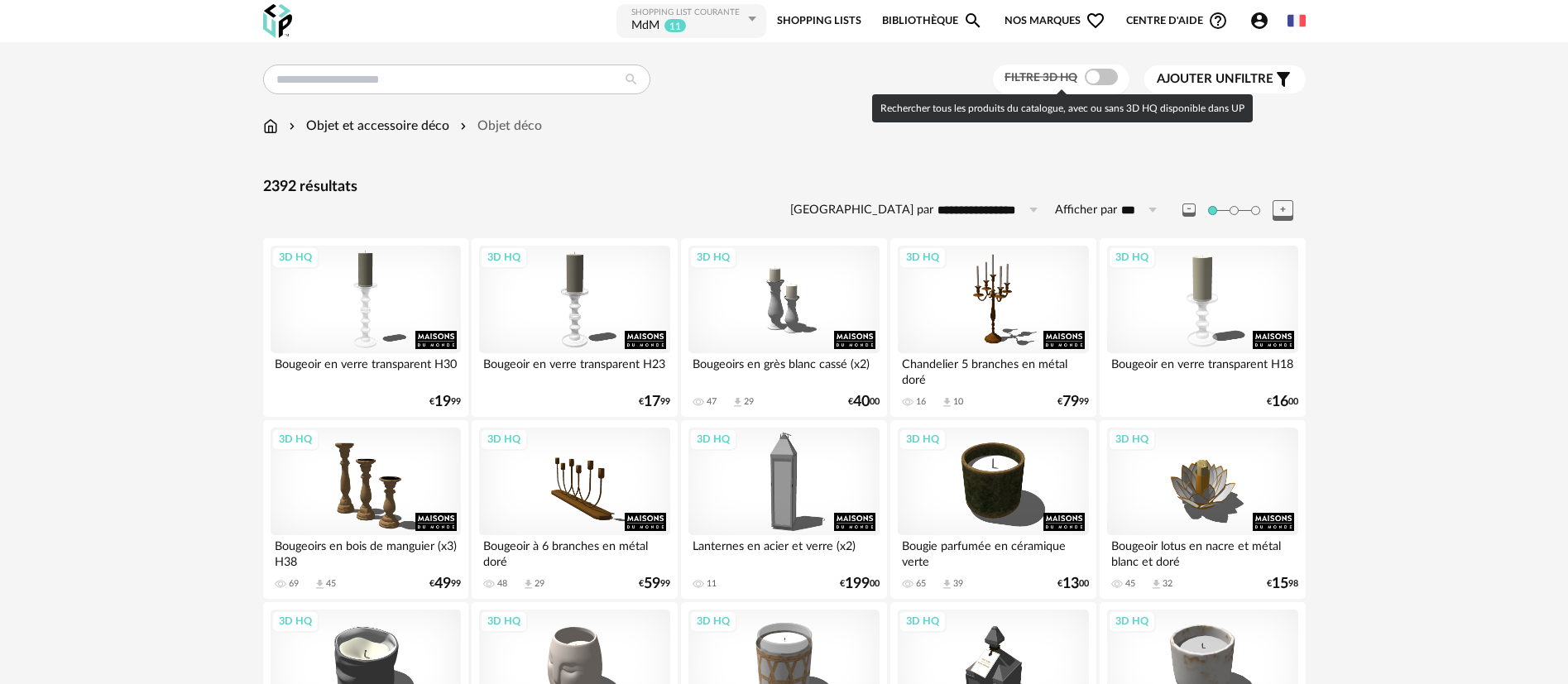
click at [1090, 77] on span at bounding box center [1101, 76] width 33 height 17
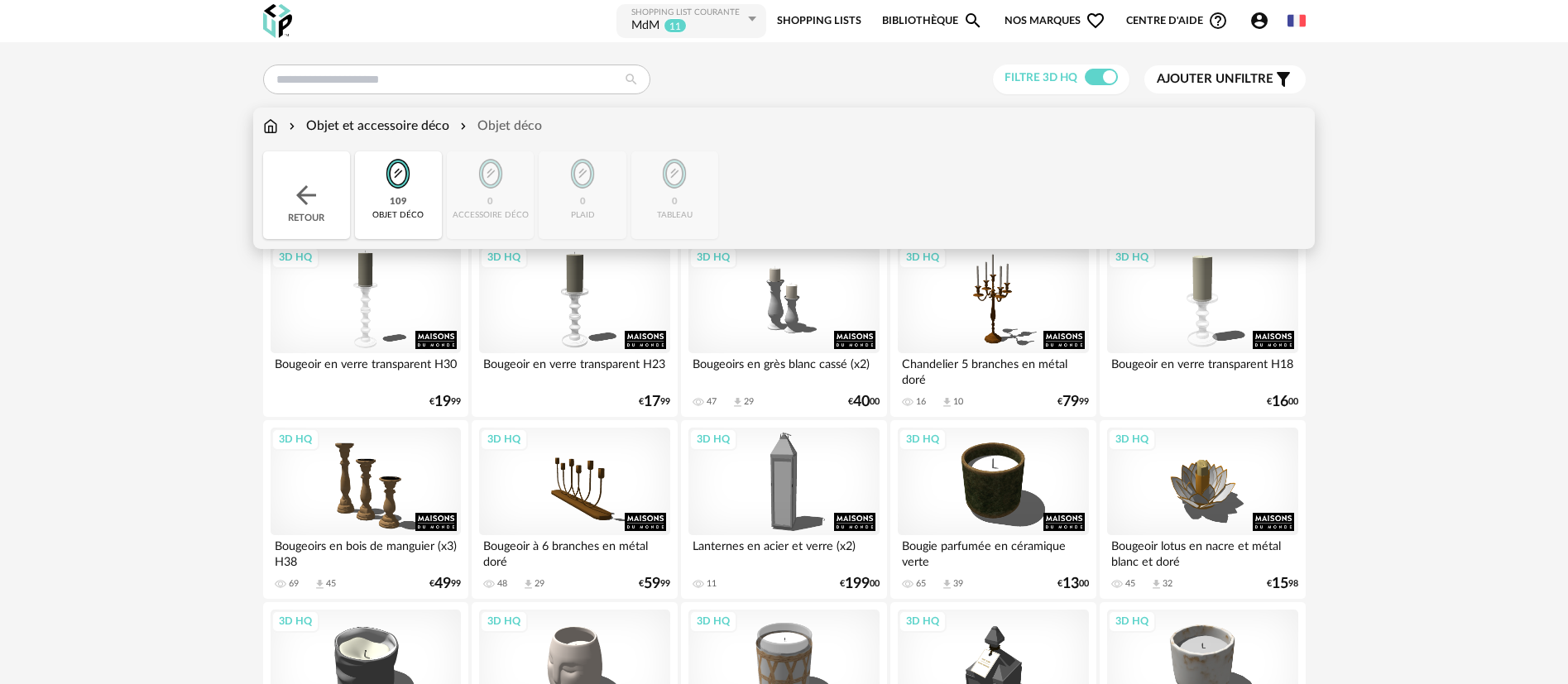
click at [358, 126] on div "Objet et accessoire déco" at bounding box center [367, 125] width 164 height 19
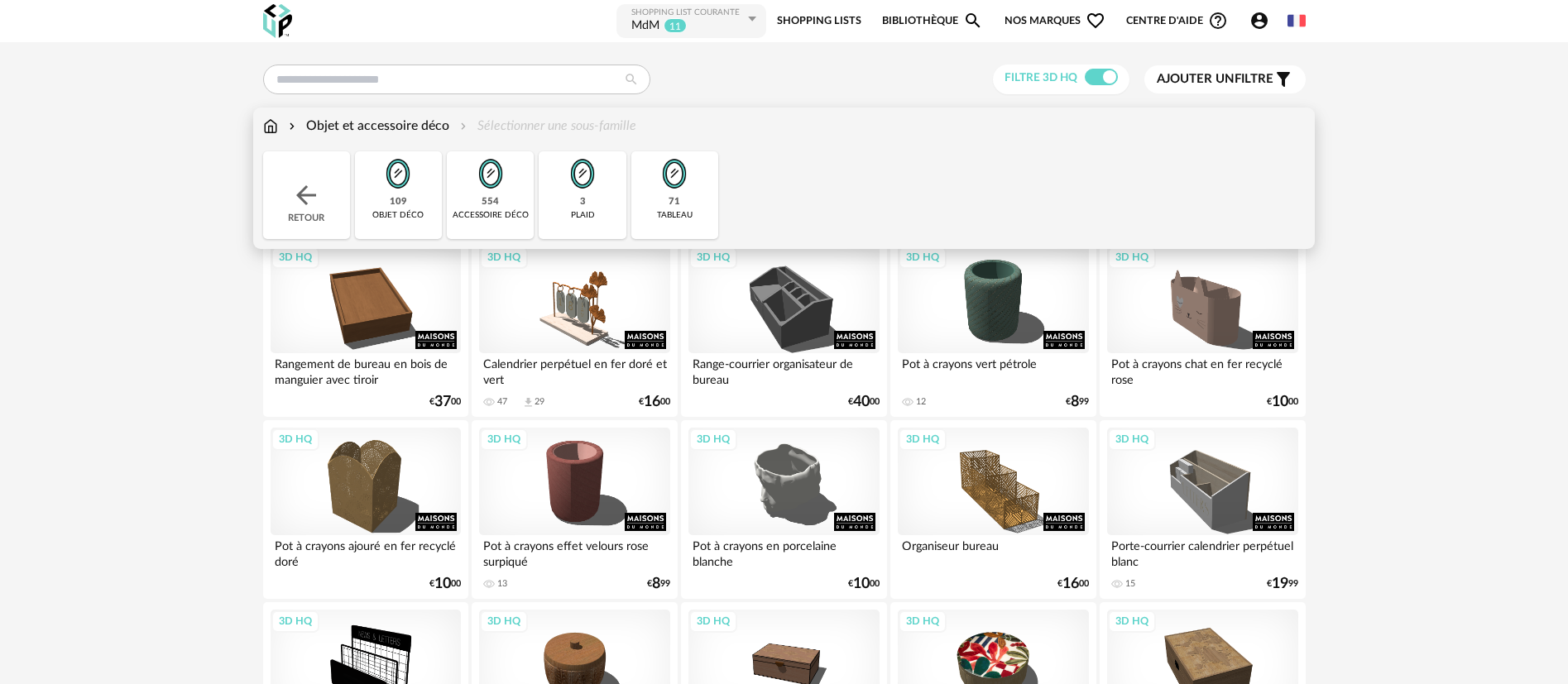
click at [485, 172] on img at bounding box center [491, 173] width 44 height 44
click at [312, 122] on div "Objet et accessoire déco" at bounding box center [367, 125] width 164 height 19
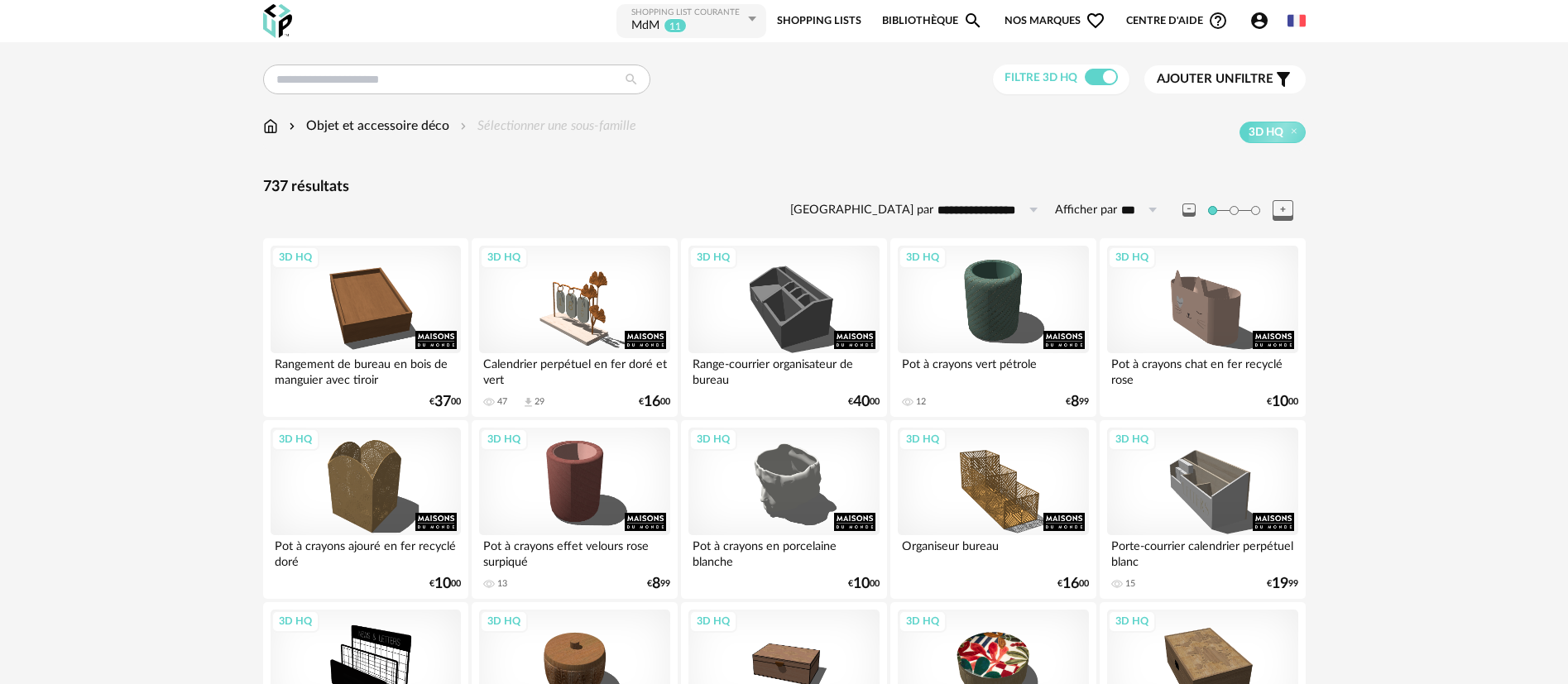
click at [1238, 80] on span "Ajouter un filtre" at bounding box center [1214, 79] width 117 height 17
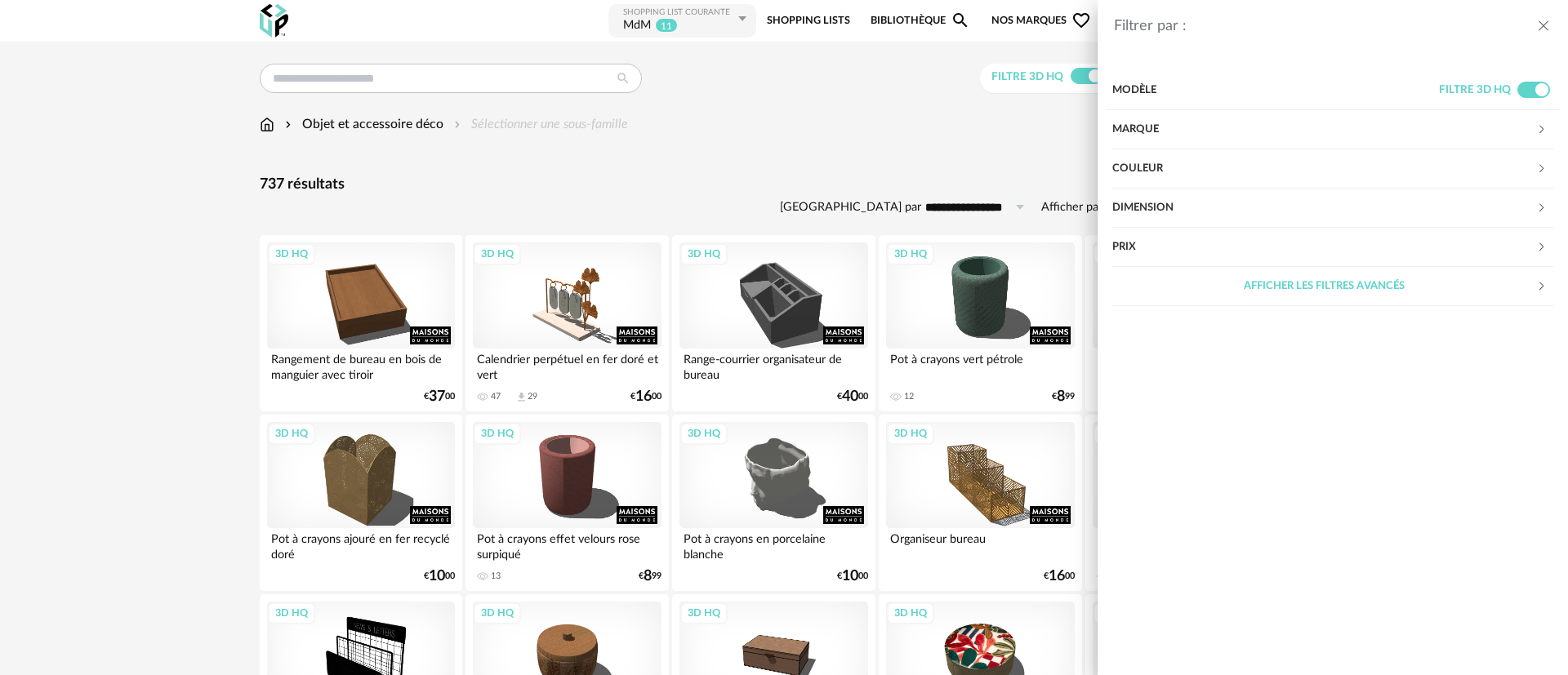
click at [1168, 174] on div "Couleur" at bounding box center [1324, 169] width 424 height 39
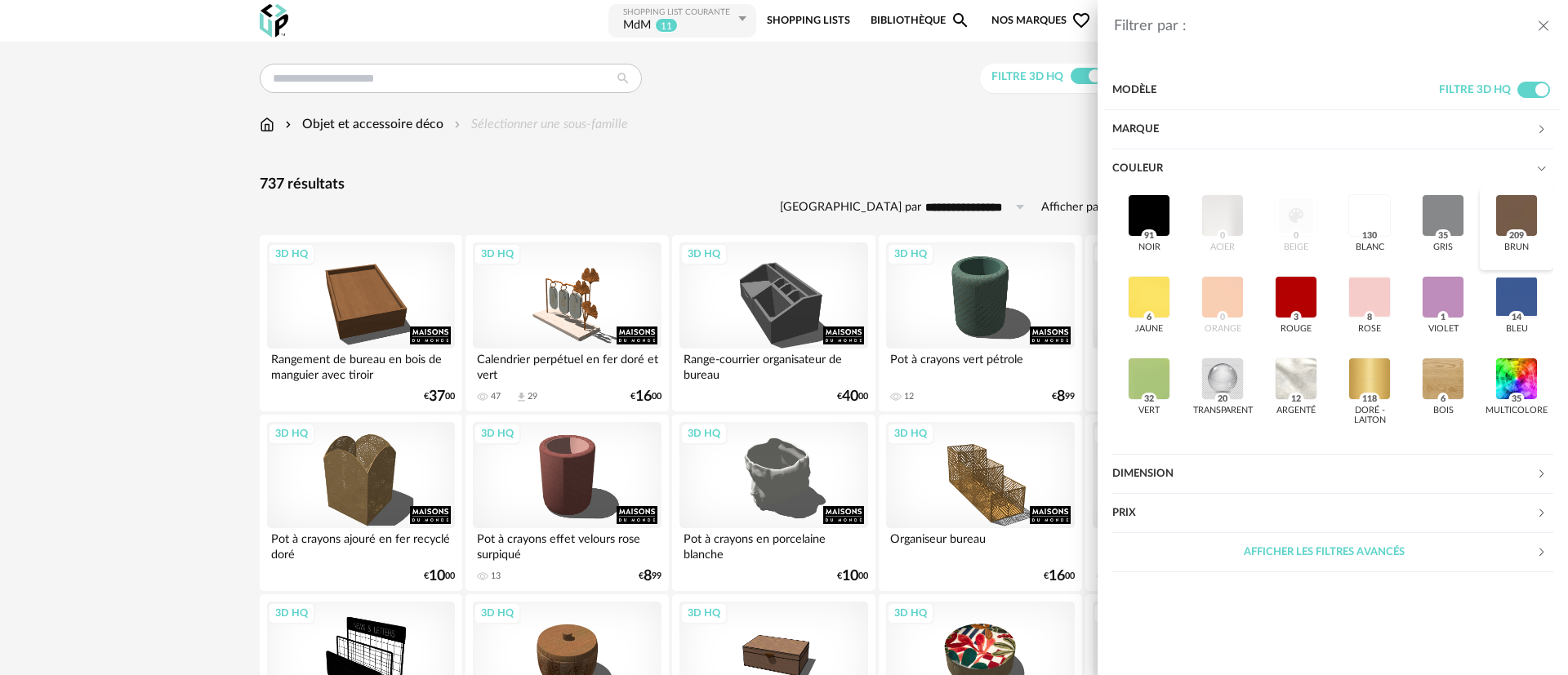
click at [1507, 212] on div at bounding box center [1516, 215] width 42 height 42
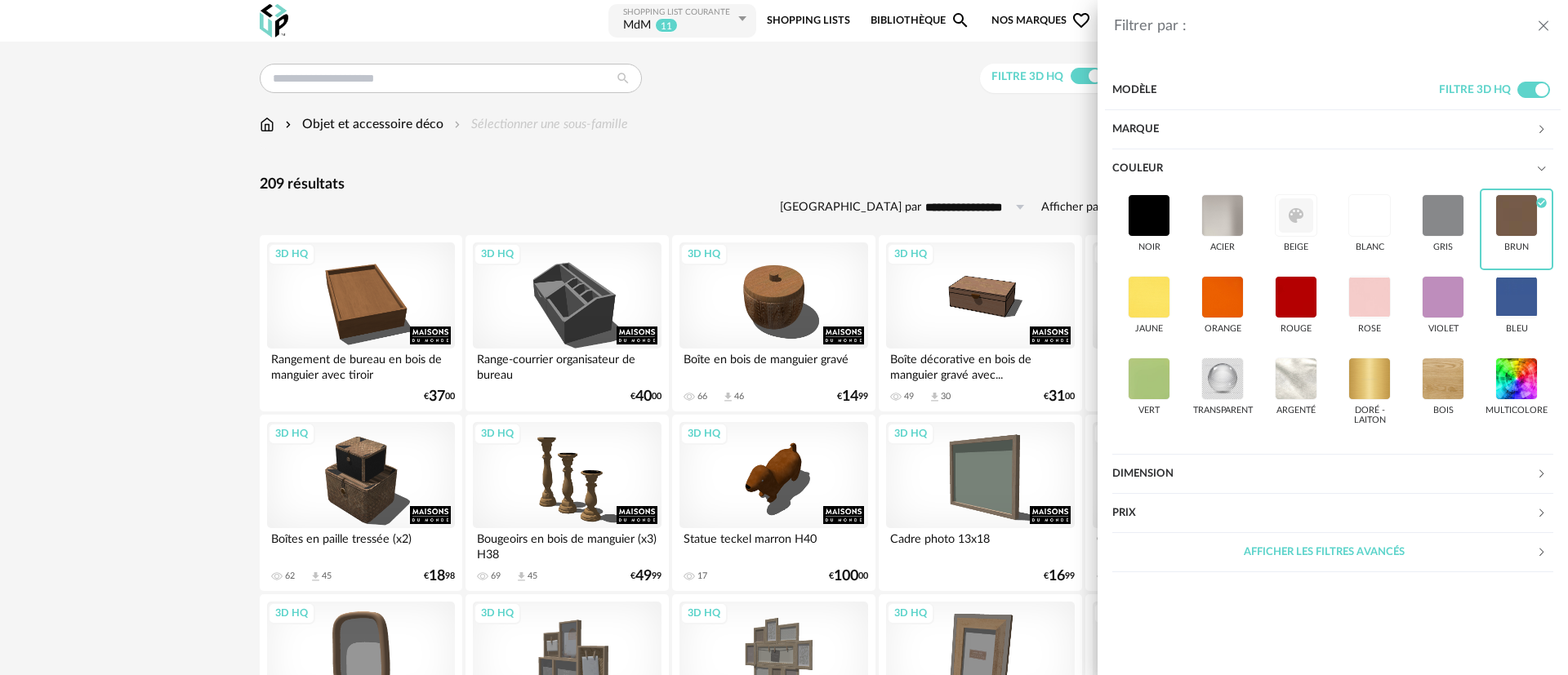
click at [317, 127] on div "Filtrer par : Modèle Filtre 3D HQ Marque &tradition 0 101 Copenhagen 0 366 Conc…" at bounding box center [784, 337] width 1568 height 675
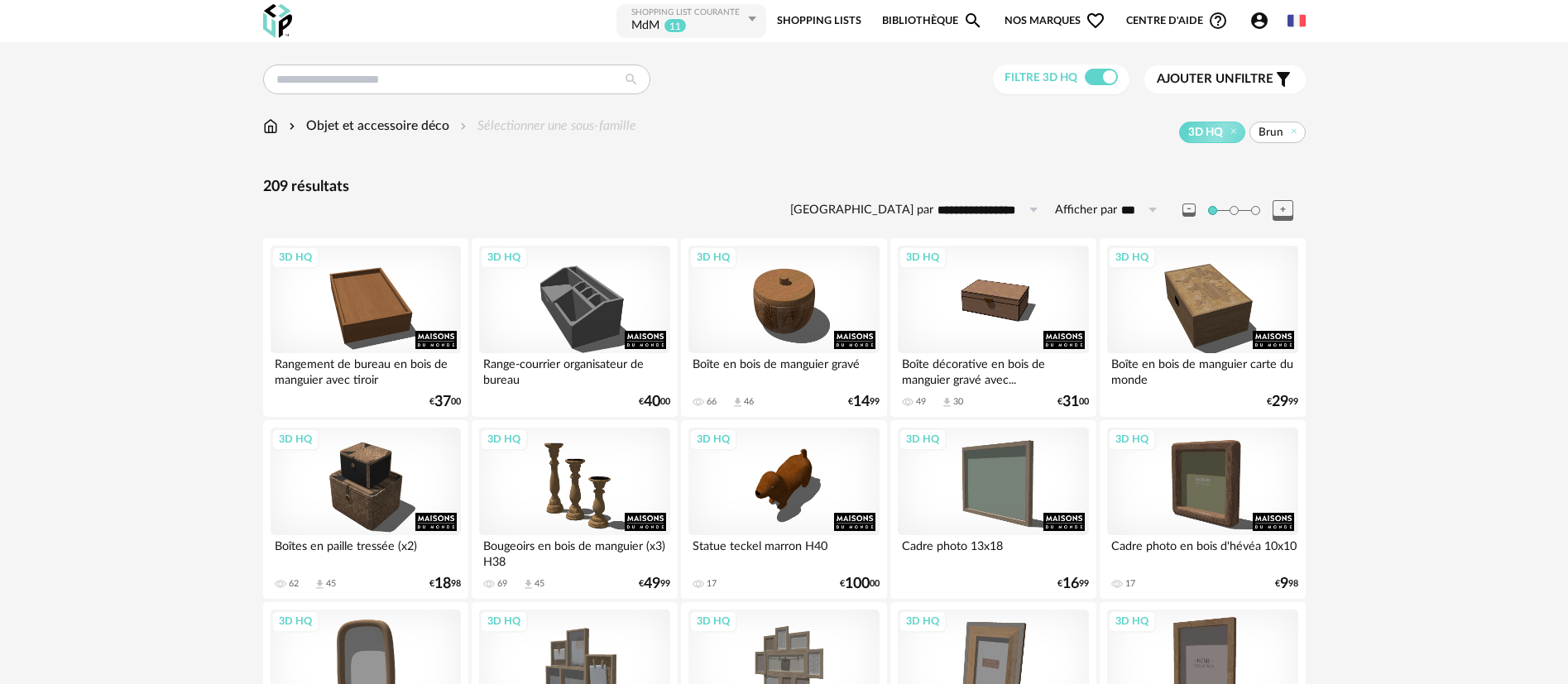
click at [321, 129] on div "Objet et accessoire déco" at bounding box center [367, 125] width 164 height 19
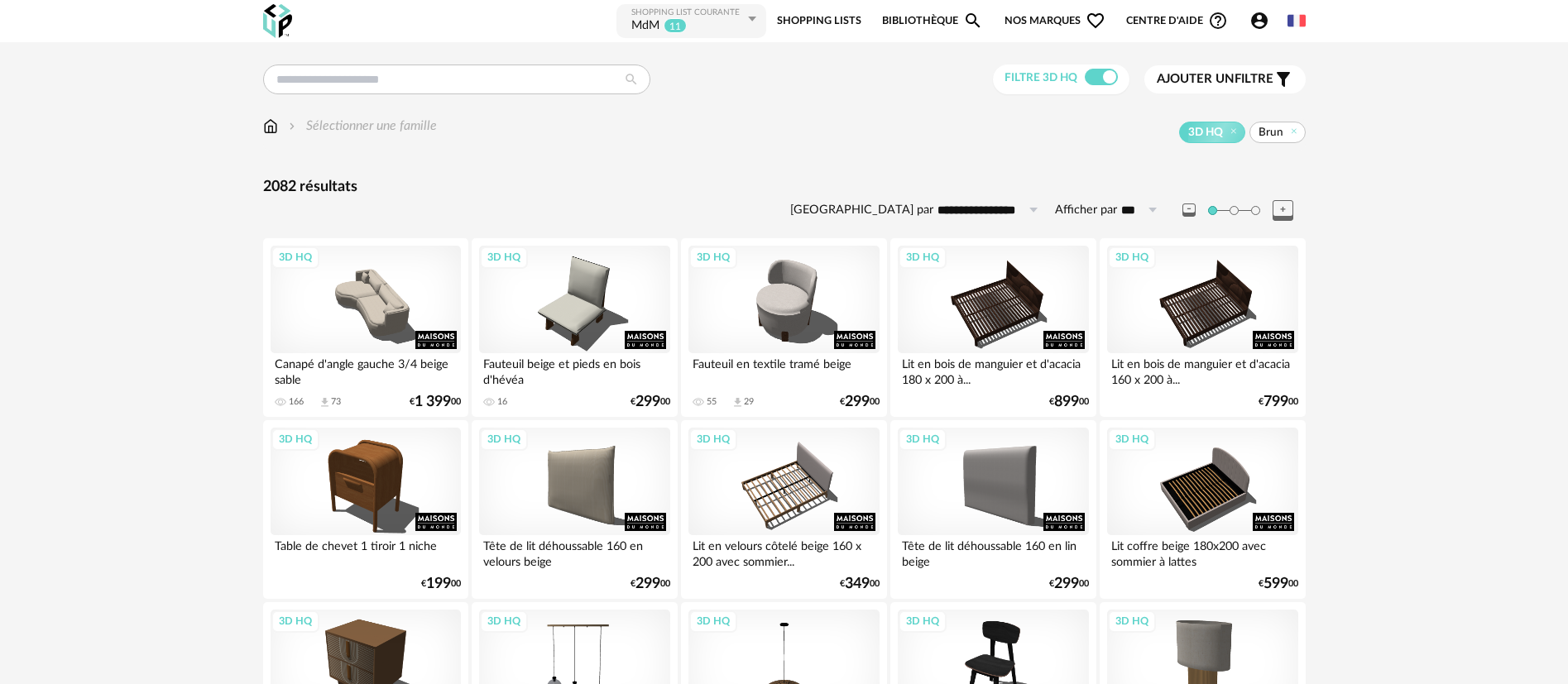
click at [272, 127] on img at bounding box center [270, 125] width 15 height 19
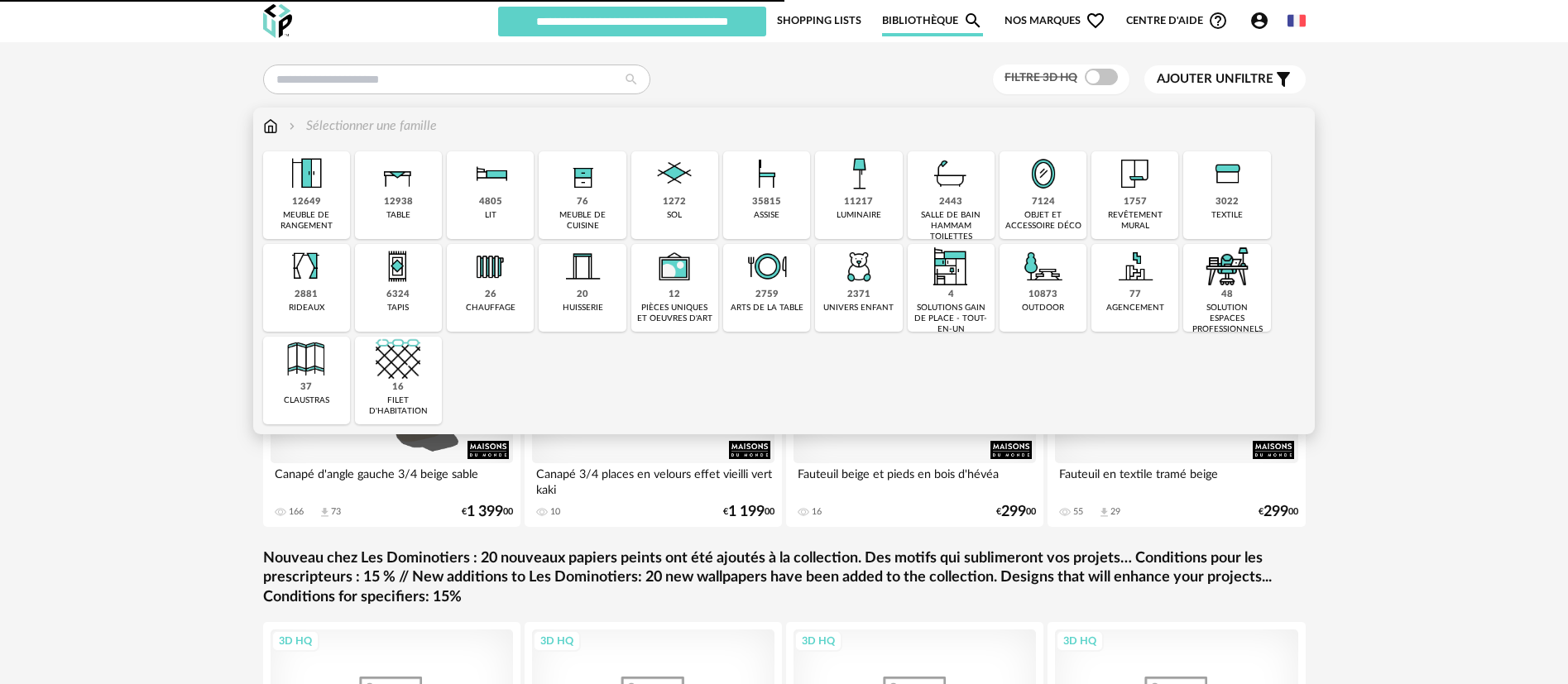
type input "***"
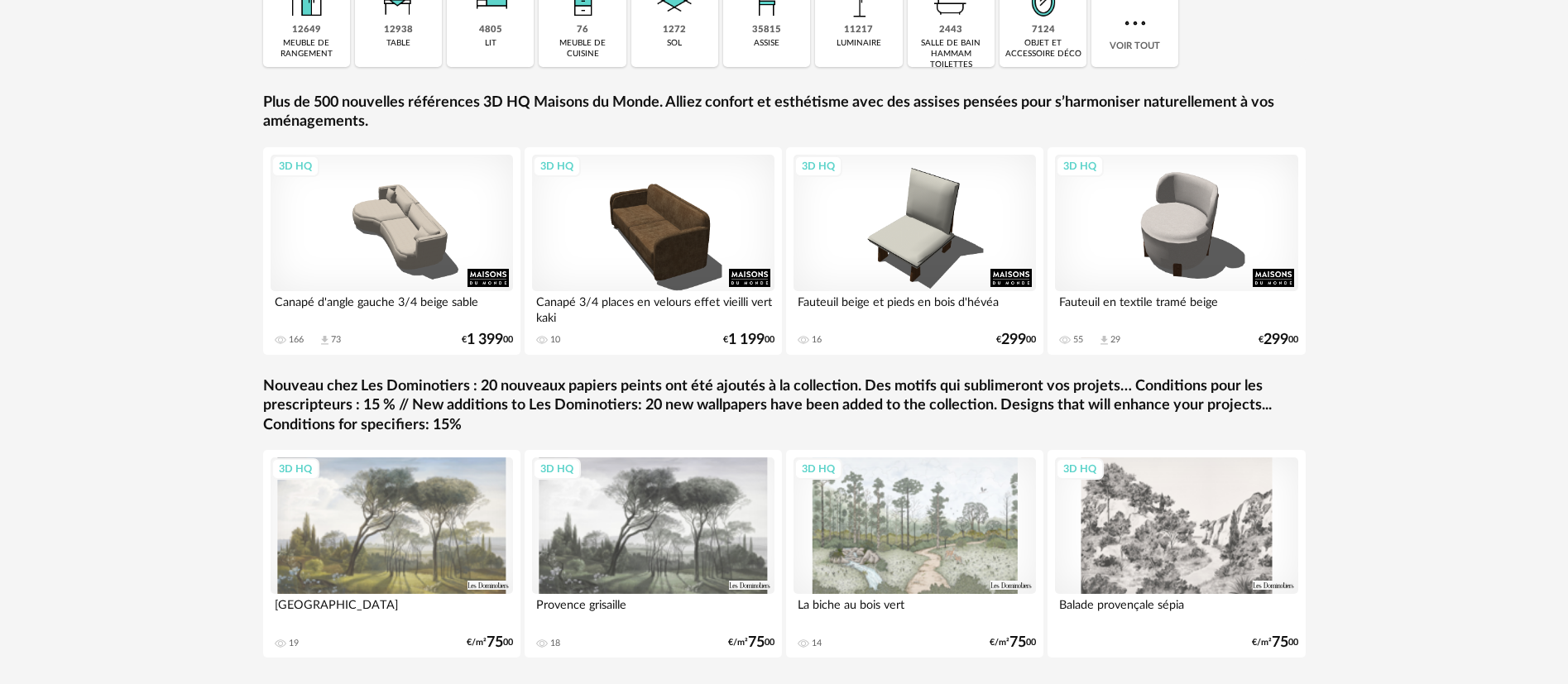
scroll to position [235, 0]
